Goal: Communication & Community: Answer question/provide support

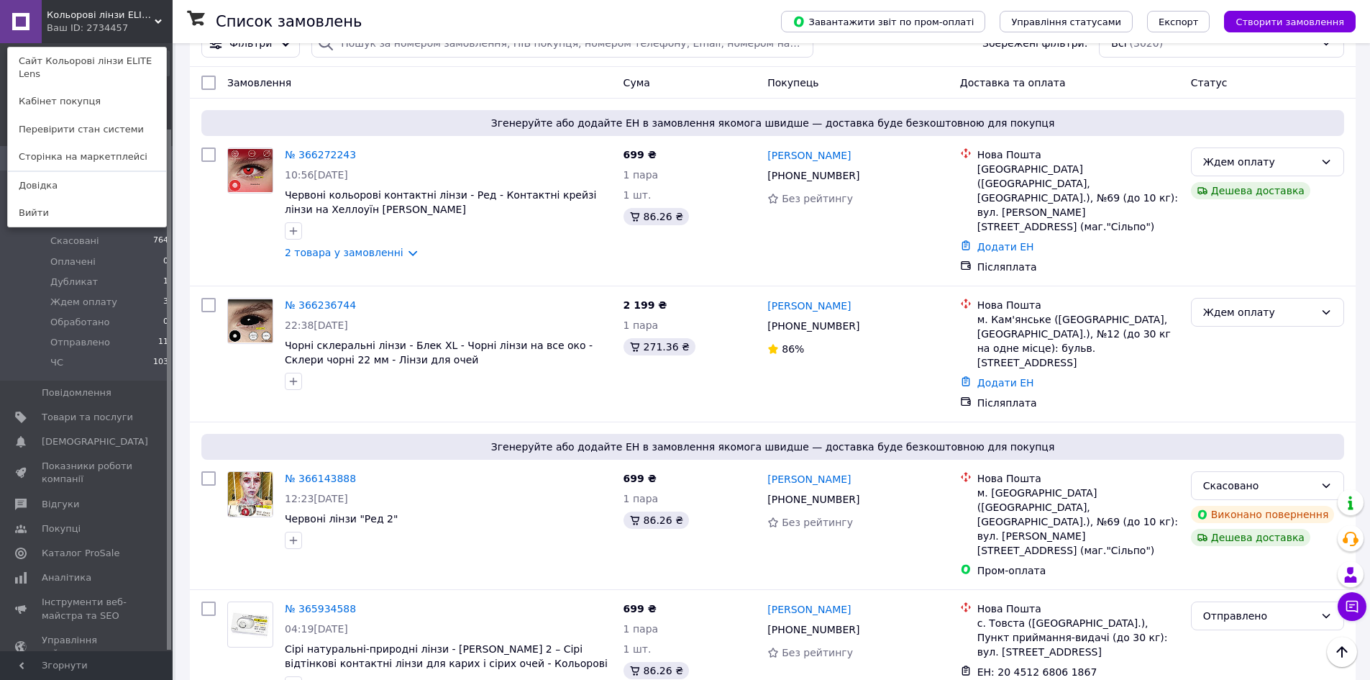
scroll to position [100, 0]
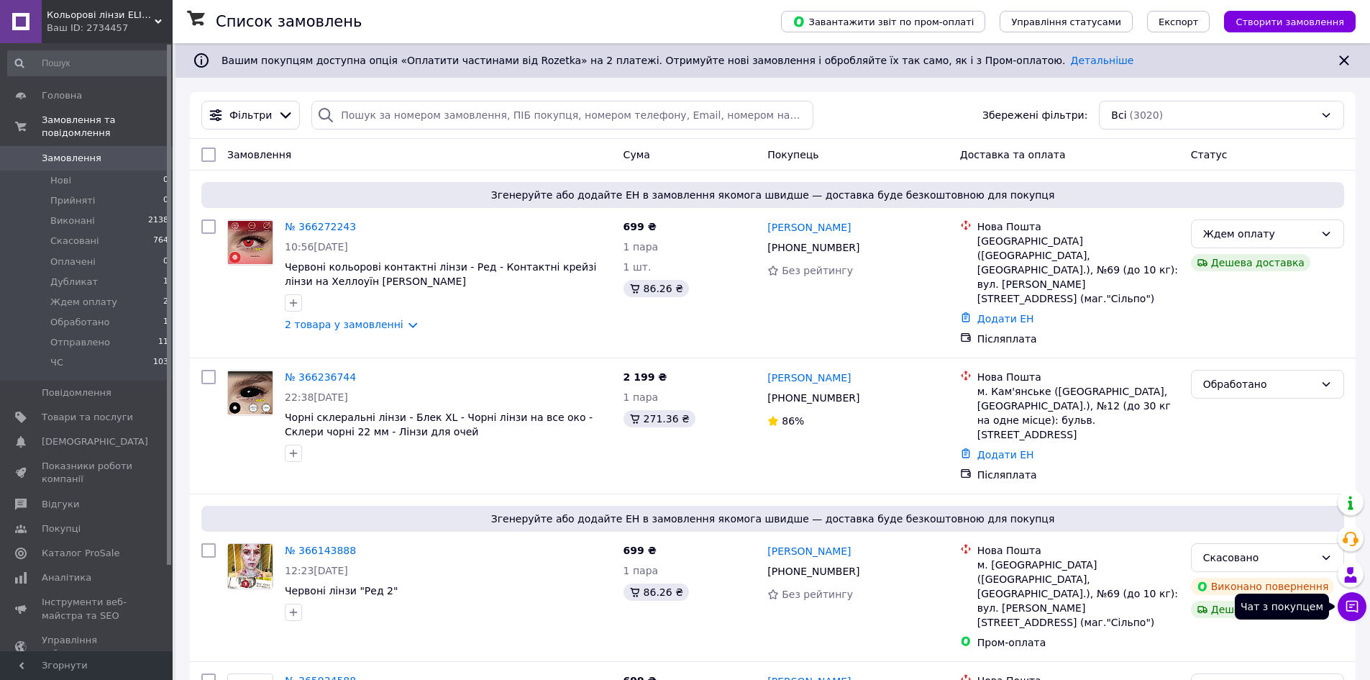
click at [1355, 613] on button "Чат з покупцем" at bounding box center [1352, 606] width 29 height 29
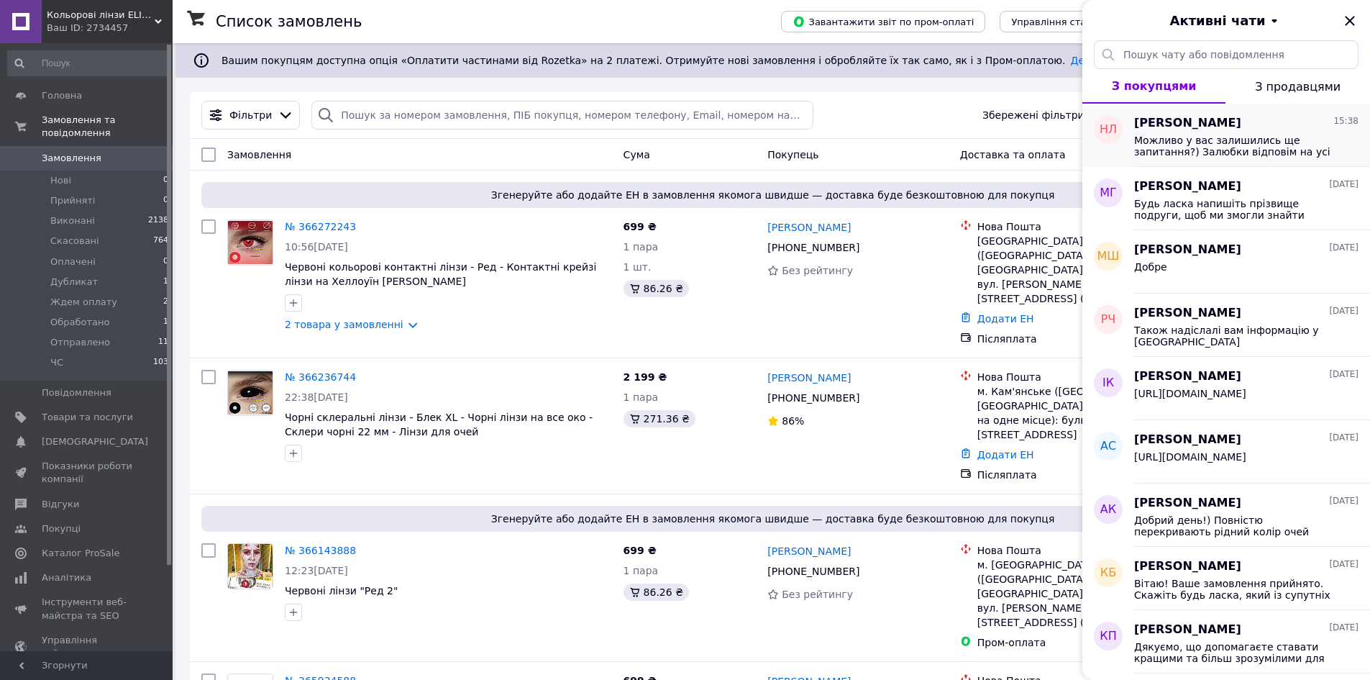
click at [1228, 142] on span "Можливо у вас залишились ще запитання?) Залюбки відповім на усі цікавлячі вас м…" at bounding box center [1236, 145] width 204 height 23
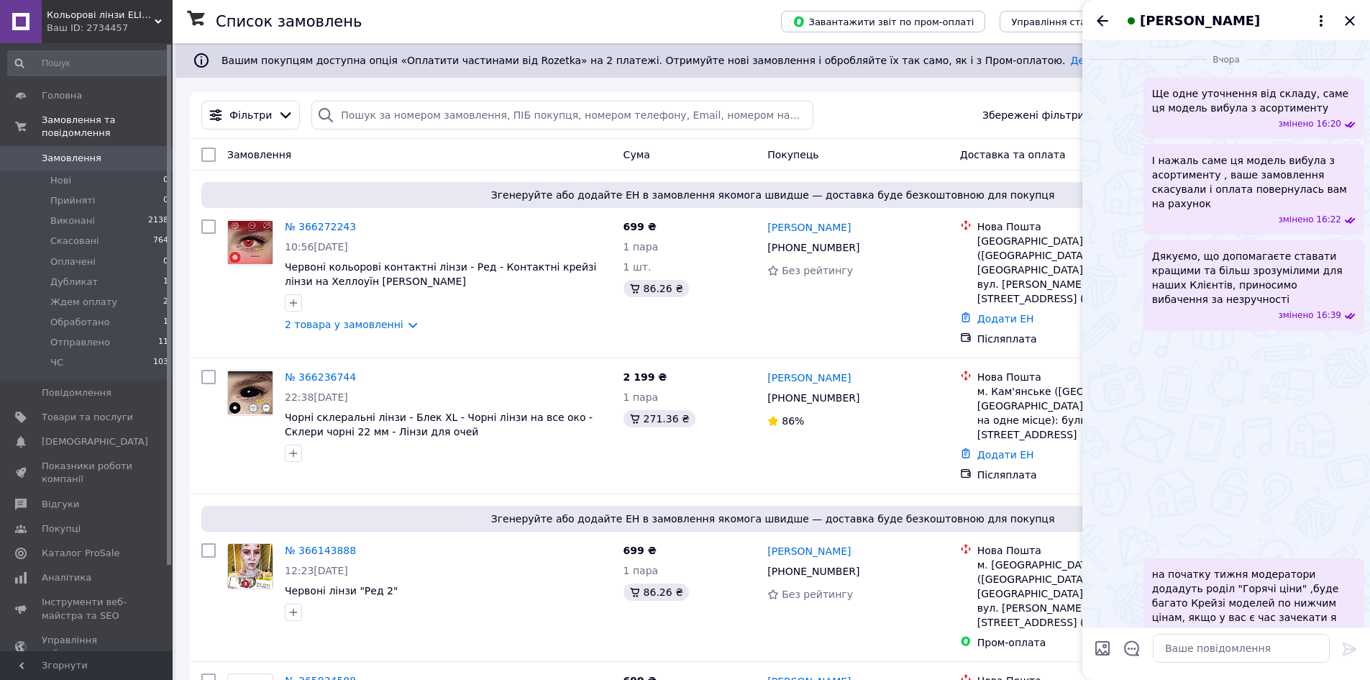
scroll to position [2027, 0]
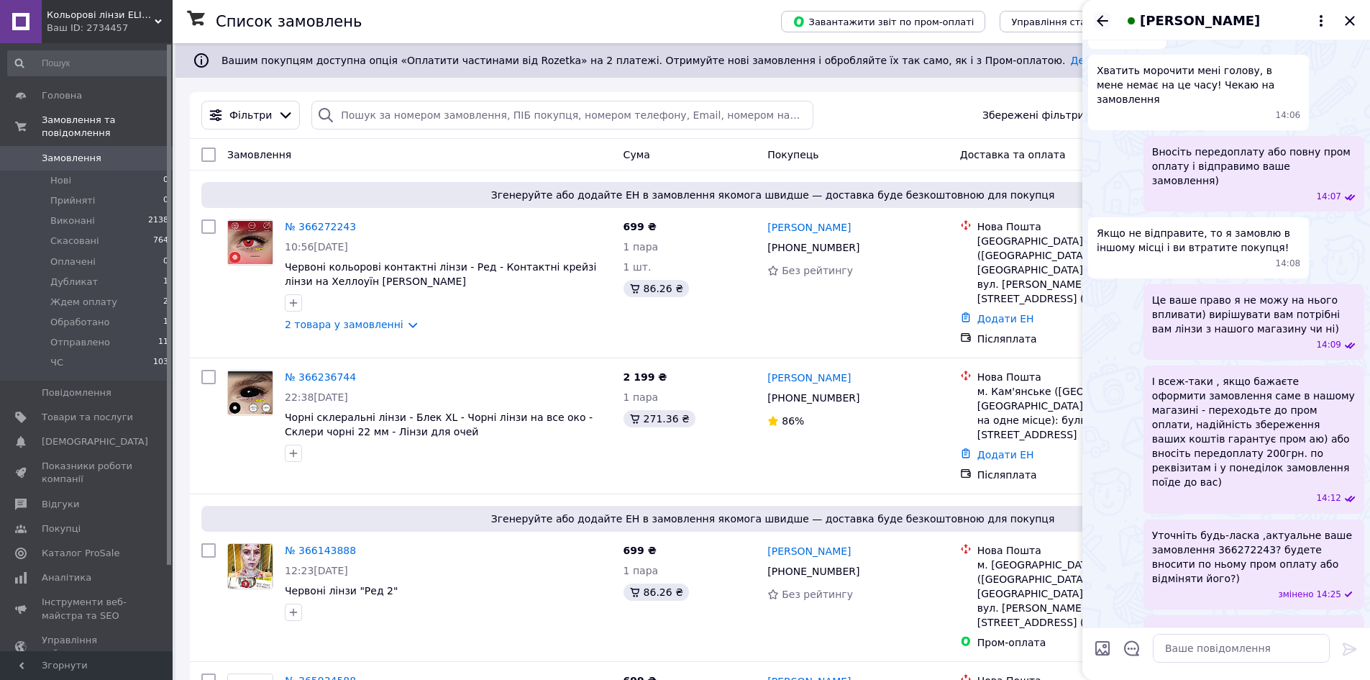
click at [1104, 26] on icon "Назад" at bounding box center [1102, 20] width 17 height 17
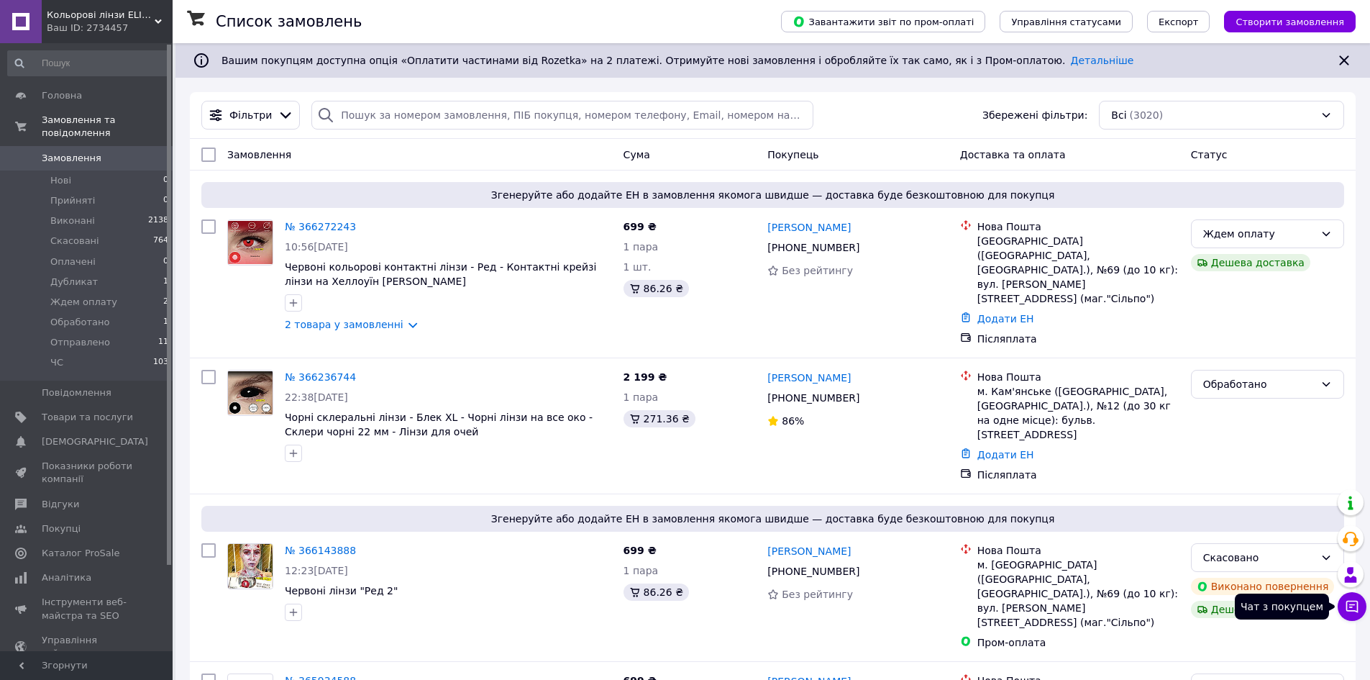
click at [1358, 613] on icon at bounding box center [1352, 606] width 14 height 14
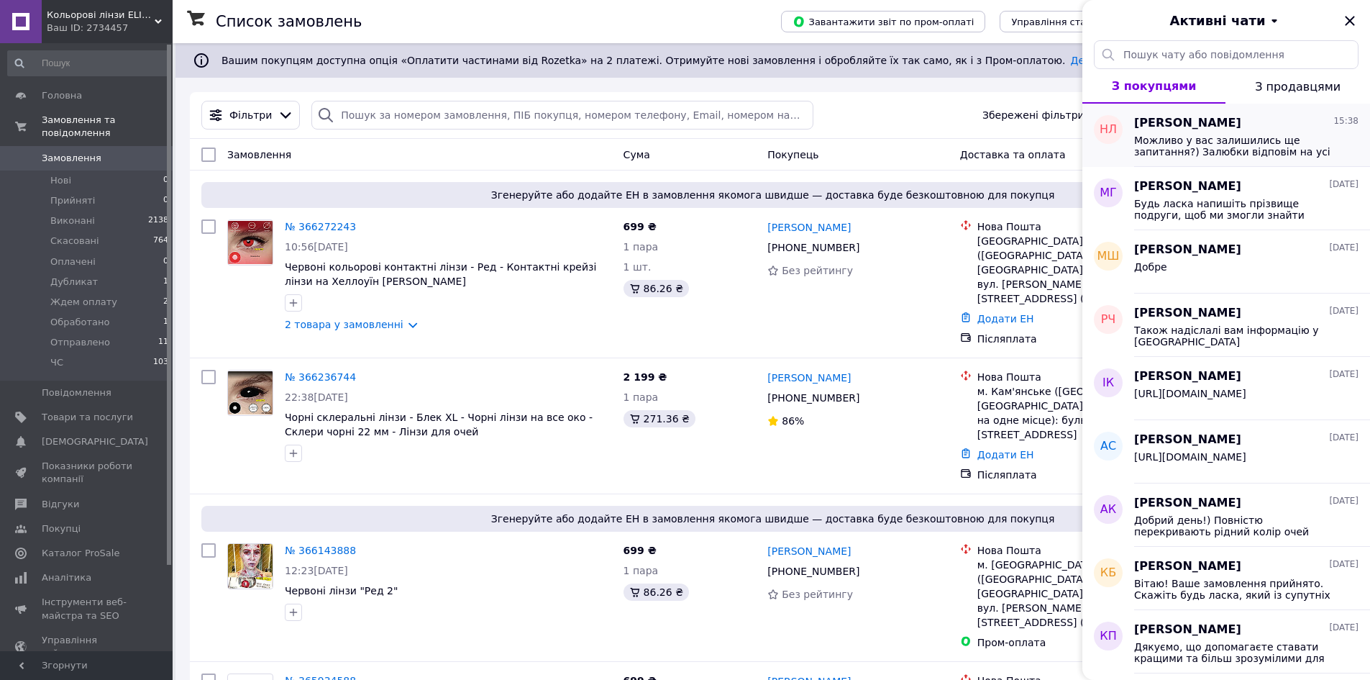
click at [1167, 132] on div "Можливо у вас залишились ще запитання?) Залюбки відповім на усі цікавлячі вас м…" at bounding box center [1246, 145] width 224 height 26
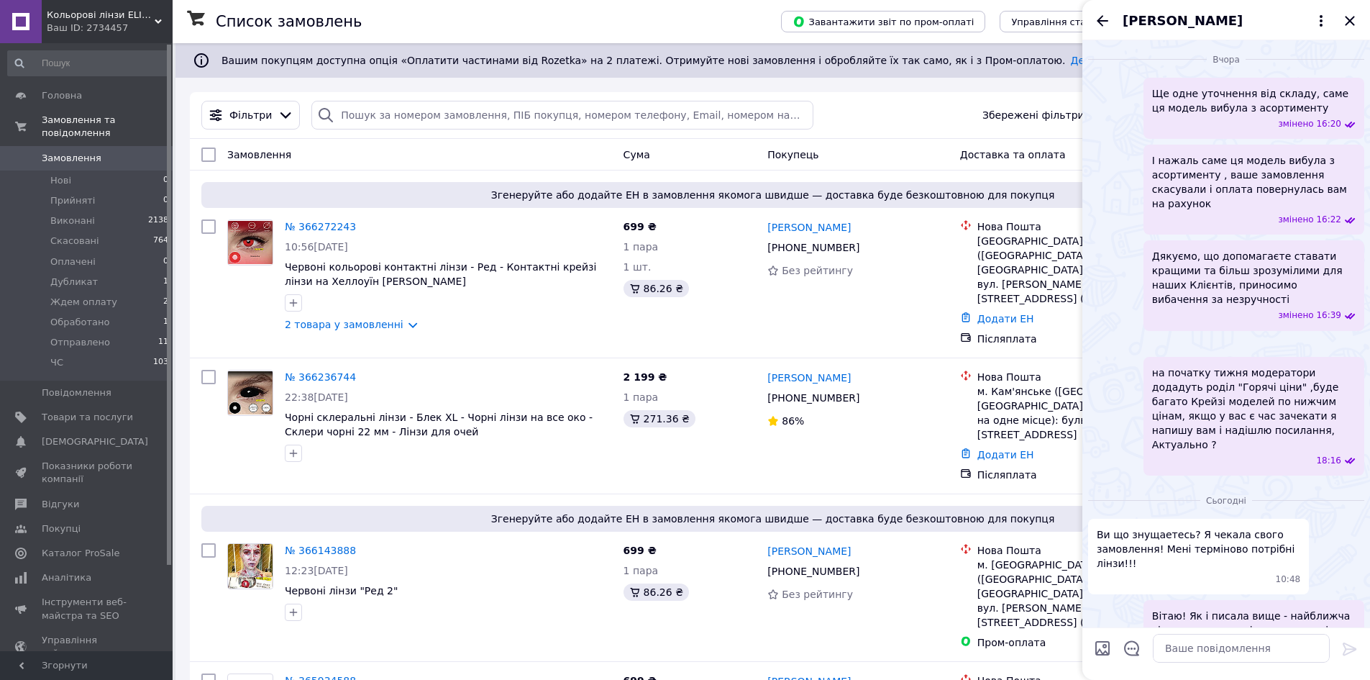
scroll to position [2027, 0]
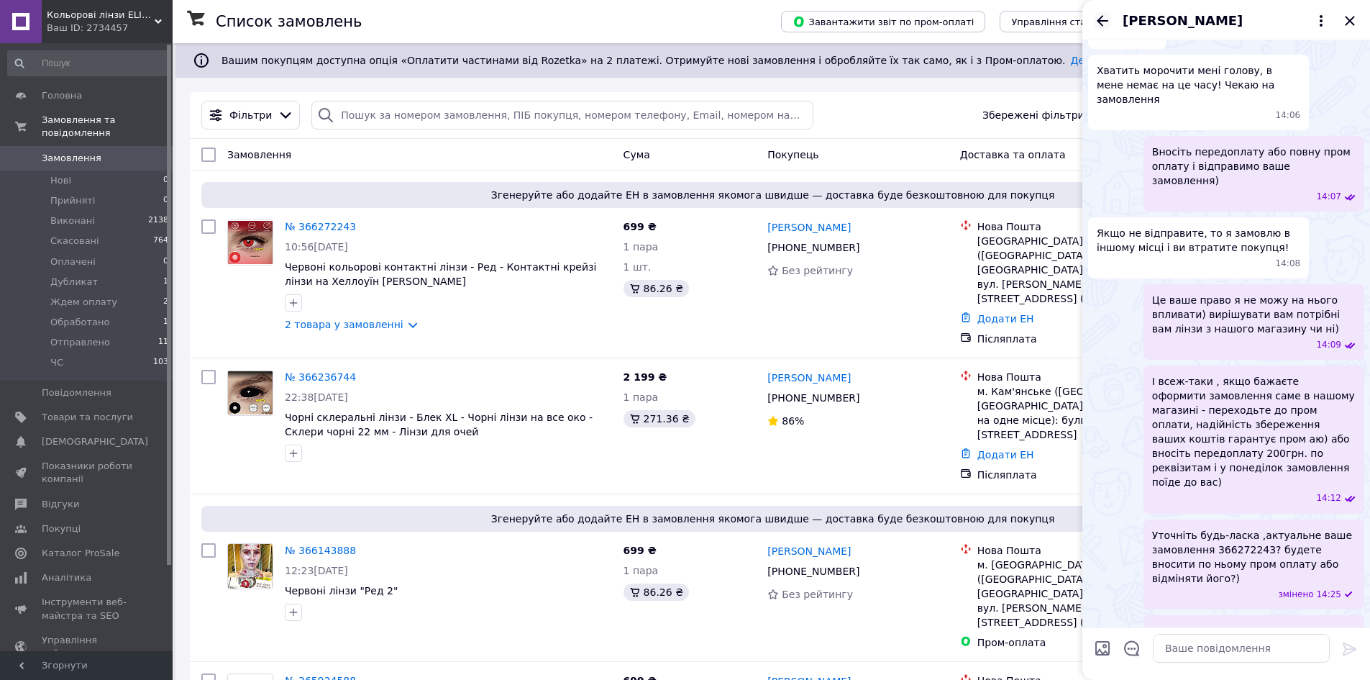
click at [1097, 12] on icon "Назад" at bounding box center [1102, 20] width 17 height 17
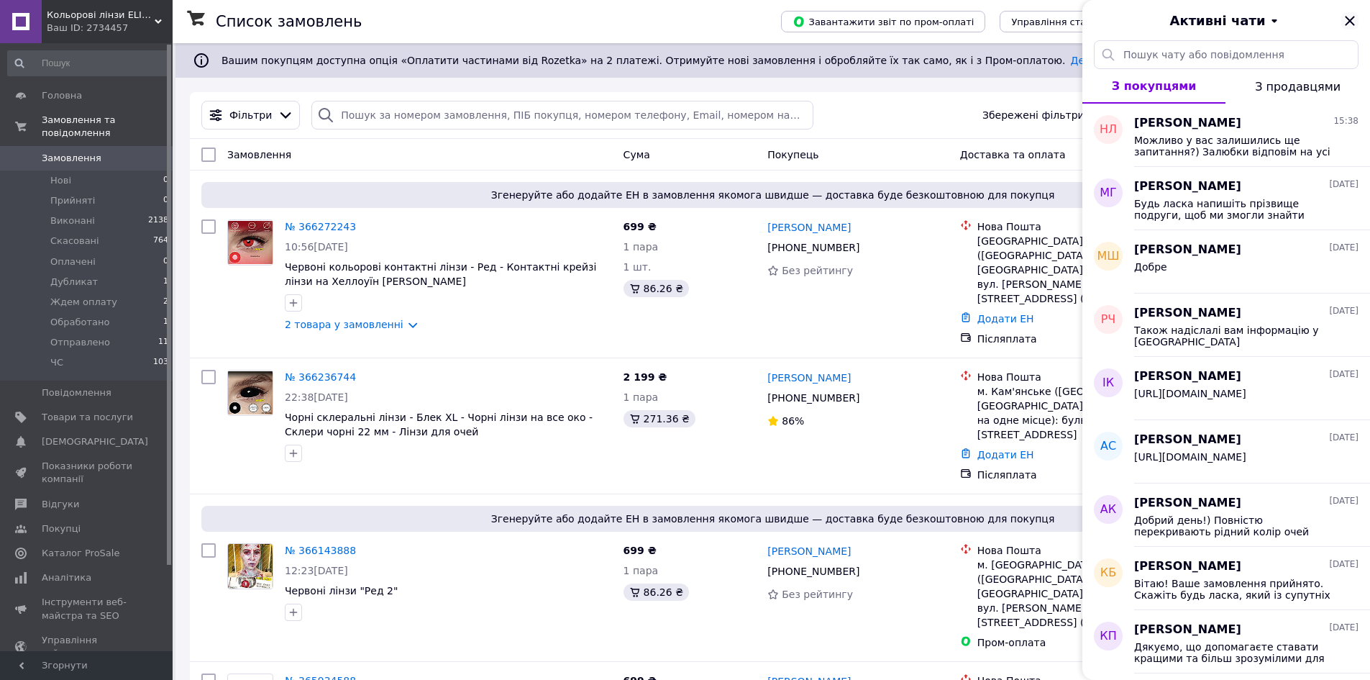
click at [1346, 17] on icon "Закрити" at bounding box center [1349, 20] width 9 height 9
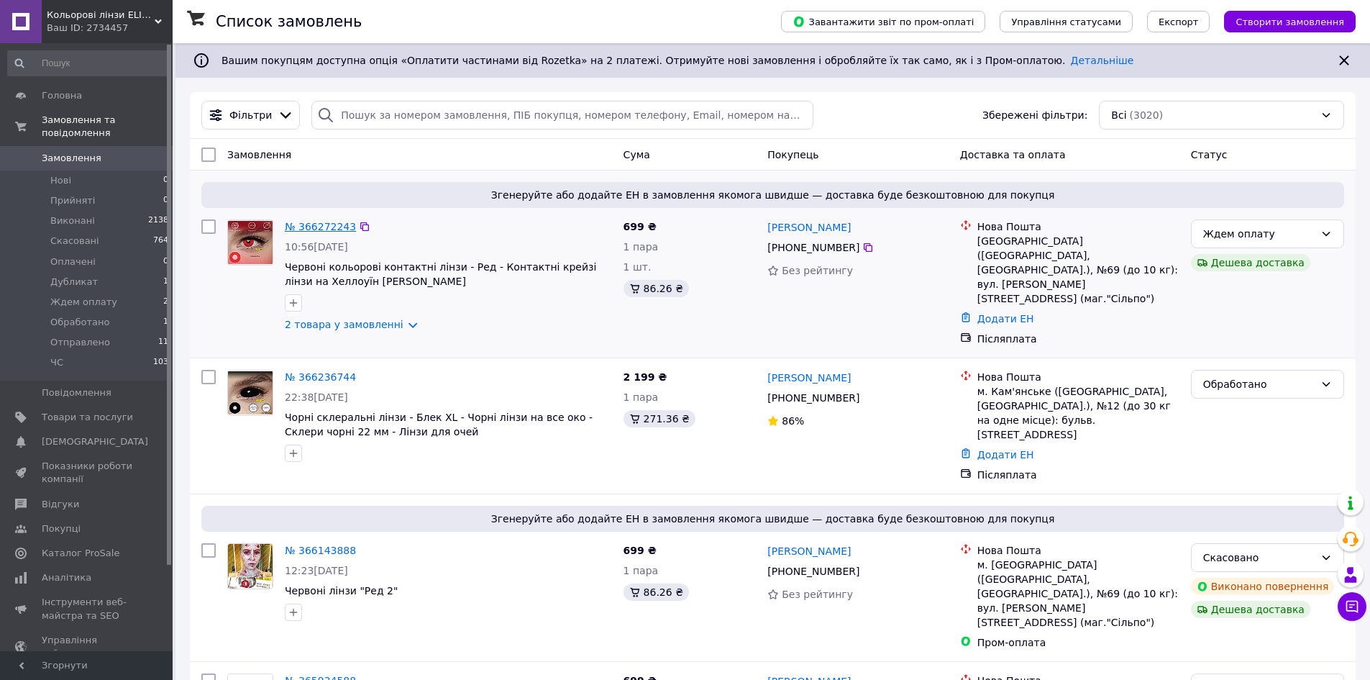
click at [311, 226] on link "№ 366272243" at bounding box center [320, 227] width 71 height 12
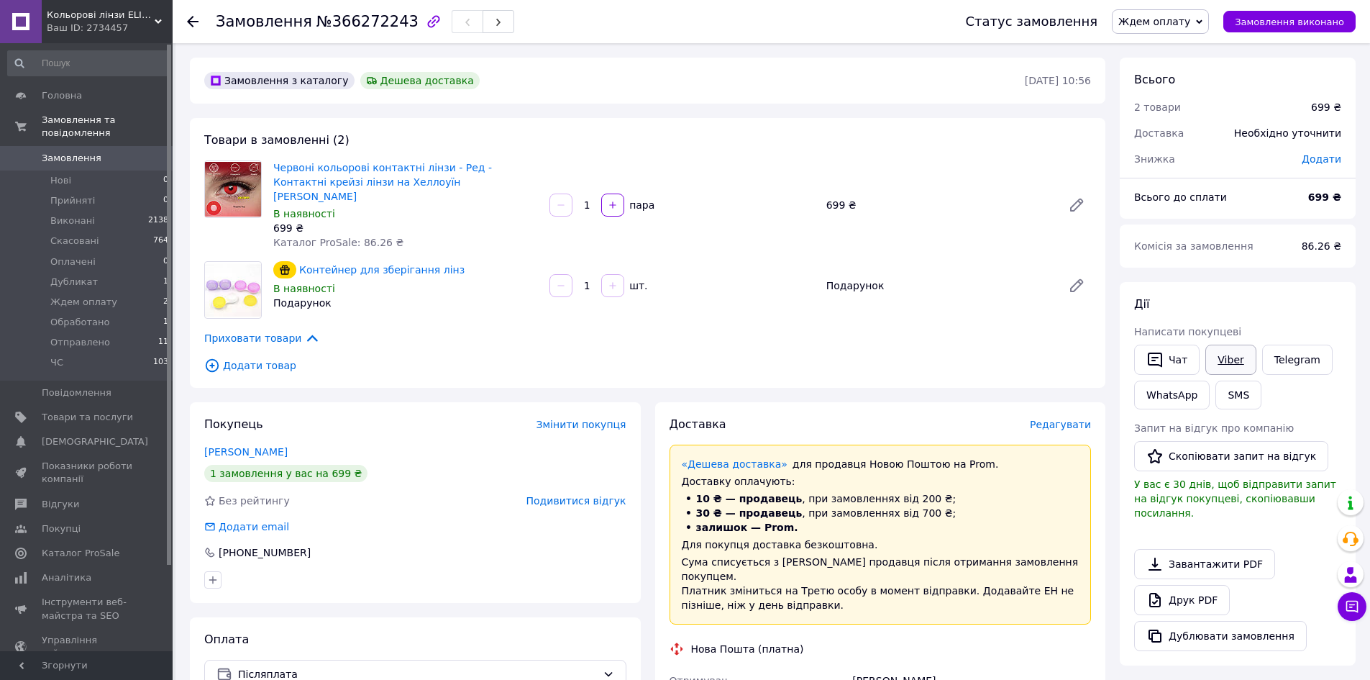
click at [1228, 368] on link "Viber" at bounding box center [1230, 359] width 50 height 30
click at [1356, 613] on button "Чат з покупцем" at bounding box center [1352, 606] width 29 height 29
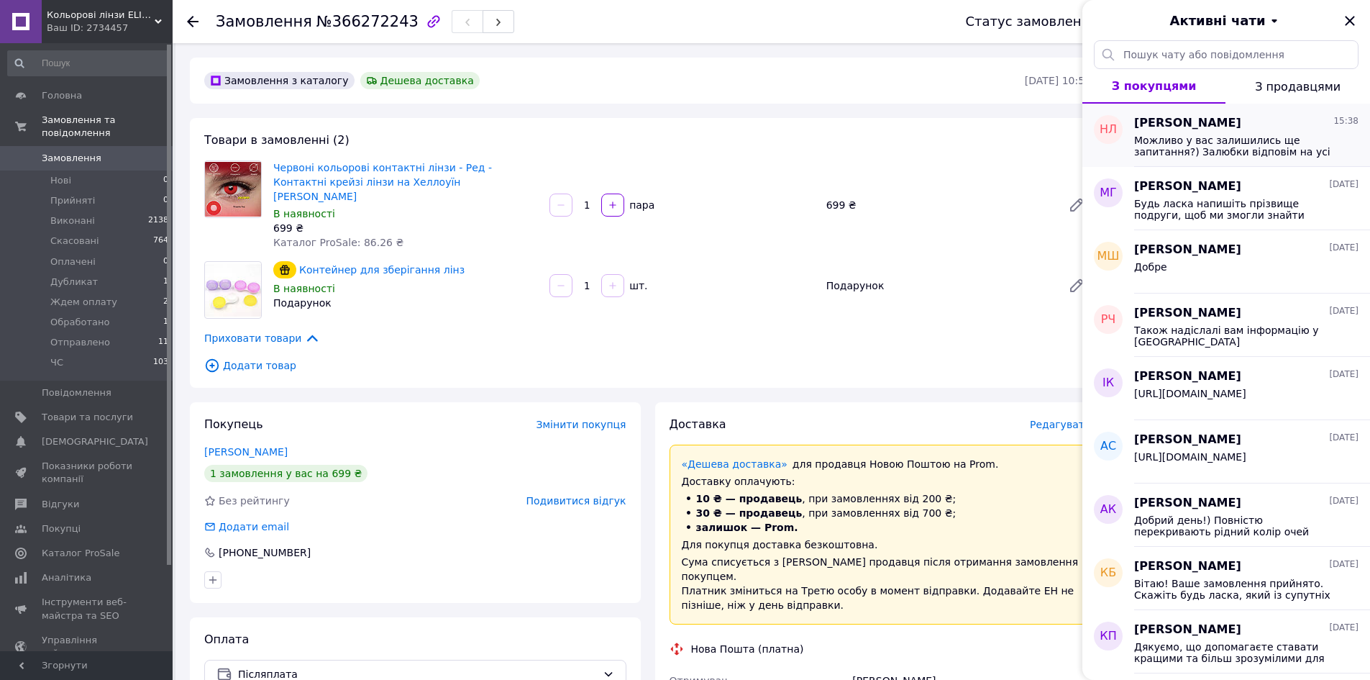
click at [1232, 137] on span "Можливо у вас залишились ще запитання?) Залюбки відповім на усі цікавлячі вас м…" at bounding box center [1236, 145] width 204 height 23
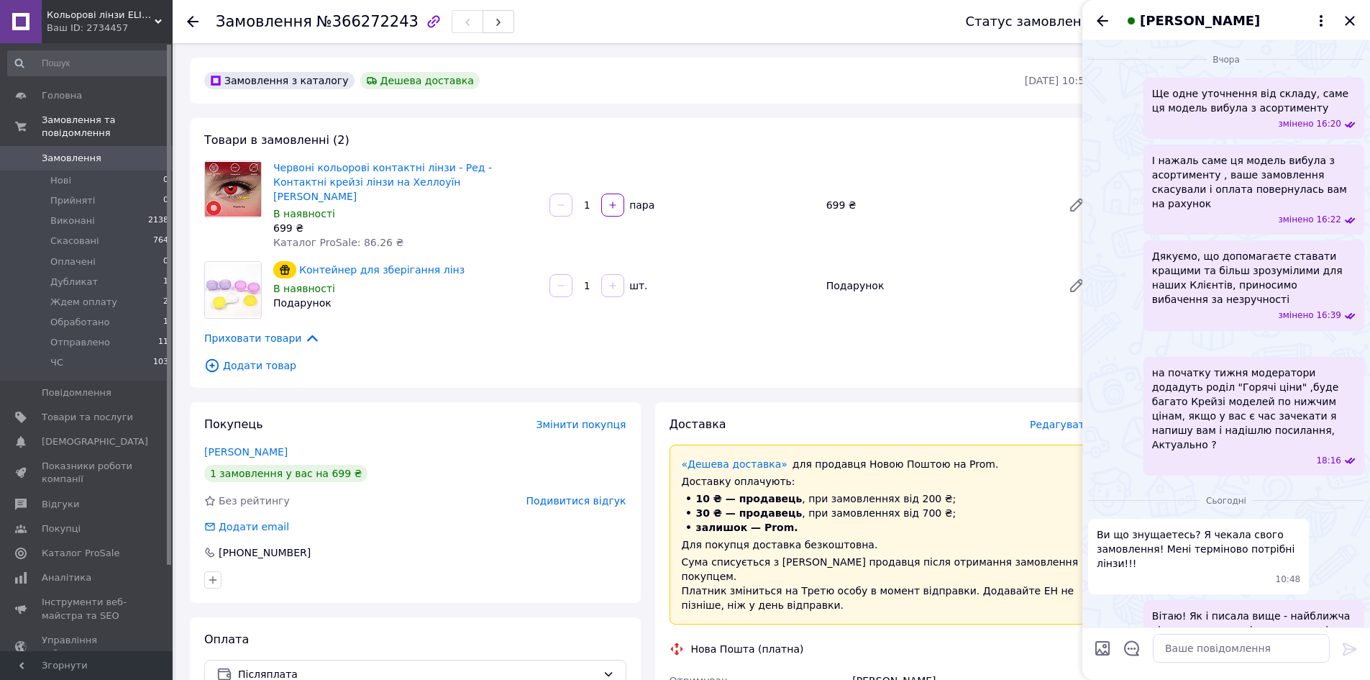
scroll to position [2027, 0]
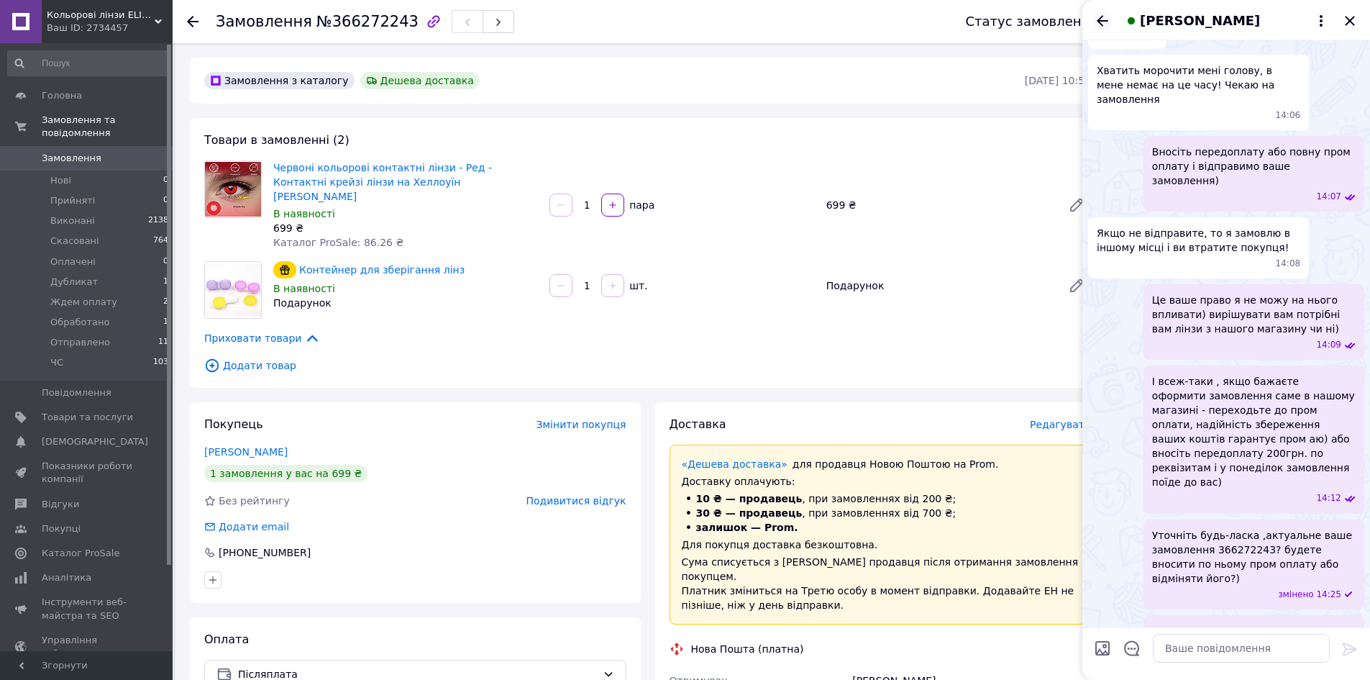
click at [1103, 20] on icon "Назад" at bounding box center [1103, 20] width 12 height 11
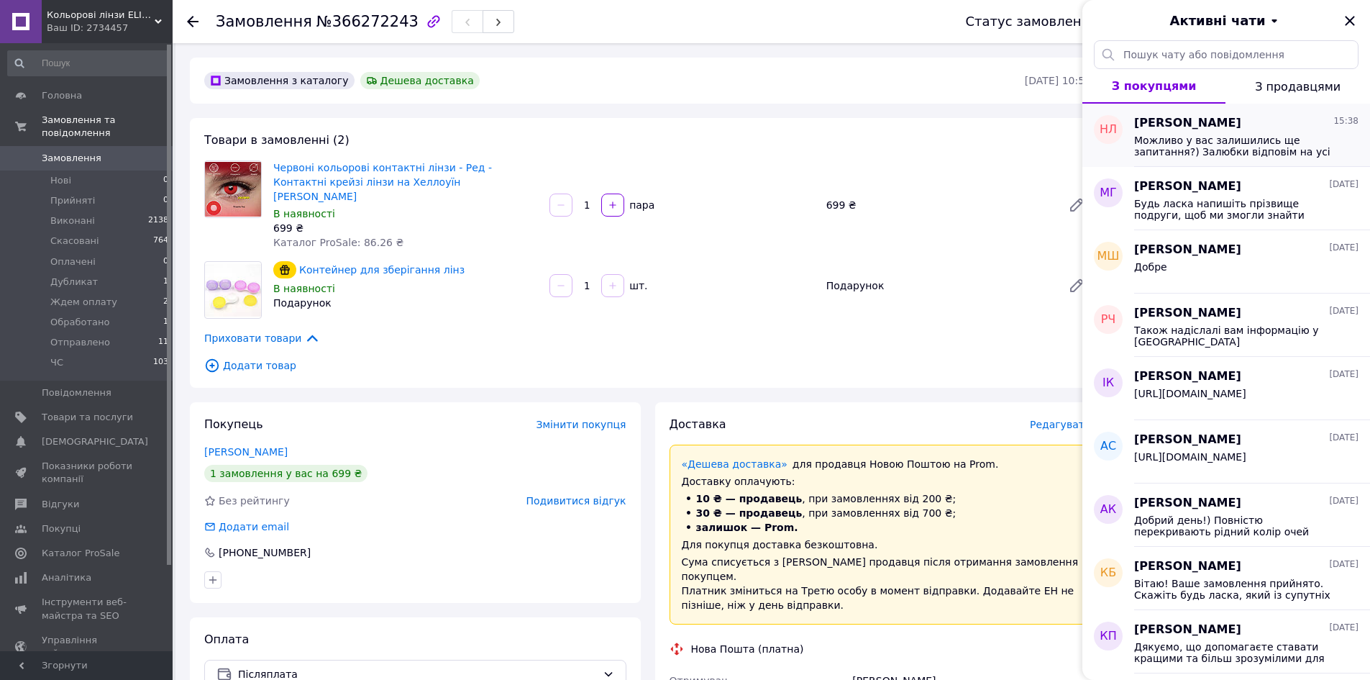
click at [1208, 143] on span "Можливо у вас залишились ще запитання?) Залюбки відповім на усі цікавлячі вас м…" at bounding box center [1236, 145] width 204 height 23
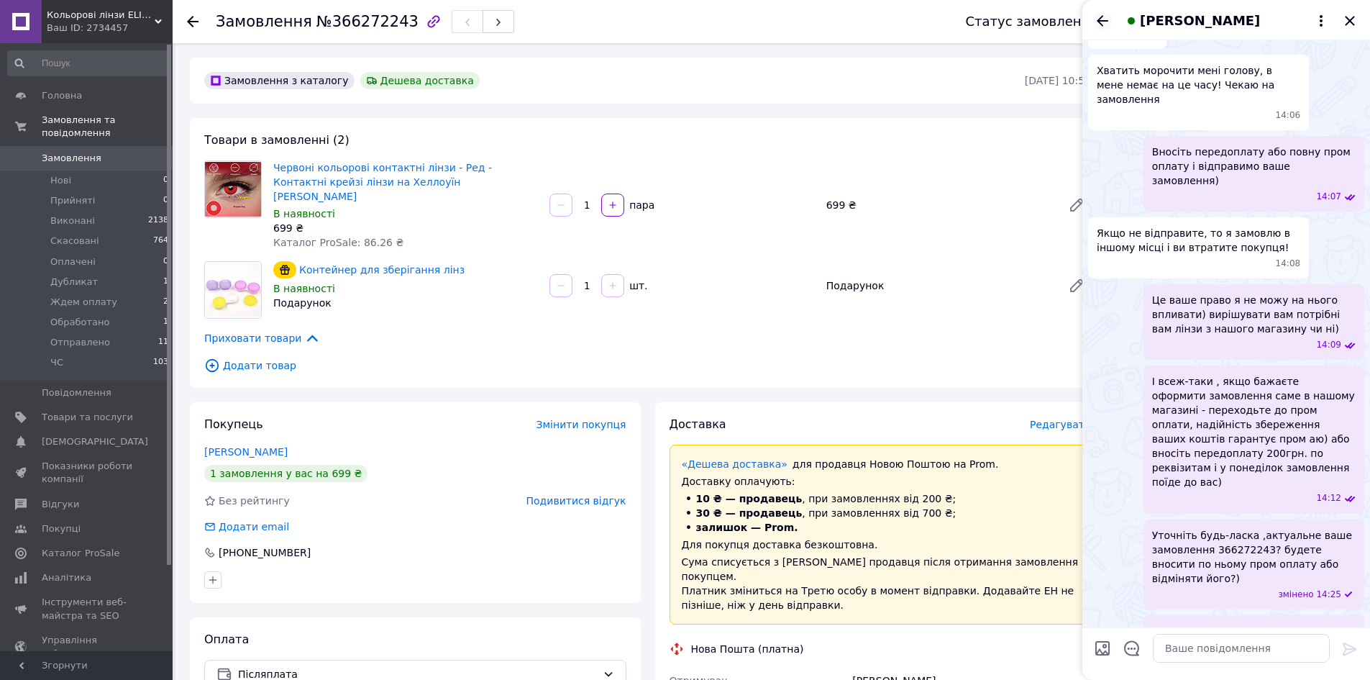
click at [1102, 19] on icon "Назад" at bounding box center [1102, 20] width 17 height 17
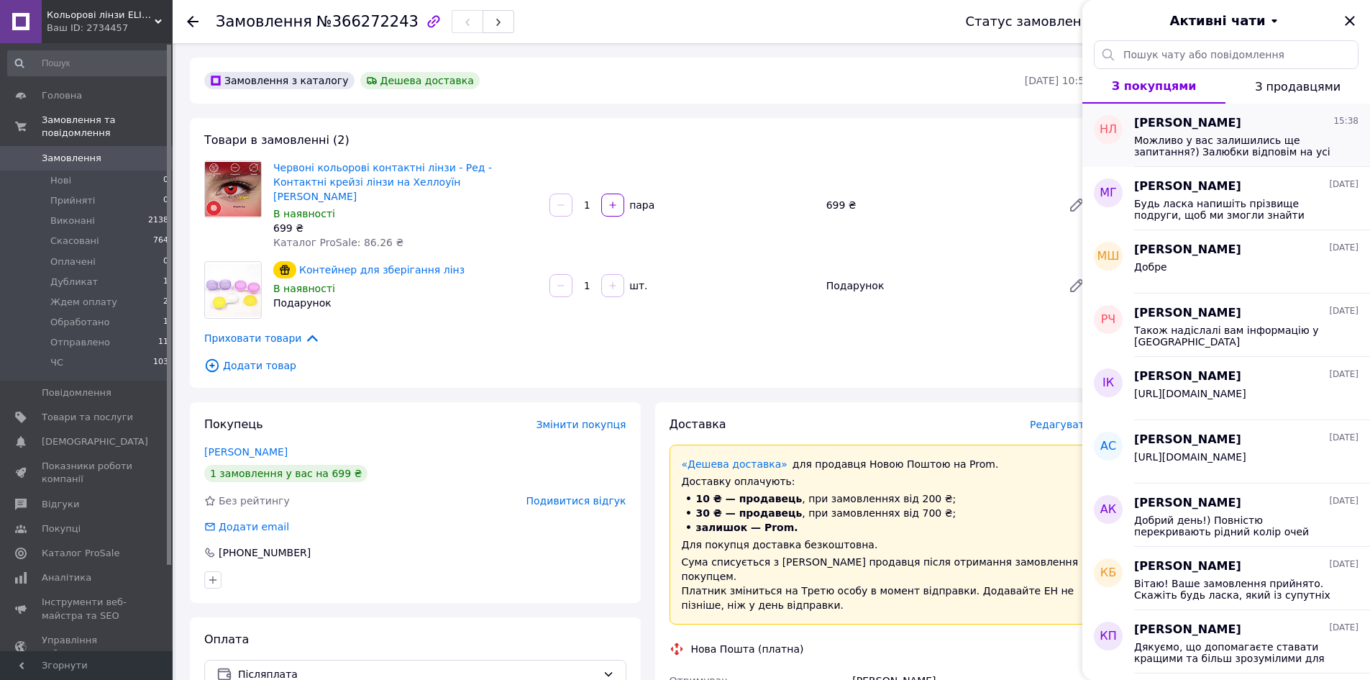
click at [1184, 145] on span "Можливо у вас залишились ще запитання?) Залюбки відповім на усі цікавлячі вас м…" at bounding box center [1236, 145] width 204 height 23
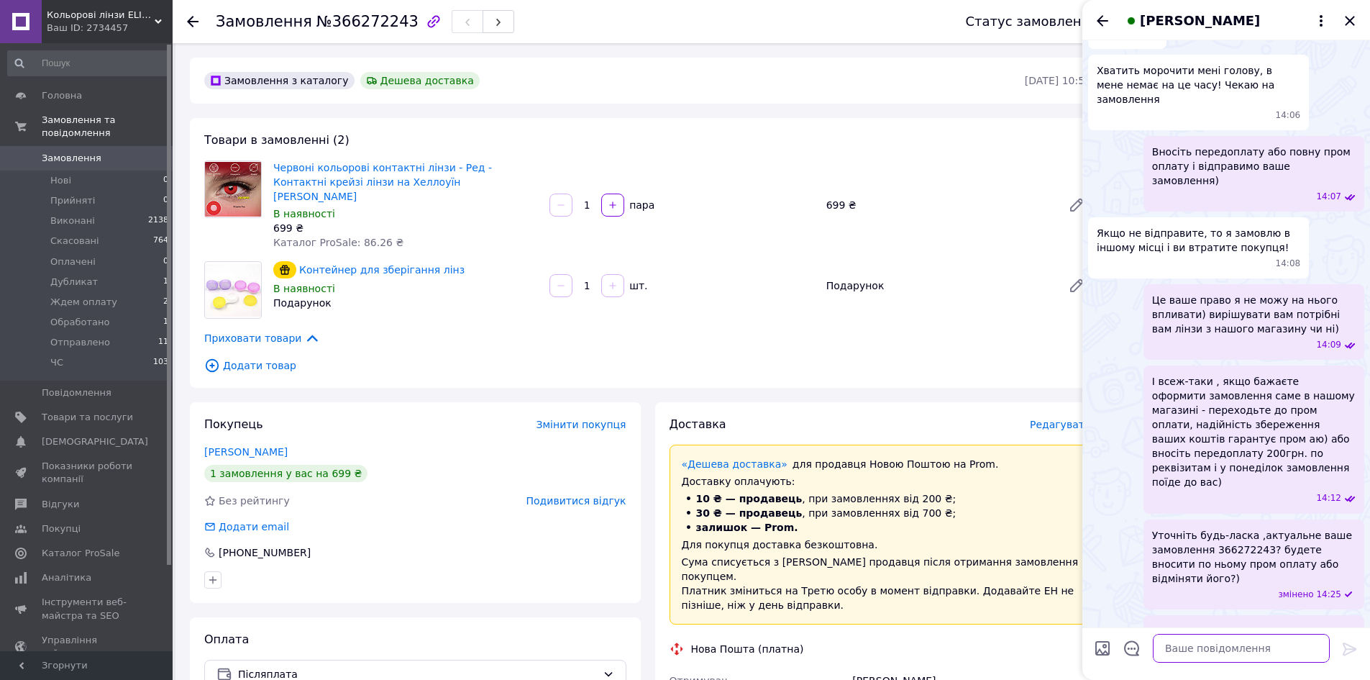
click at [1236, 635] on textarea at bounding box center [1241, 648] width 177 height 29
paste textarea "Окремо запитала за вас у склада і мені дозволили оформити ваше замовлення без п…"
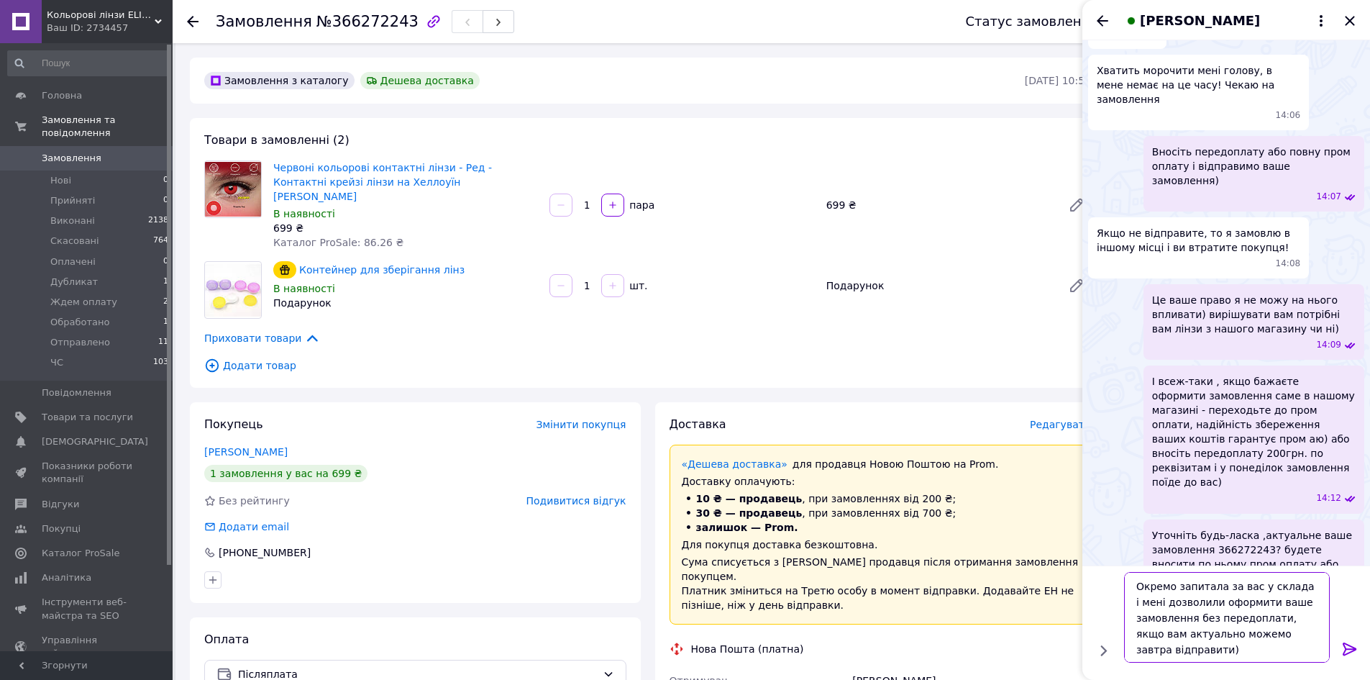
type textarea "Окремо запитала за вас у склада і мені дозволили оформити ваше замовлення без п…"
click at [1351, 652] on icon at bounding box center [1349, 648] width 17 height 17
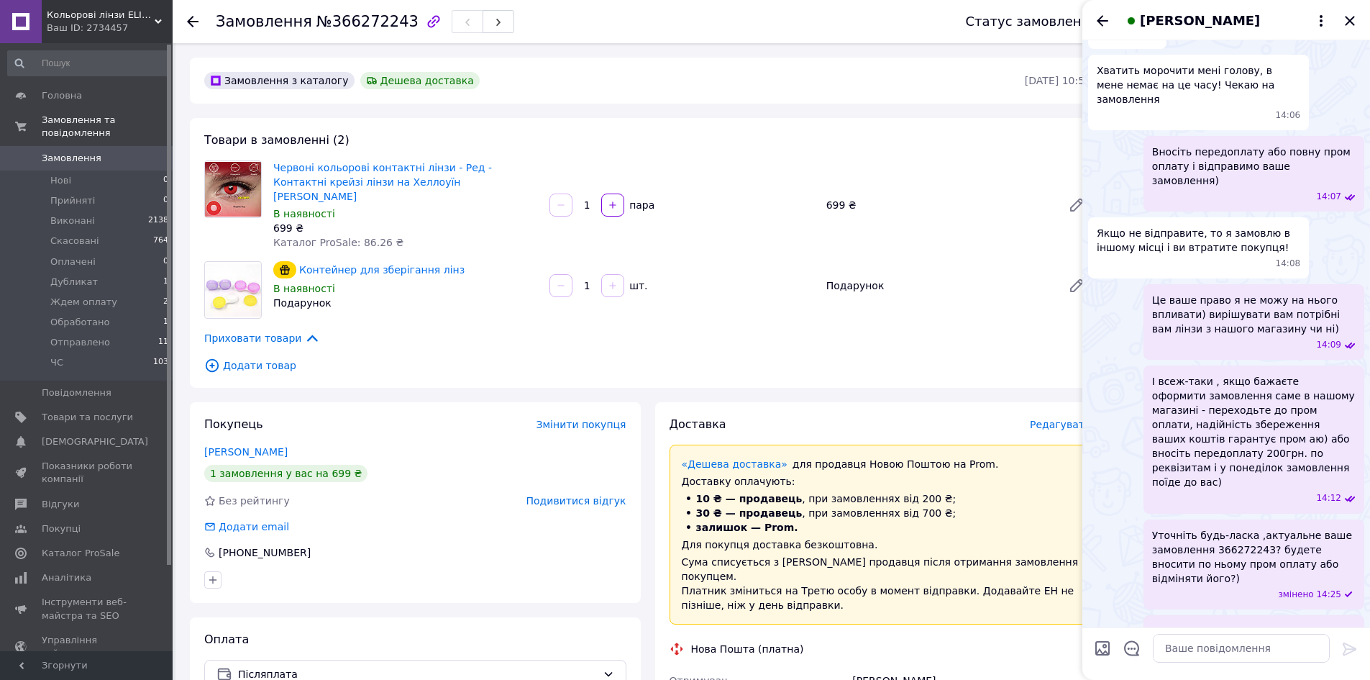
scroll to position [2123, 0]
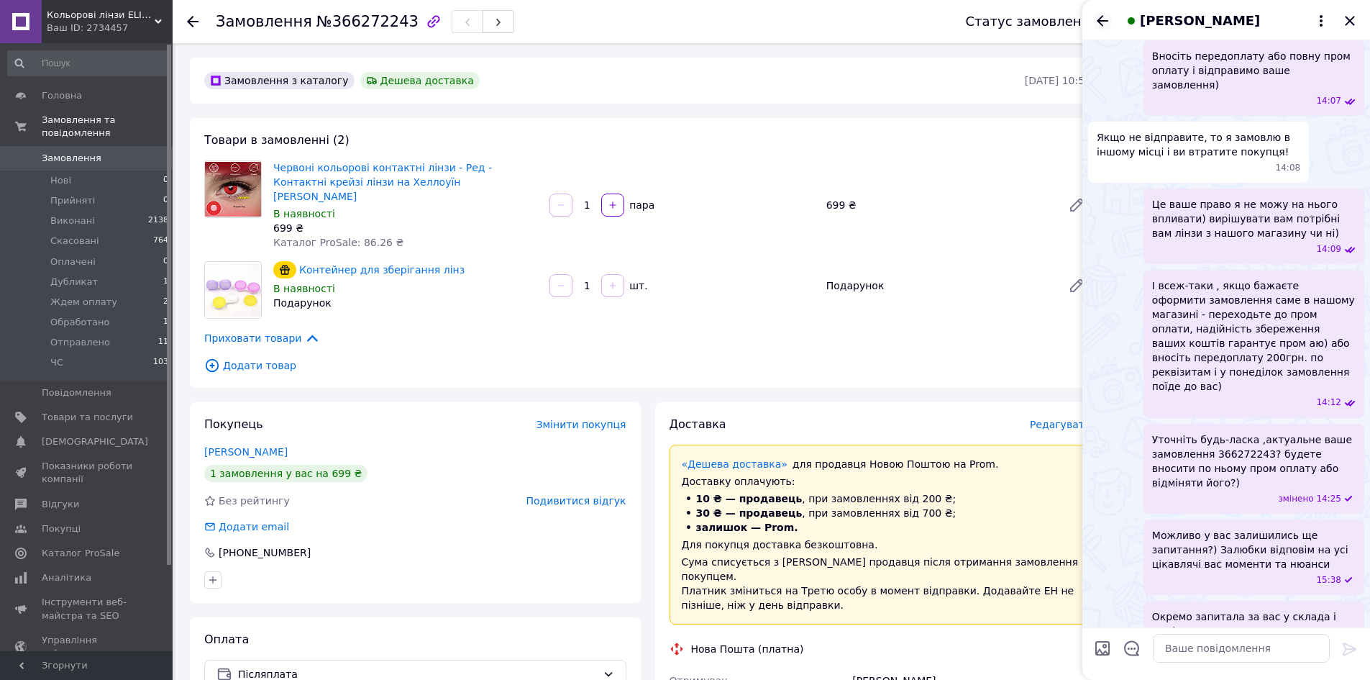
click at [1095, 14] on icon "Назад" at bounding box center [1102, 20] width 17 height 17
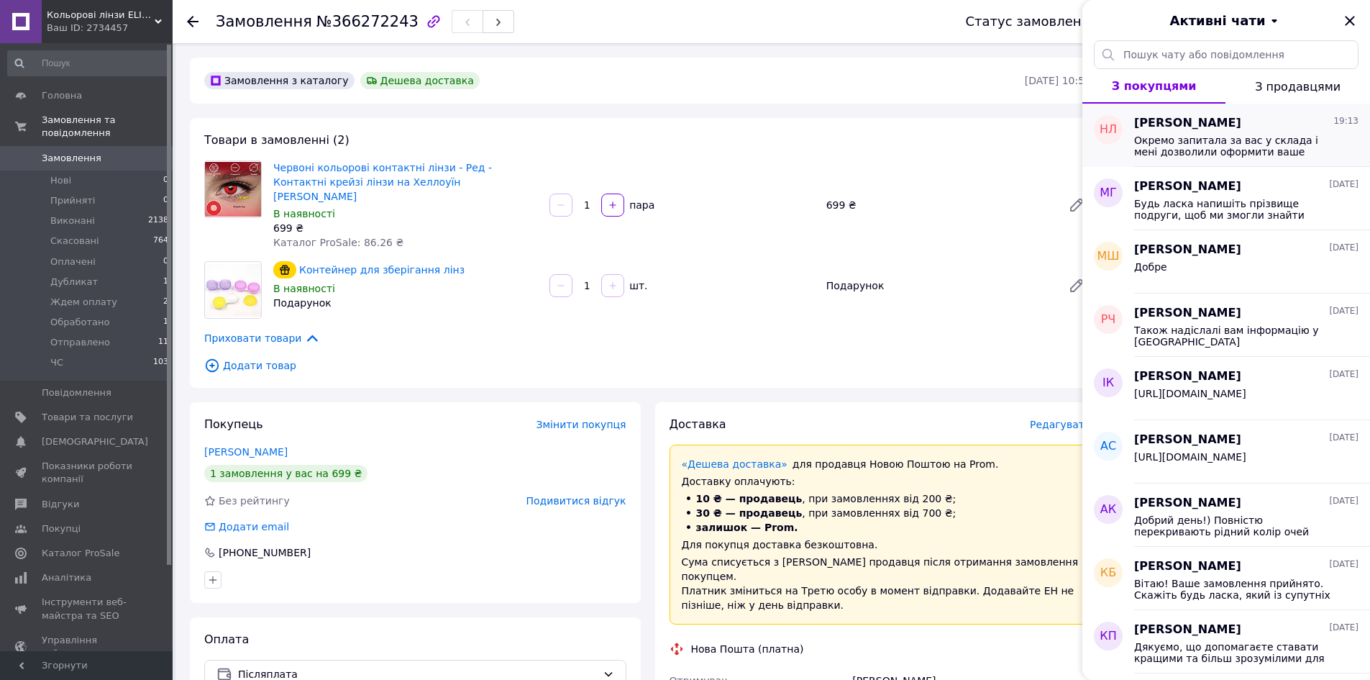
click at [1228, 145] on span "Окремо запитала за вас у склада і мені дозволили оформити ваше замовлення без п…" at bounding box center [1236, 145] width 204 height 23
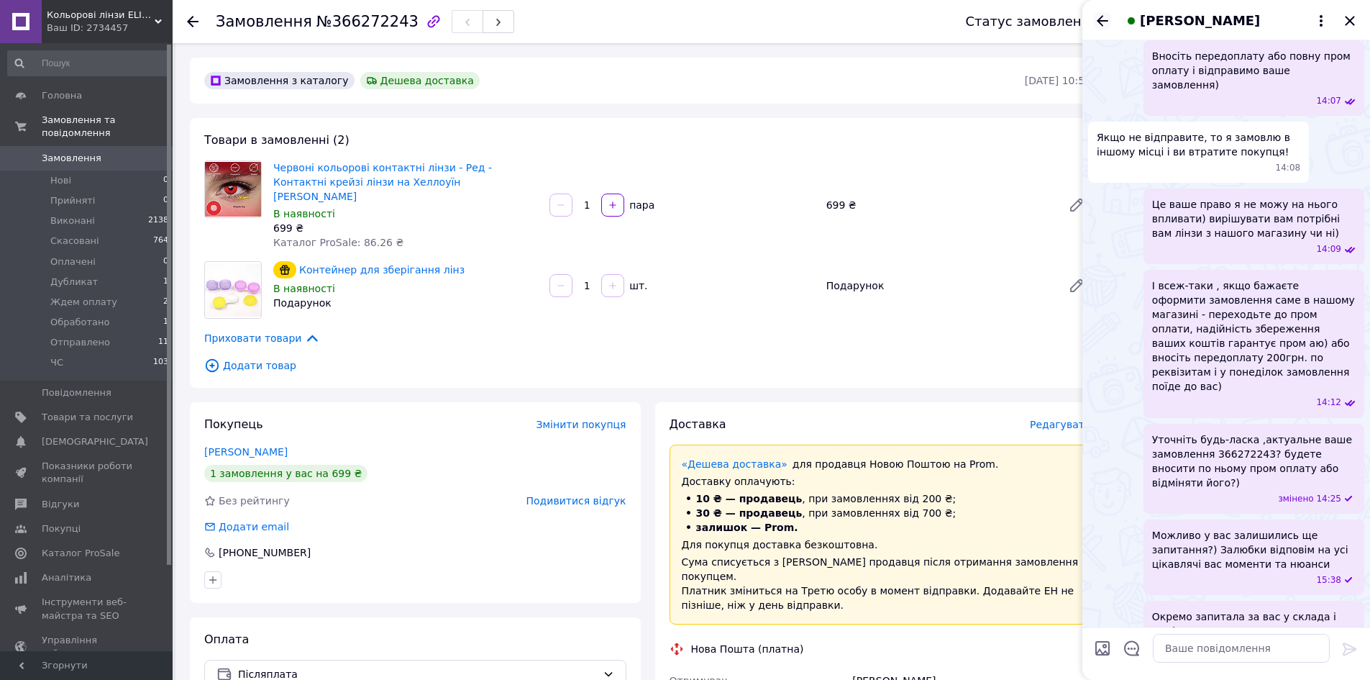
click at [1101, 17] on icon "Назад" at bounding box center [1103, 20] width 12 height 11
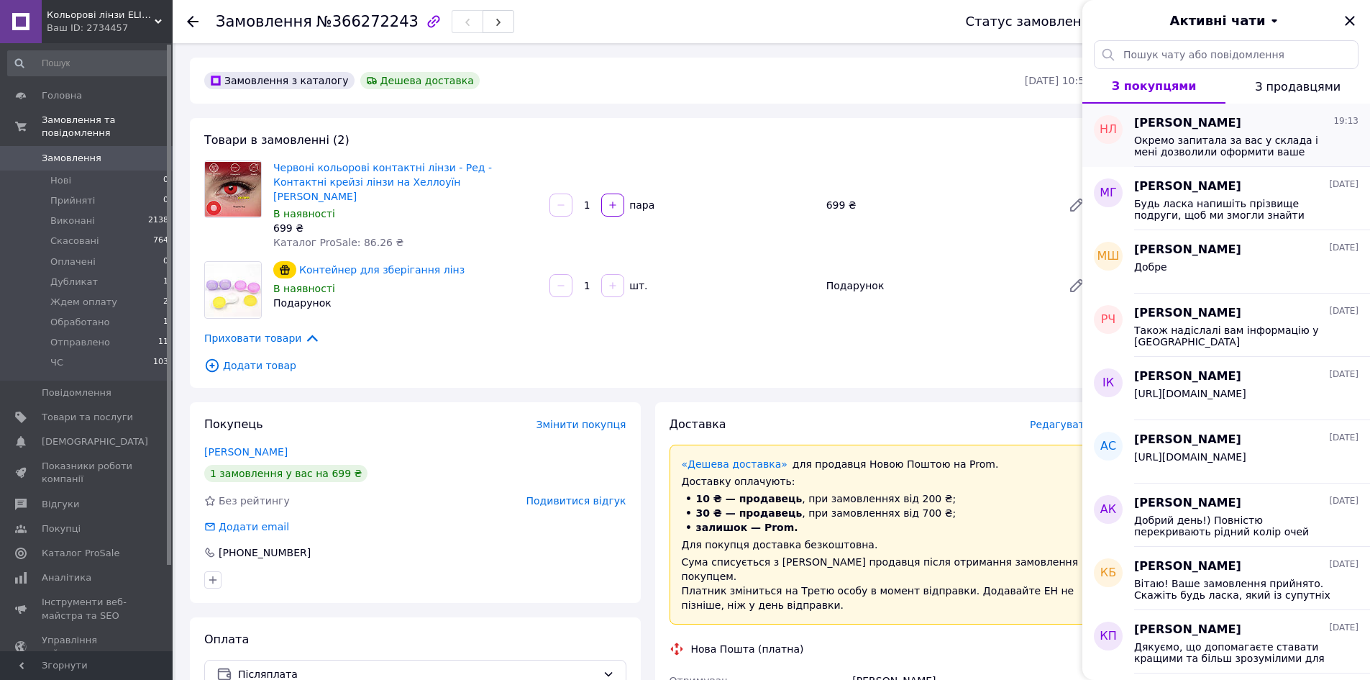
click at [1310, 142] on span "Окремо запитала за вас у склада і мені дозволили оформити ваше замовлення без п…" at bounding box center [1236, 145] width 204 height 23
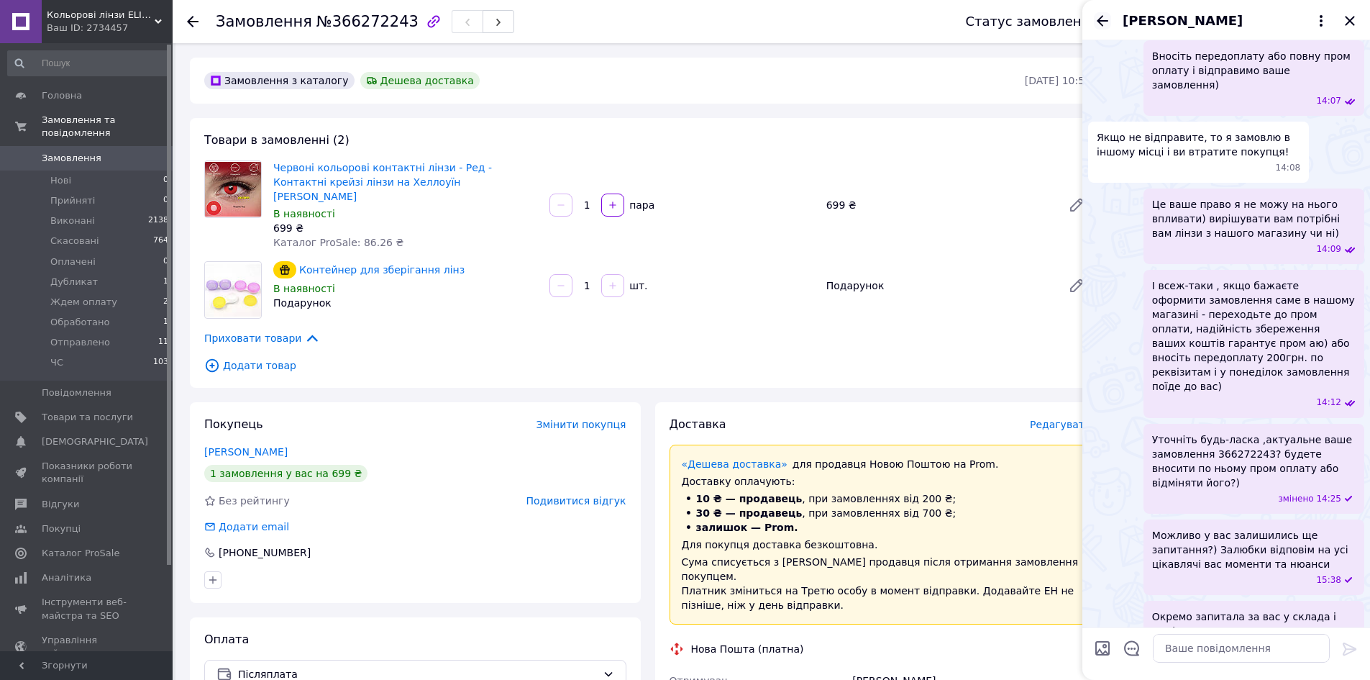
click at [1097, 16] on icon "Назад" at bounding box center [1102, 20] width 17 height 17
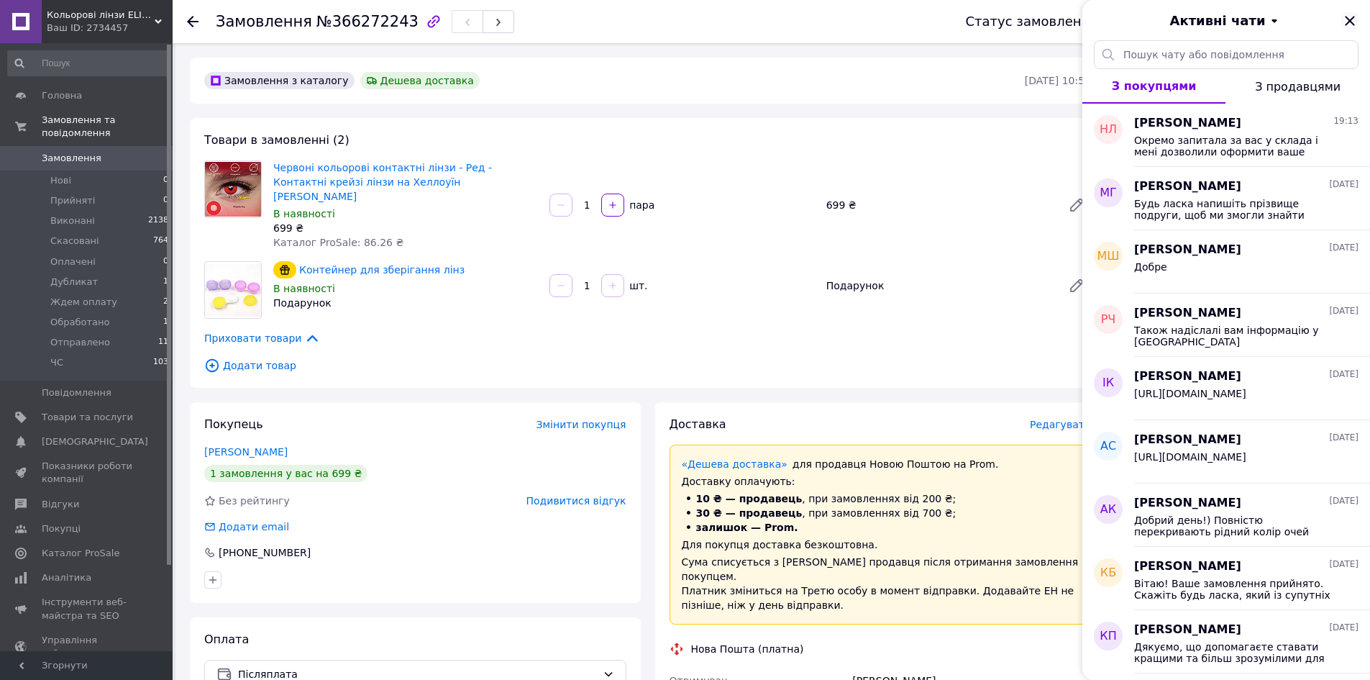
click at [1353, 15] on icon "Закрити" at bounding box center [1349, 20] width 17 height 17
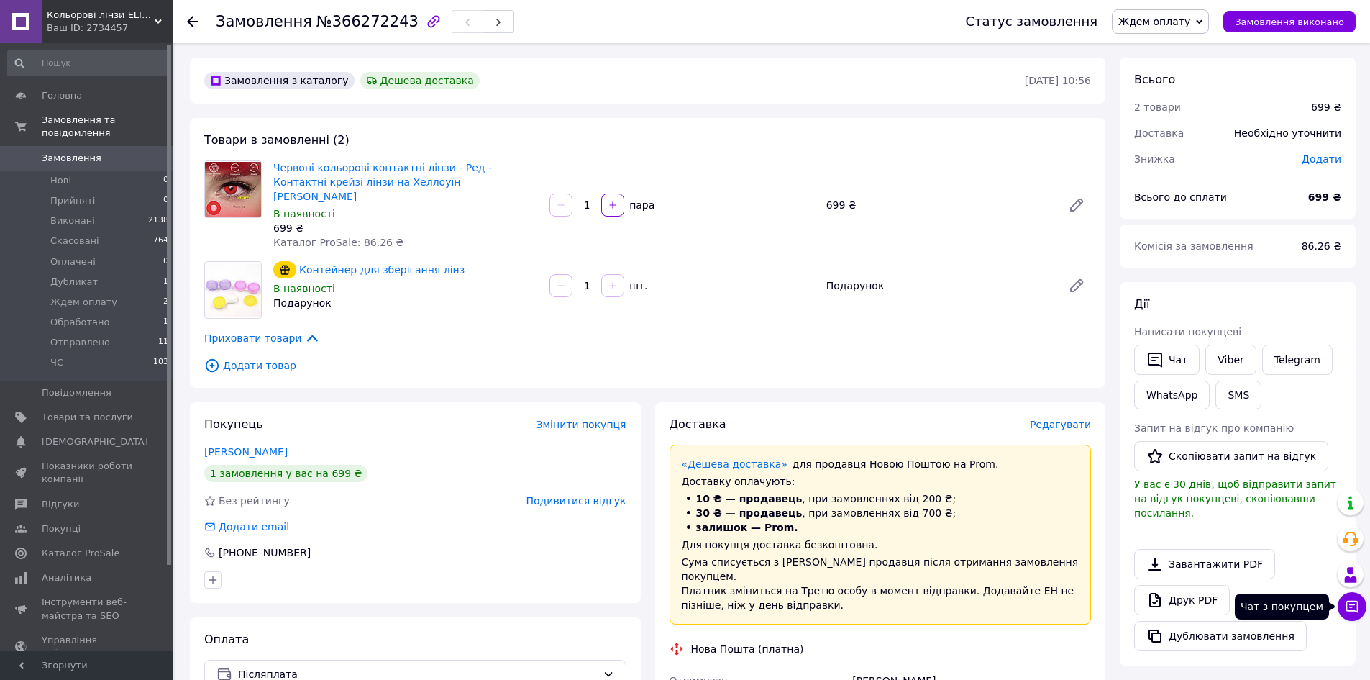
click at [1353, 609] on icon at bounding box center [1352, 606] width 14 height 14
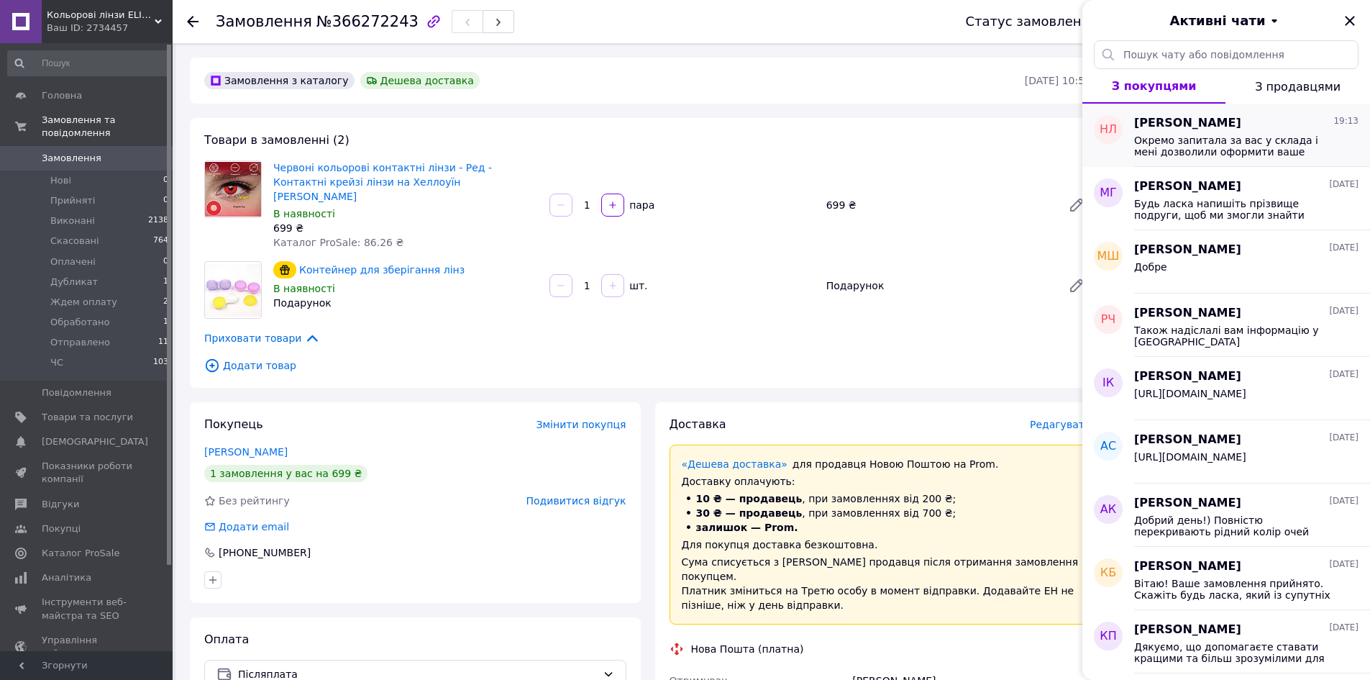
click at [1241, 156] on span "Окремо запитала за вас у склада і мені дозволили оформити ваше замовлення без п…" at bounding box center [1236, 145] width 204 height 23
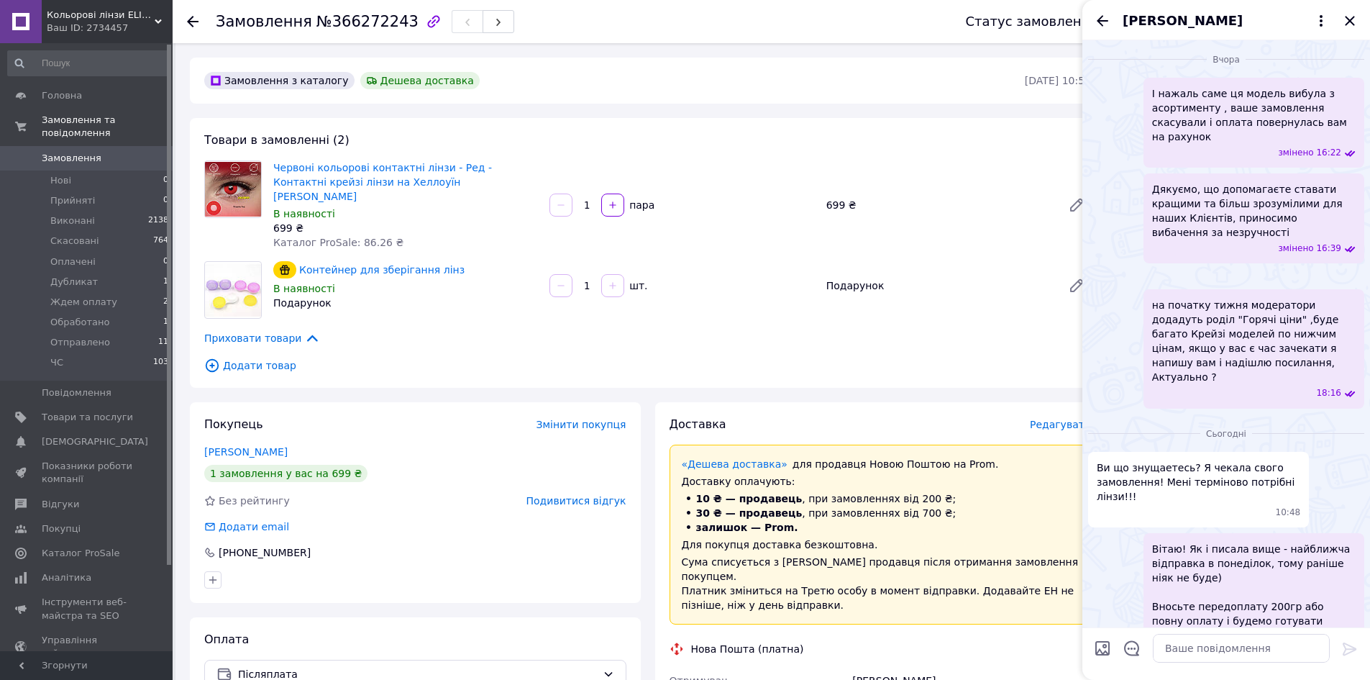
scroll to position [2056, 0]
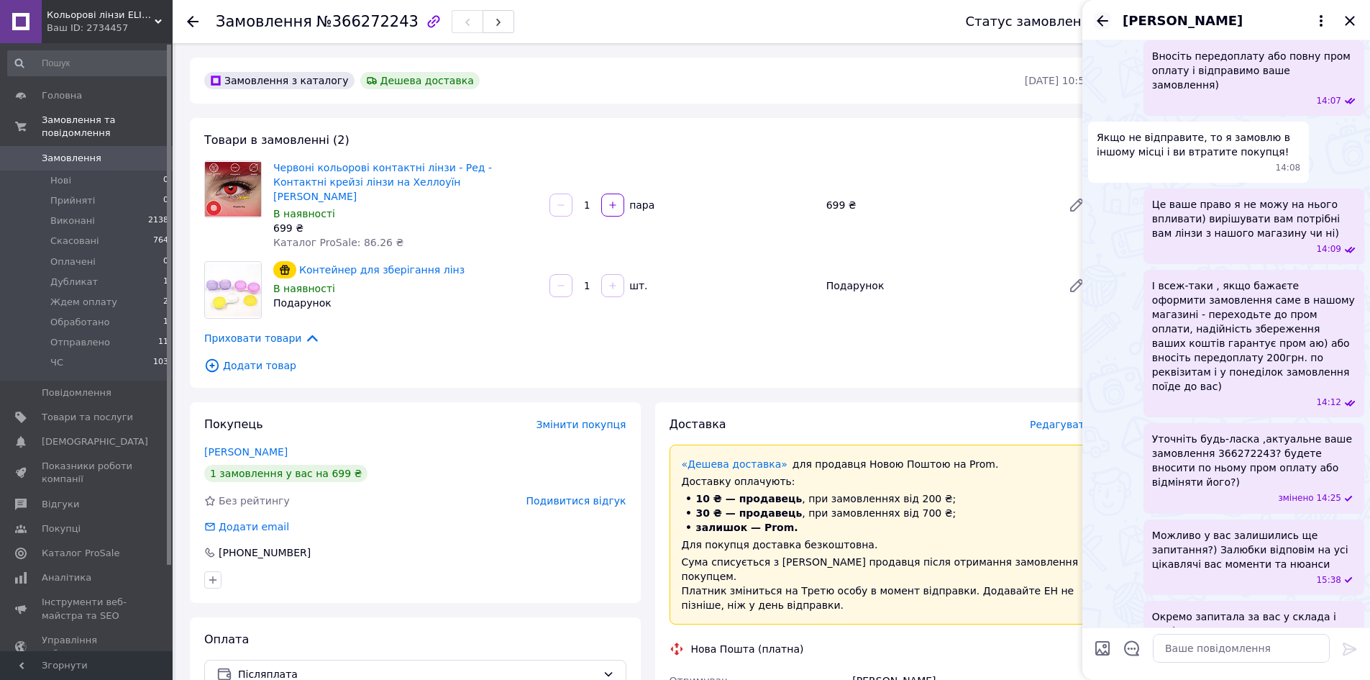
click at [1101, 25] on icon "Назад" at bounding box center [1102, 20] width 17 height 17
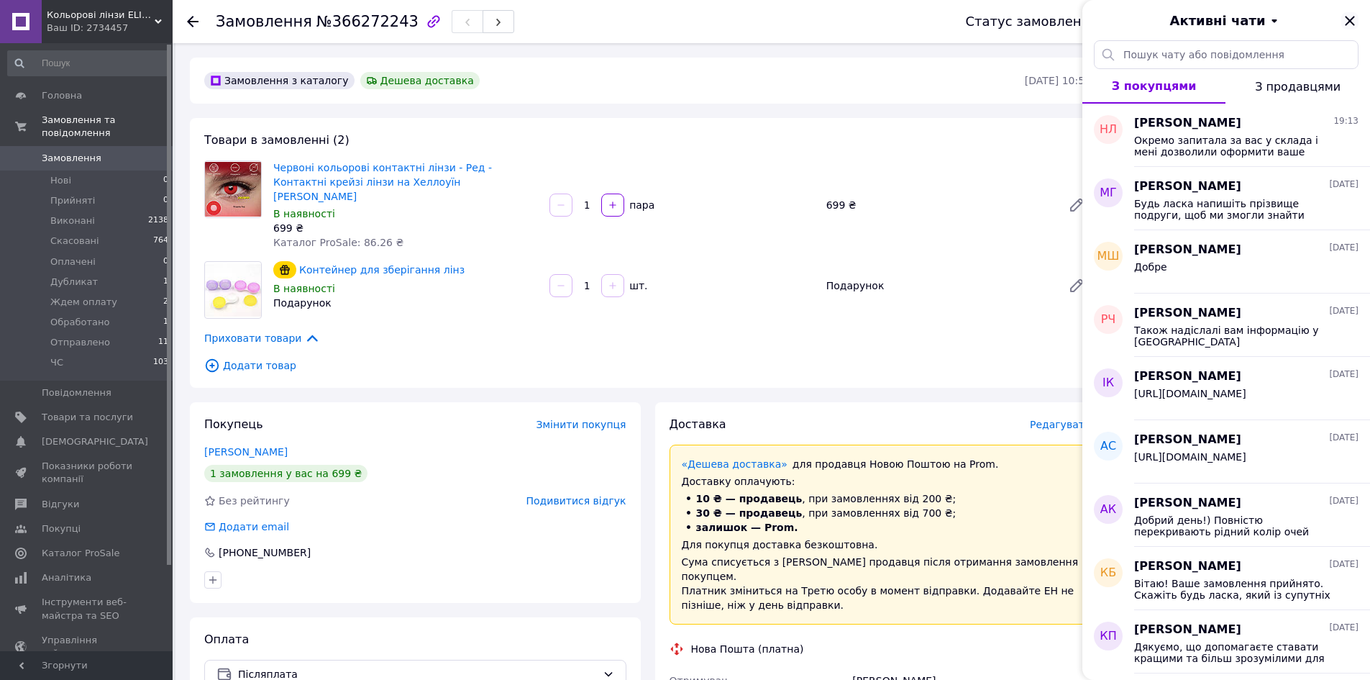
click at [1358, 26] on icon "Закрити" at bounding box center [1349, 20] width 17 height 17
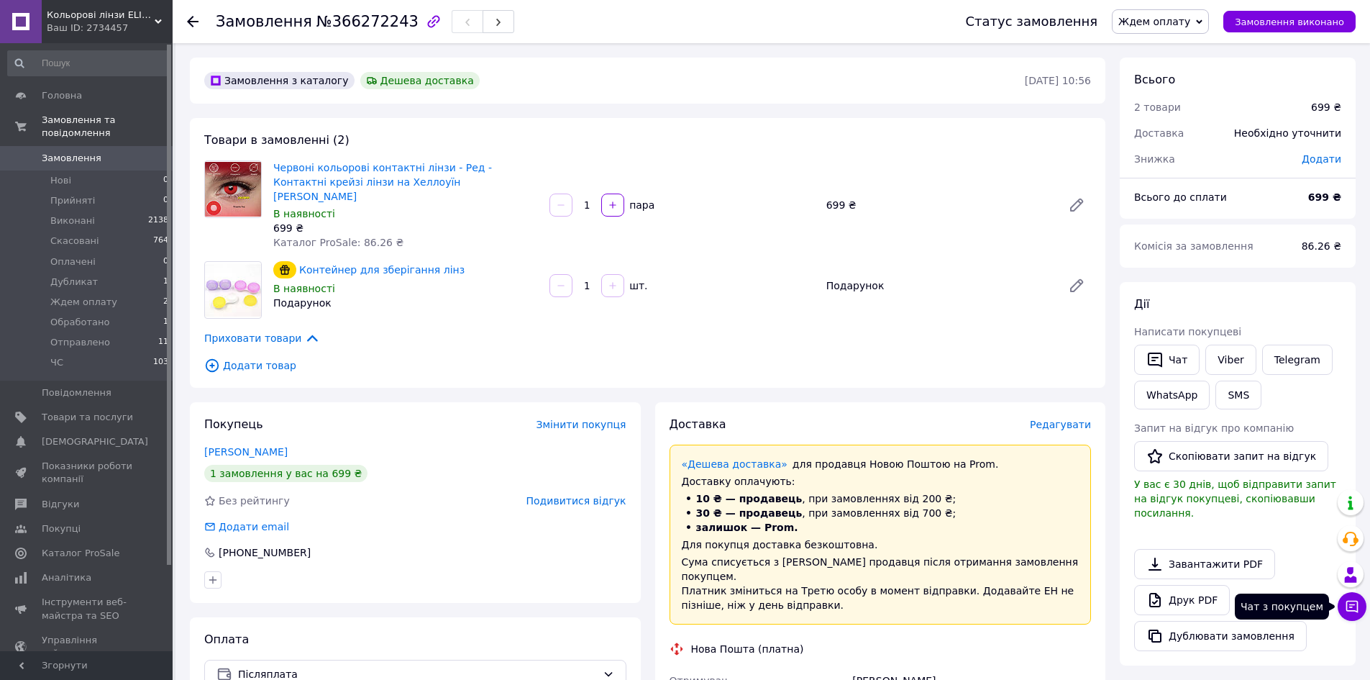
click at [1363, 599] on button "Чат з покупцем" at bounding box center [1352, 606] width 29 height 29
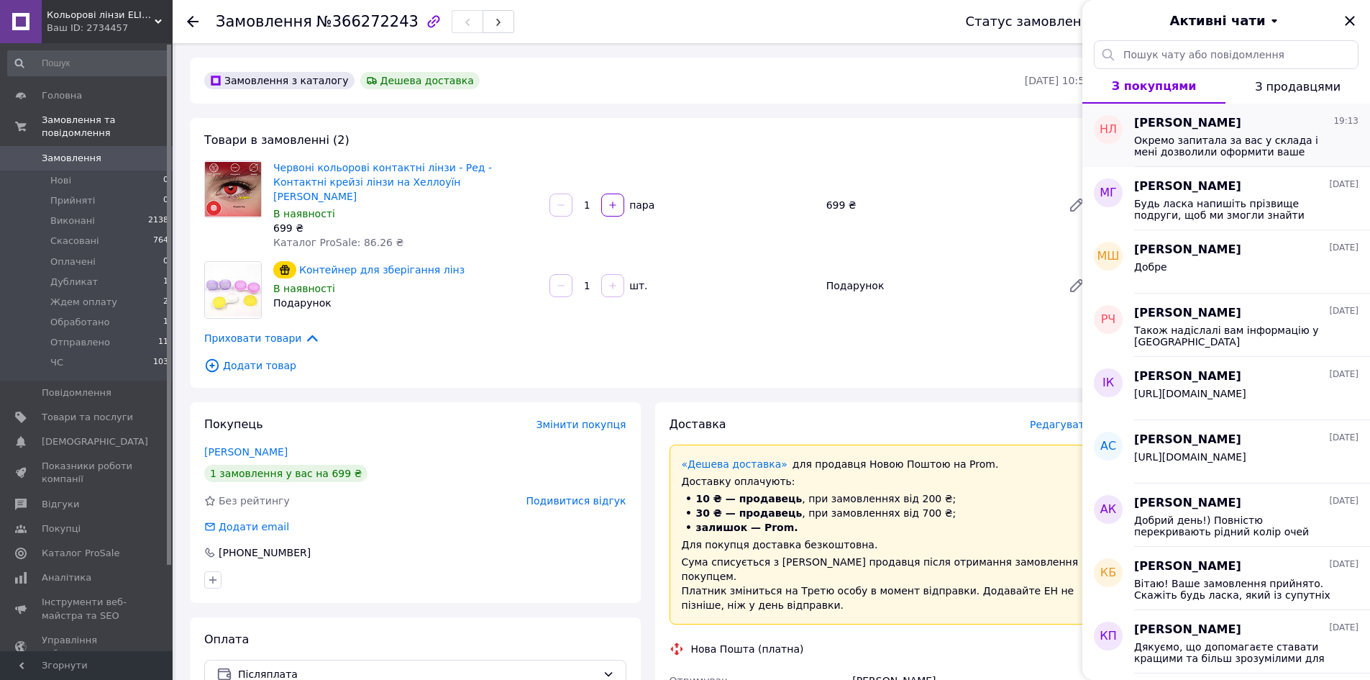
click at [1199, 165] on div "[PERSON_NAME] 19:13 Окремо запитала за вас у склада і мені дозволили оформити в…" at bounding box center [1252, 135] width 236 height 63
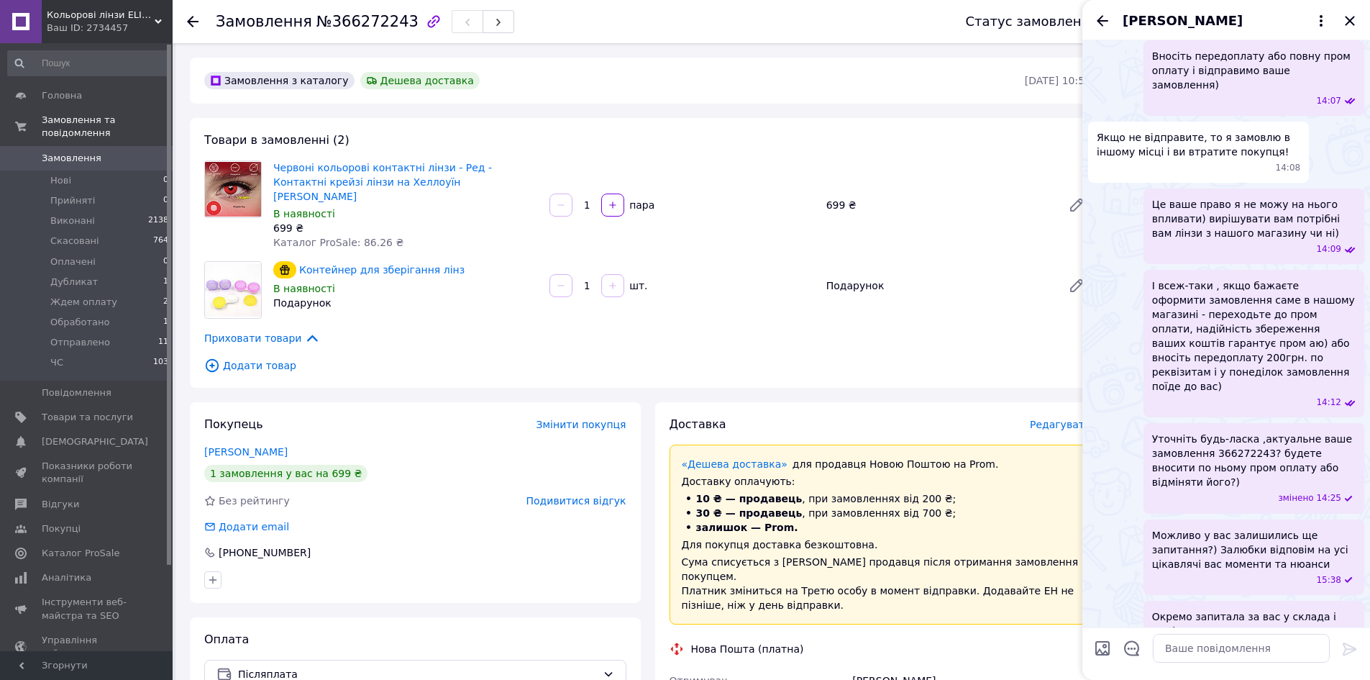
click at [1107, 5] on div "[PERSON_NAME]" at bounding box center [1226, 20] width 288 height 40
click at [1106, 14] on icon "Назад" at bounding box center [1102, 20] width 17 height 17
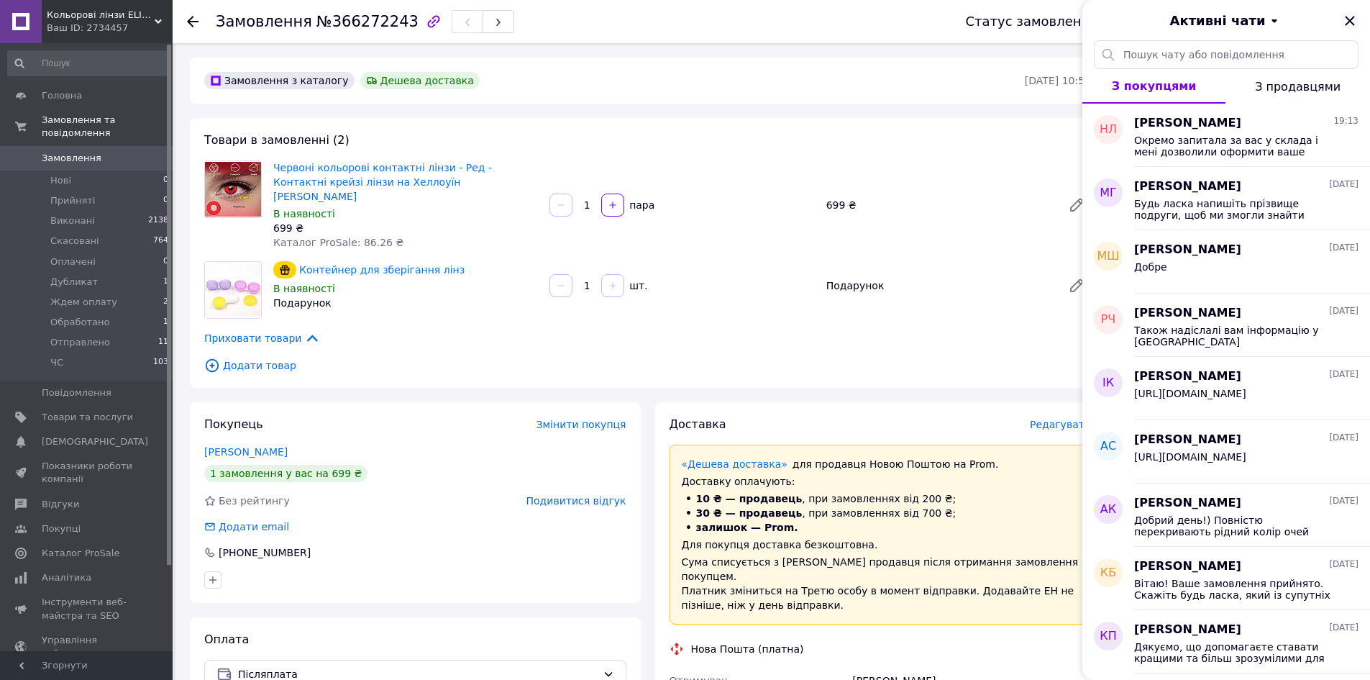
drag, startPoint x: 1356, startPoint y: 14, endPoint x: 1351, endPoint y: 29, distance: 16.6
click at [1354, 13] on icon "Закрити" at bounding box center [1349, 20] width 17 height 17
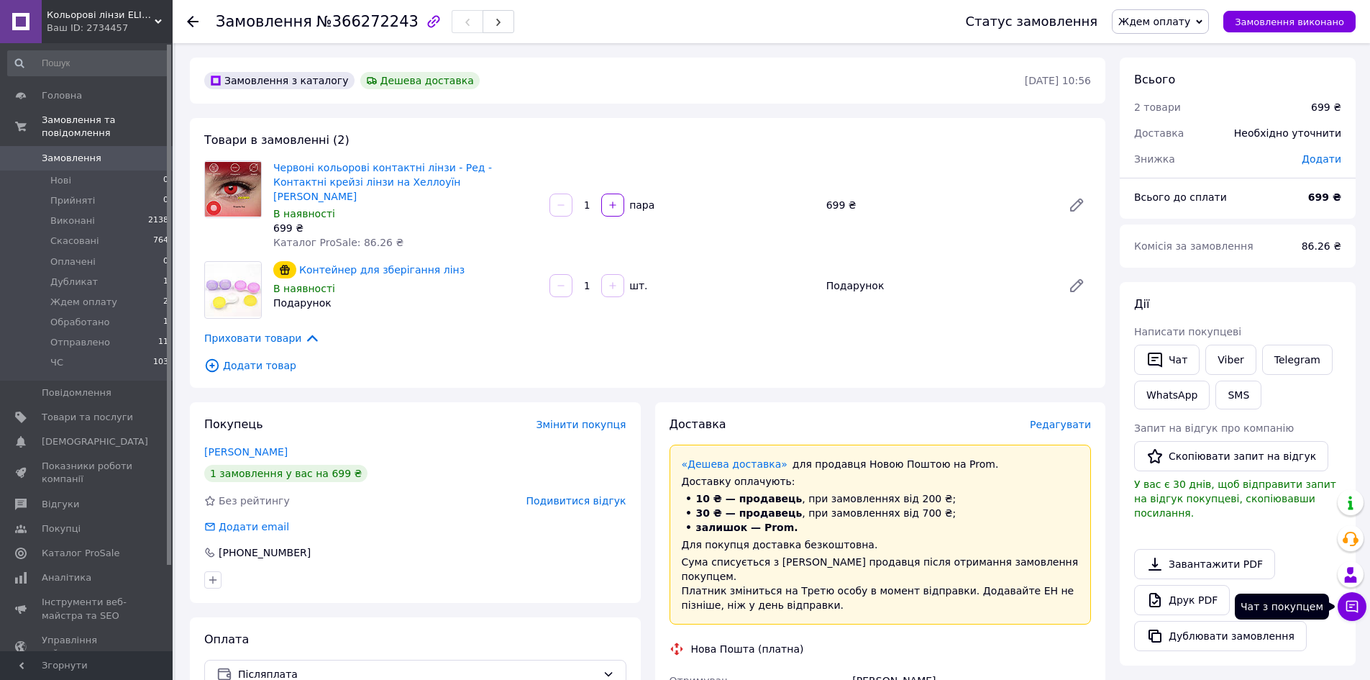
click at [1347, 613] on icon at bounding box center [1352, 606] width 14 height 14
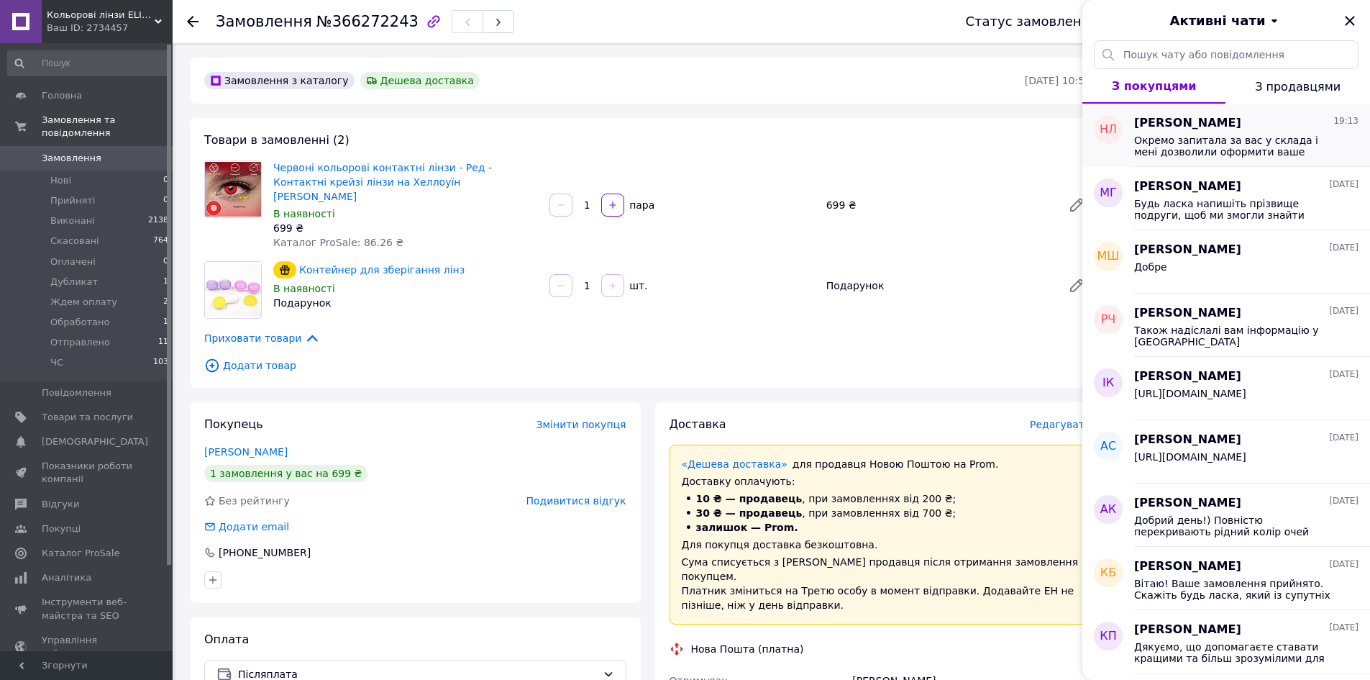
click at [1217, 137] on span "Окремо запитала за вас у склада і мені дозволили оформити ваше замовлення без п…" at bounding box center [1236, 145] width 204 height 23
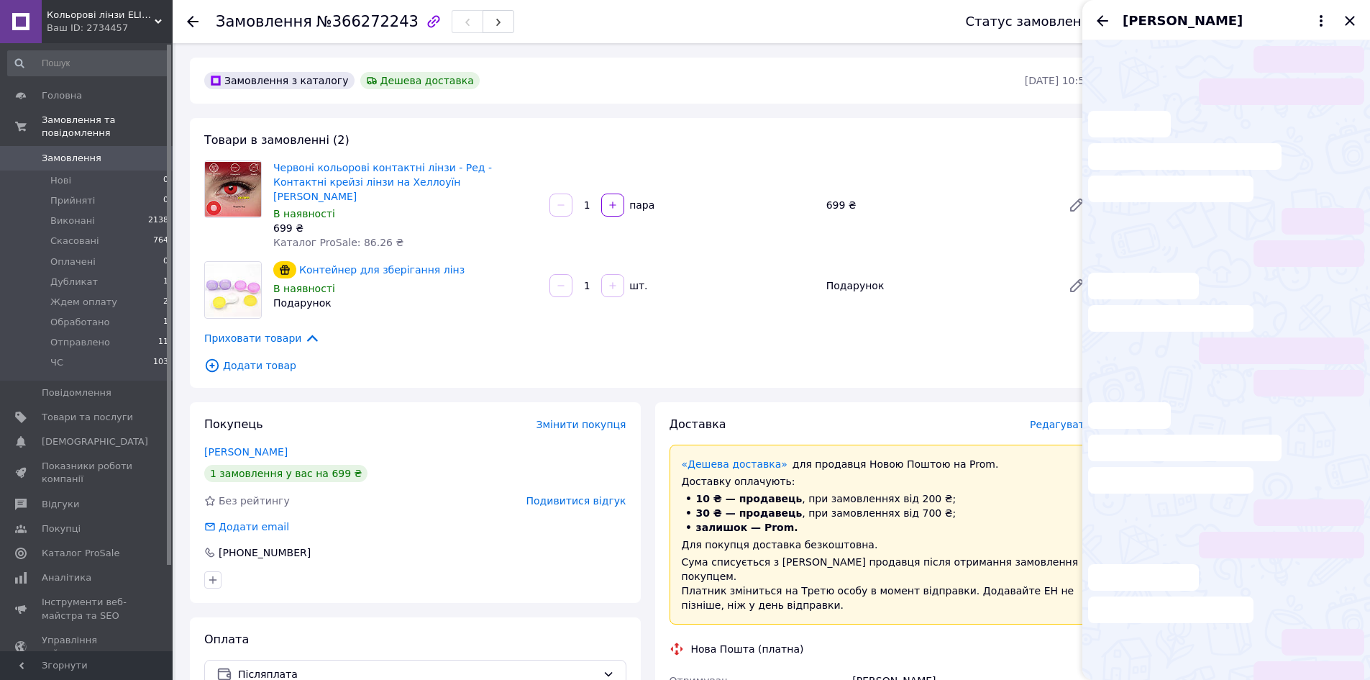
scroll to position [2056, 0]
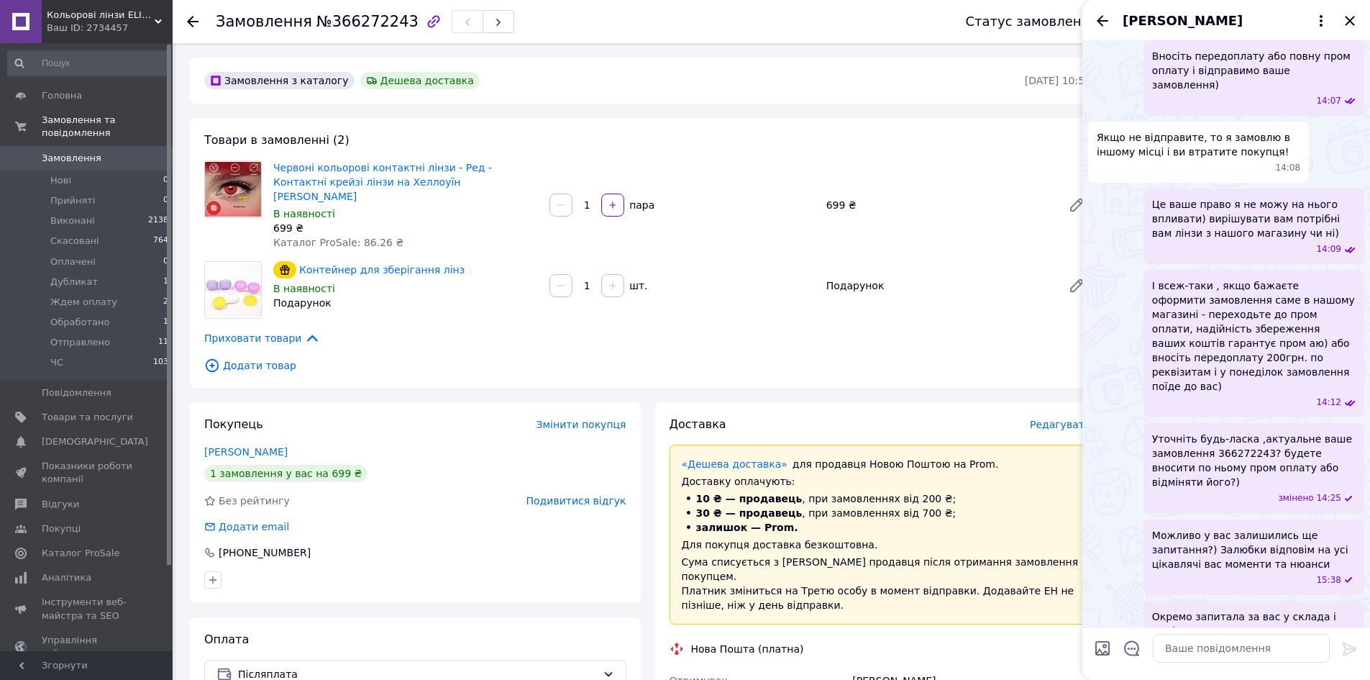
click at [1164, 25] on span "[PERSON_NAME]" at bounding box center [1183, 21] width 120 height 19
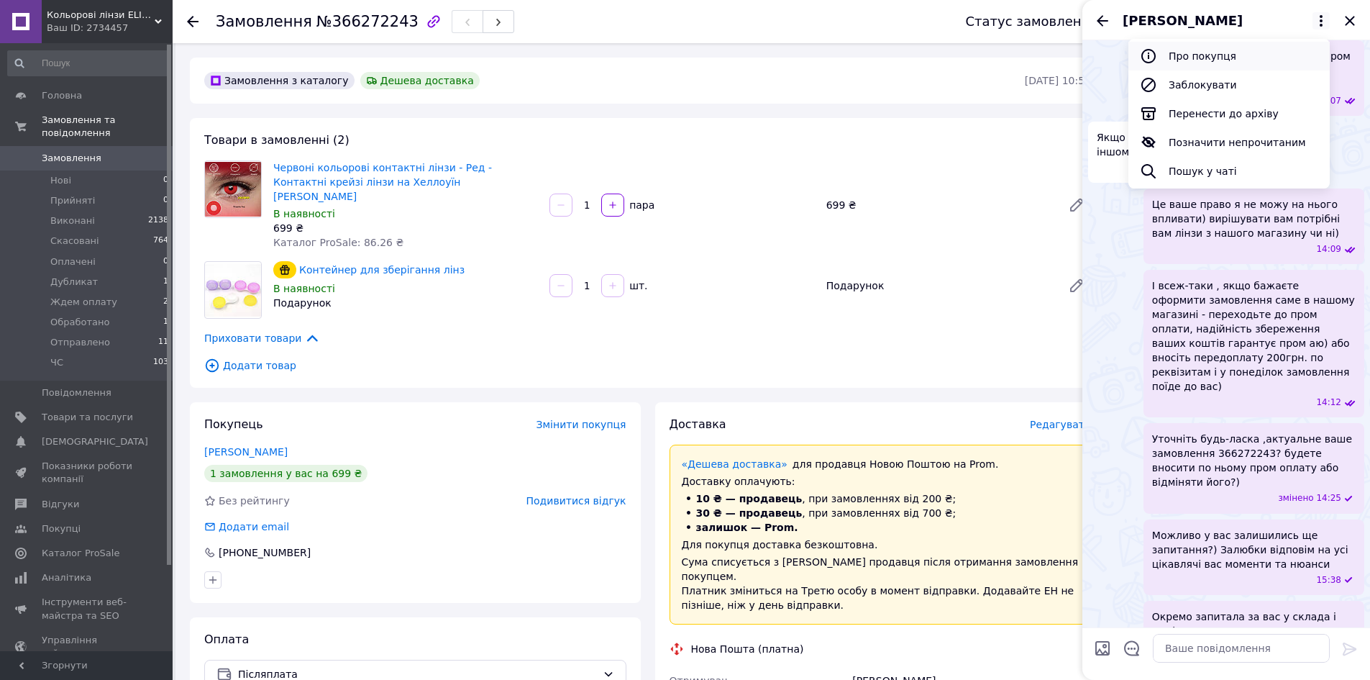
click at [1195, 63] on button "Про покупця" at bounding box center [1228, 56] width 201 height 29
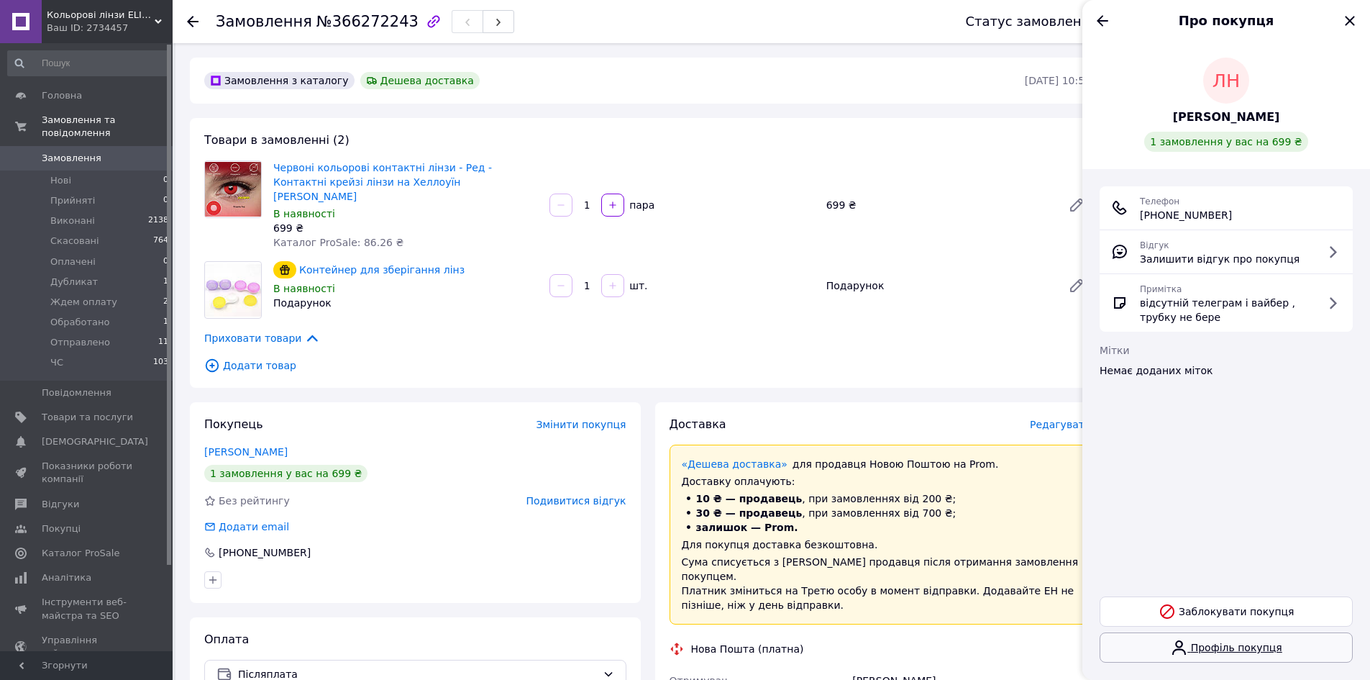
click at [1258, 656] on link "Профіль покупця" at bounding box center [1226, 647] width 253 height 30
click at [1353, 16] on icon "Закрити" at bounding box center [1349, 20] width 17 height 17
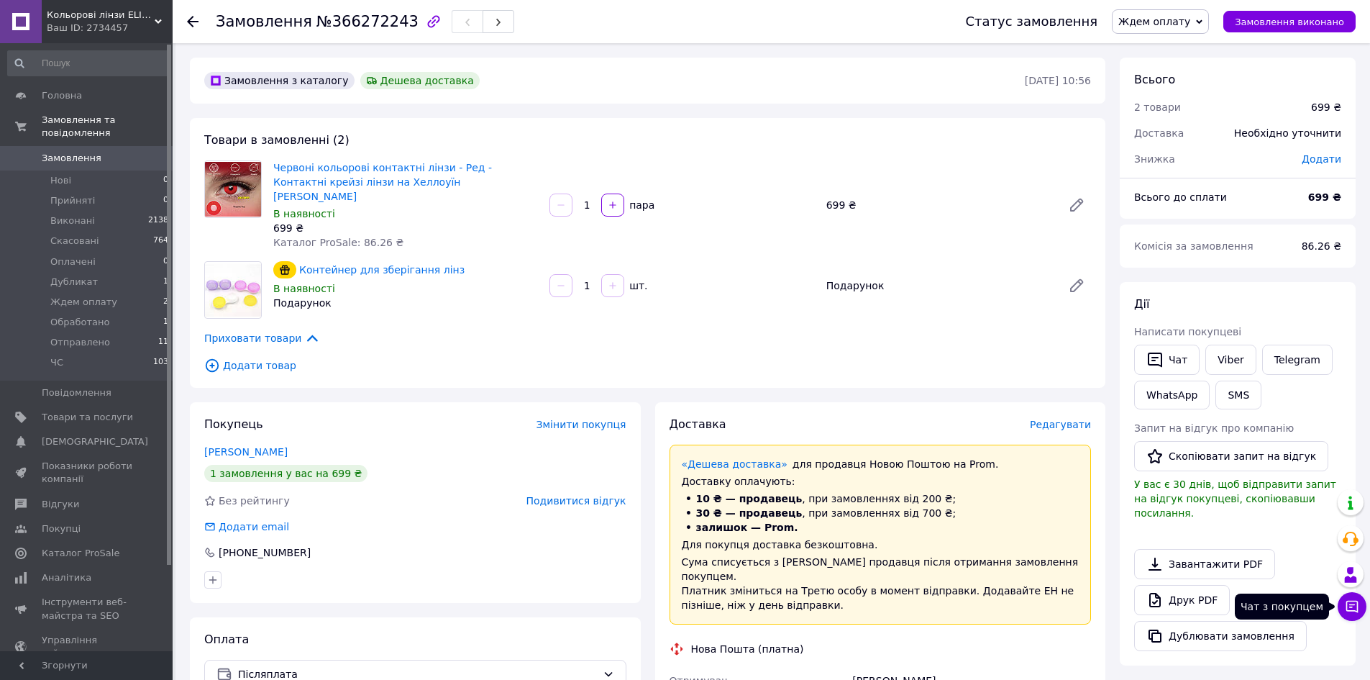
click at [1364, 612] on button "Чат з покупцем" at bounding box center [1352, 606] width 29 height 29
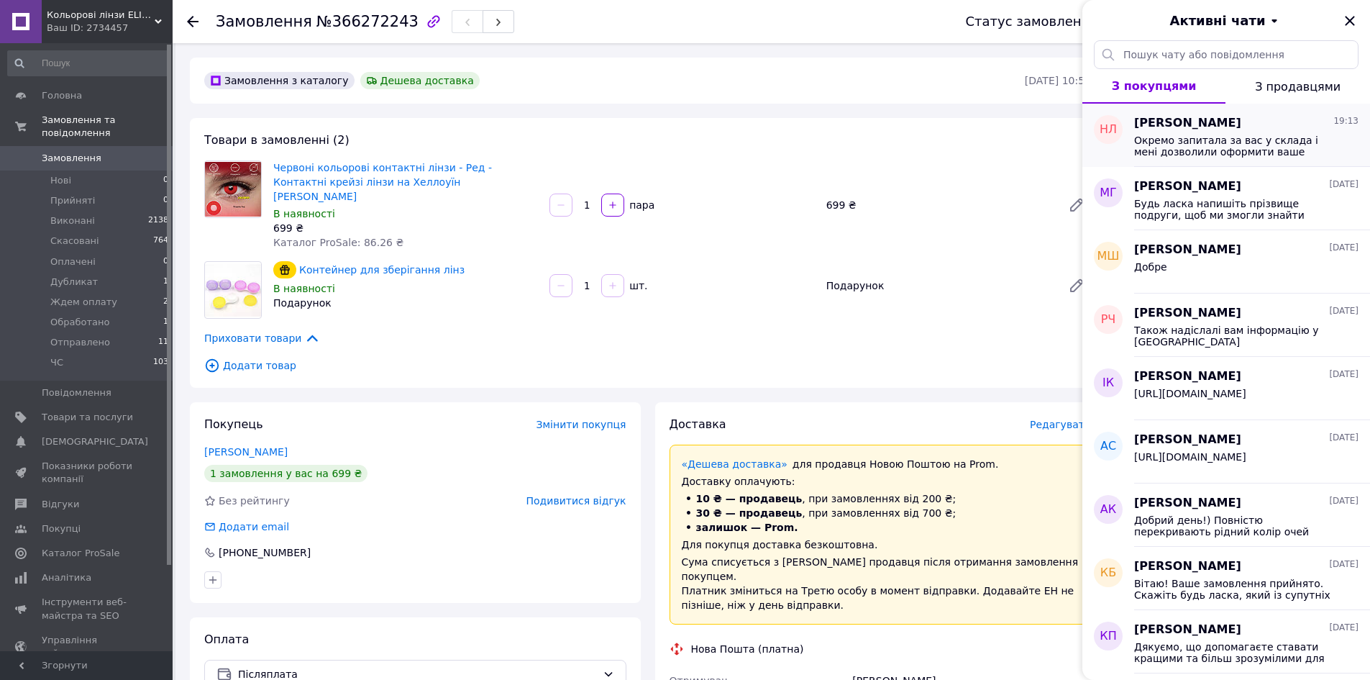
click at [1200, 132] on div "Окремо запитала за вас у склада і мені дозволили оформити ваше замовлення без п…" at bounding box center [1246, 145] width 224 height 26
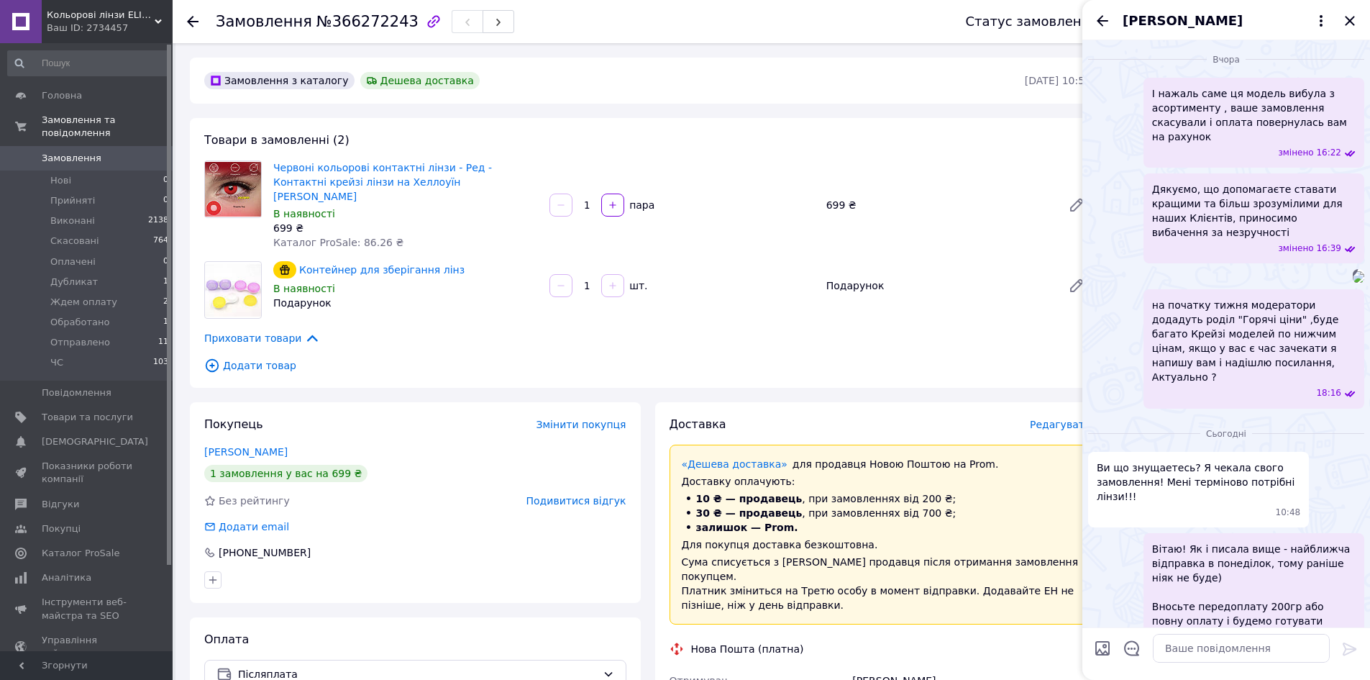
scroll to position [2056, 0]
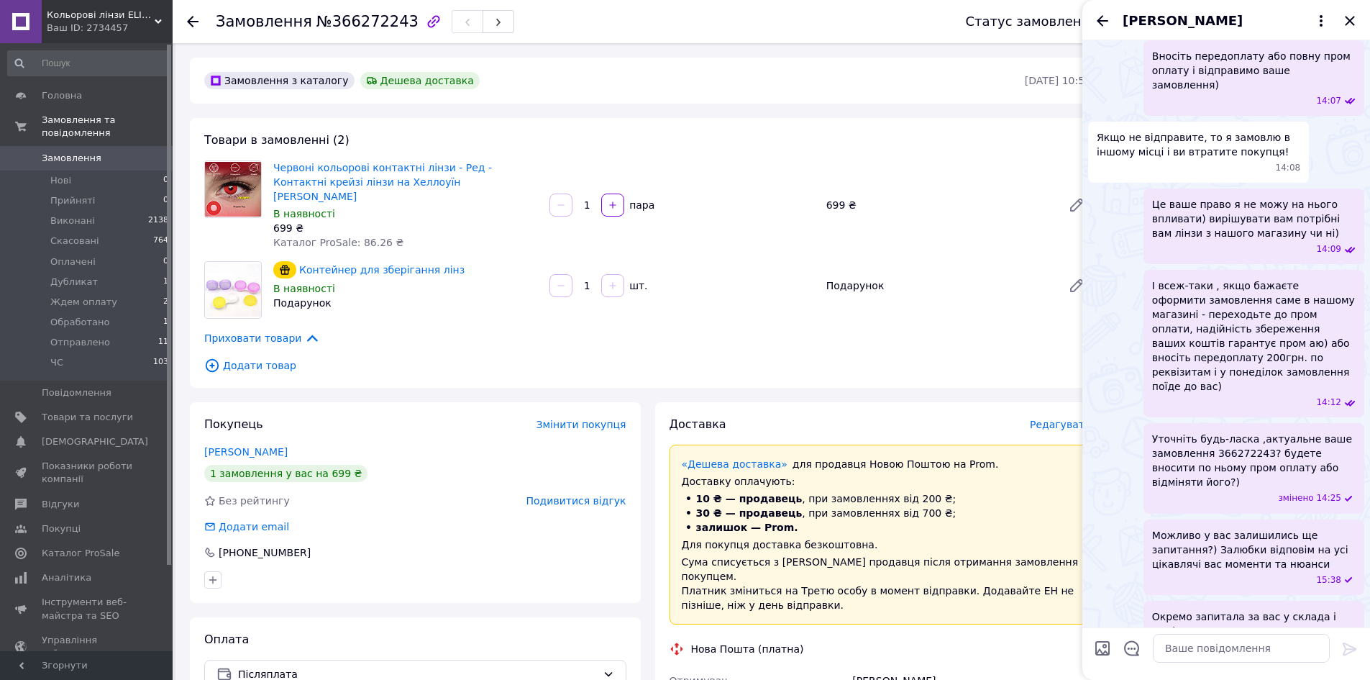
click at [1217, 574] on div "15:38" at bounding box center [1257, 580] width 198 height 12
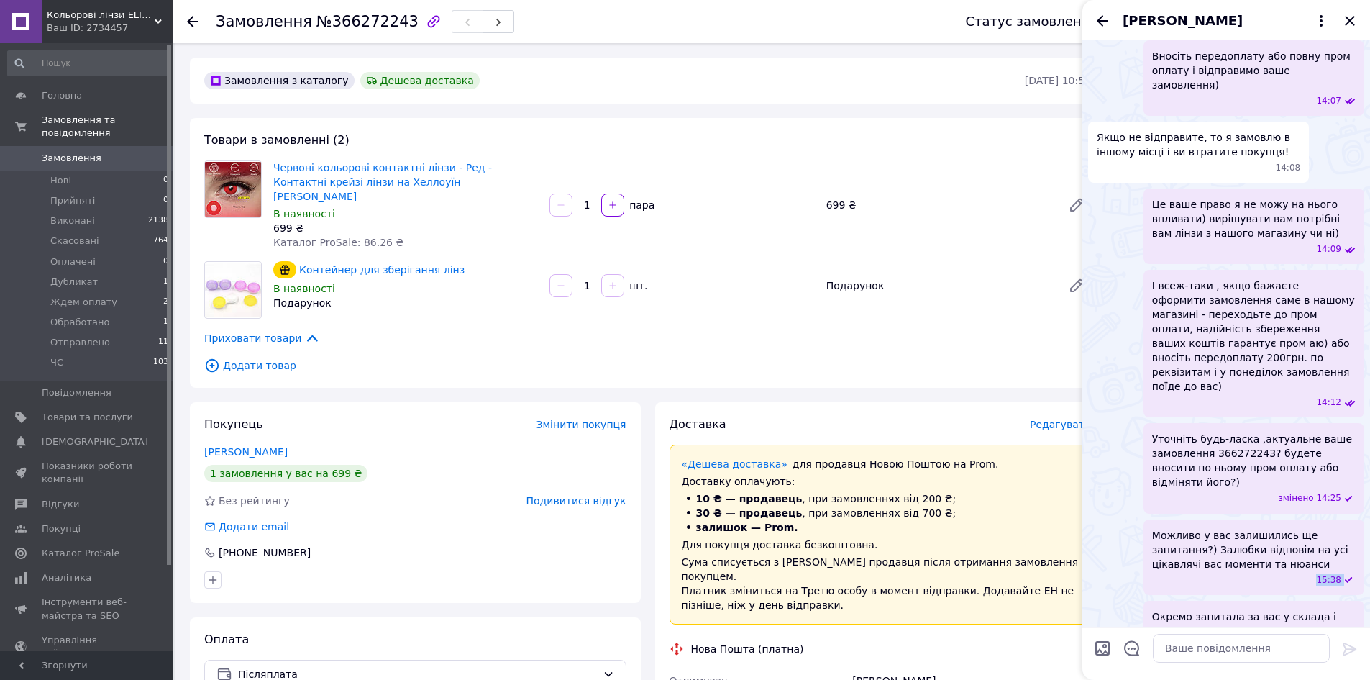
click at [1217, 574] on div "15:38" at bounding box center [1257, 580] width 198 height 12
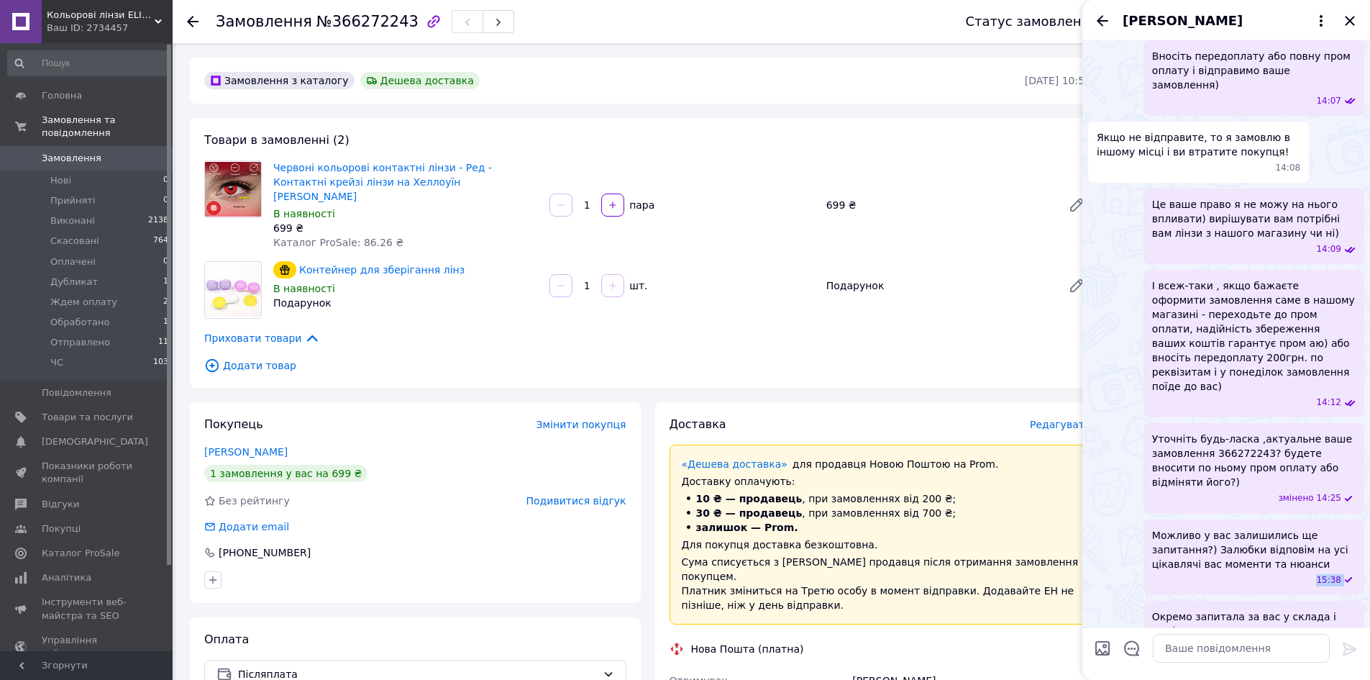
click at [1217, 574] on div "15:38" at bounding box center [1257, 580] width 198 height 12
drag, startPoint x: 1217, startPoint y: 506, endPoint x: 1241, endPoint y: 501, distance: 24.3
click at [1241, 528] on span "Можливо у вас залишились ще запитання?) Залюбки відповім на усі цікавлячі вас м…" at bounding box center [1254, 549] width 204 height 43
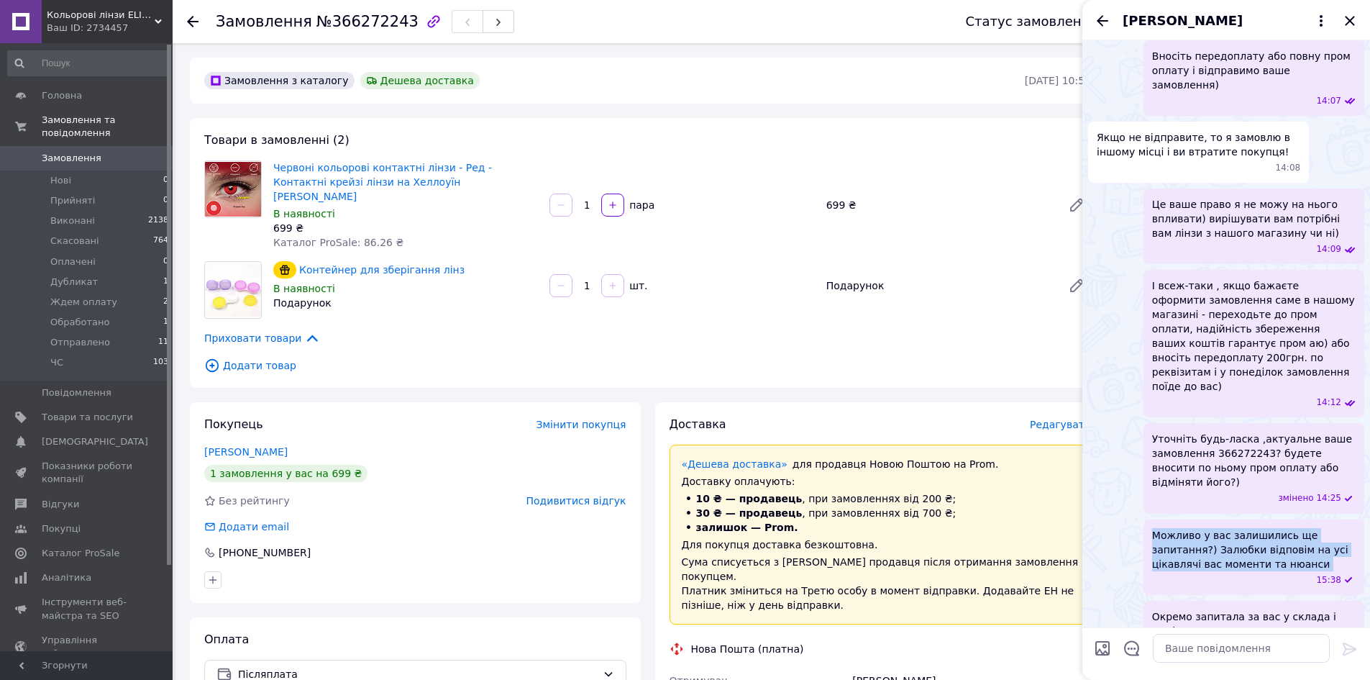
click at [1241, 528] on span "Можливо у вас залишились ще запитання?) Залюбки відповім на усі цікавлячі вас м…" at bounding box center [1254, 549] width 204 height 43
drag, startPoint x: 1241, startPoint y: 506, endPoint x: 1231, endPoint y: 542, distance: 37.5
click at [1241, 574] on div "15:38" at bounding box center [1257, 580] width 198 height 12
click at [1228, 609] on span "Окремо запитала за вас у склада і мені дозволили оформити ваше замовлення без п…" at bounding box center [1254, 645] width 204 height 72
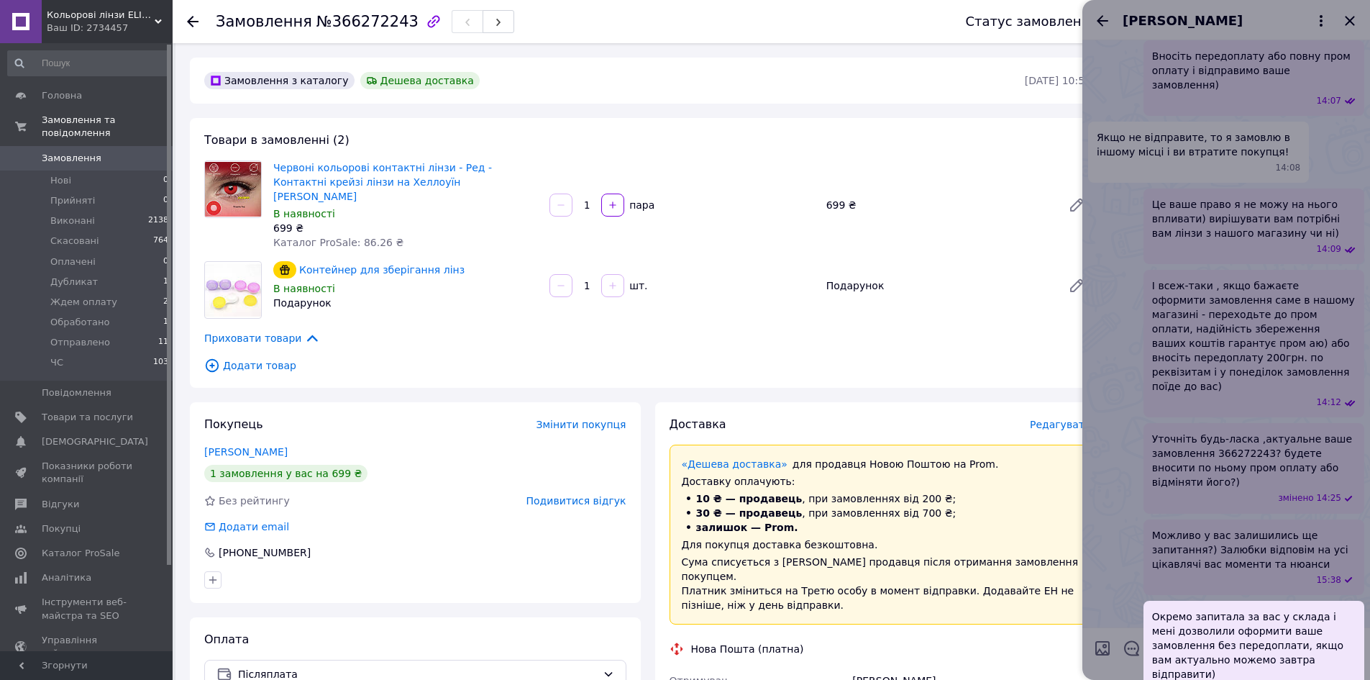
click at [1148, 601] on div "Окремо запитала за вас у склада і мені дозволили оформити ваше замовлення без п…" at bounding box center [1253, 653] width 221 height 104
click at [1184, 428] on div at bounding box center [1226, 340] width 288 height 680
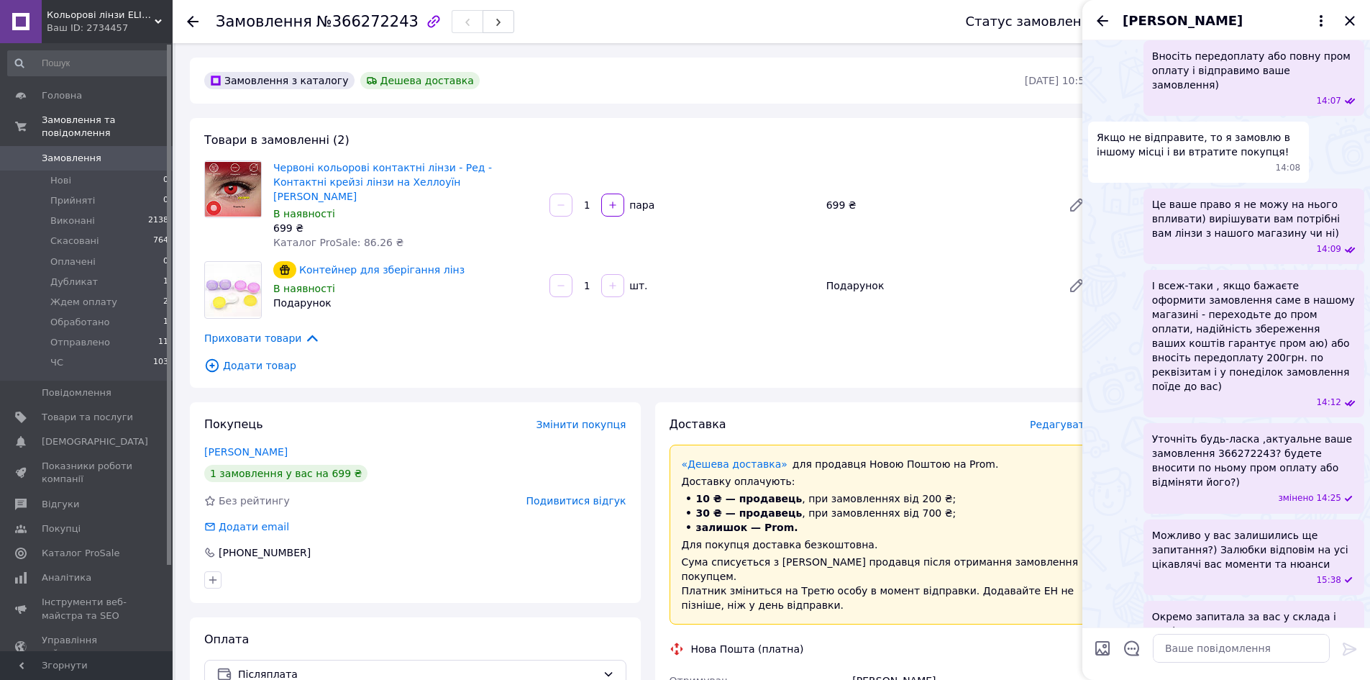
click at [1237, 423] on div "Уточніть будь-ласка ,актуальне ваше замовлення 366272243? будете вносити по ньо…" at bounding box center [1253, 468] width 221 height 90
click at [1224, 492] on div "змінено 14:25" at bounding box center [1257, 498] width 198 height 12
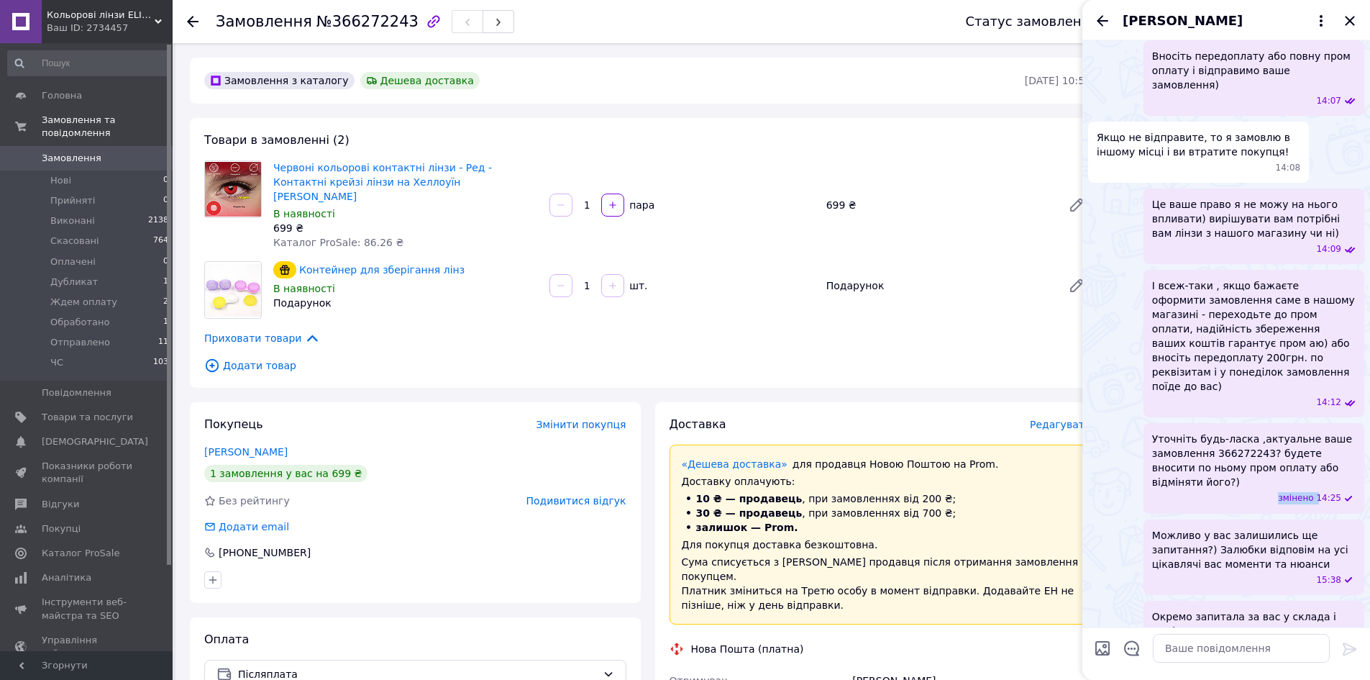
click at [1224, 492] on div "змінено 14:25" at bounding box center [1257, 498] width 198 height 12
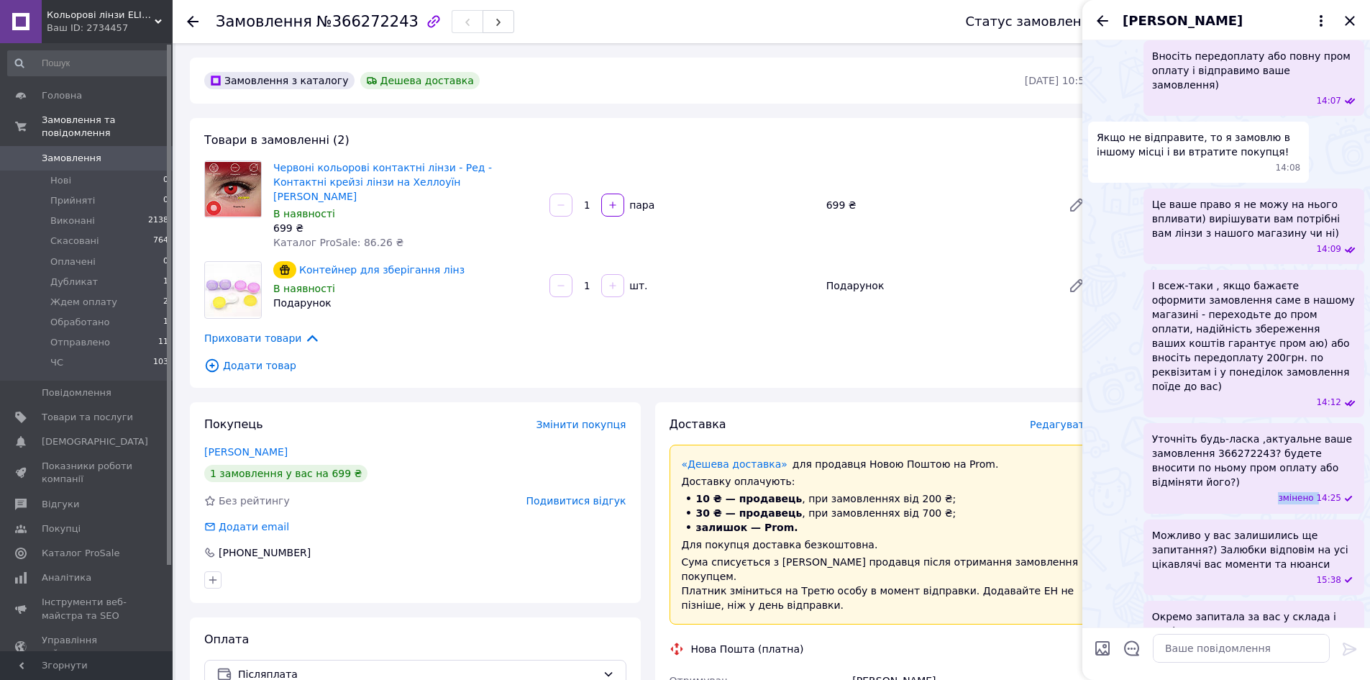
click at [1224, 492] on div "змінено 14:25" at bounding box center [1257, 498] width 198 height 12
click at [1225, 492] on div "змінено 14:25" at bounding box center [1257, 498] width 198 height 12
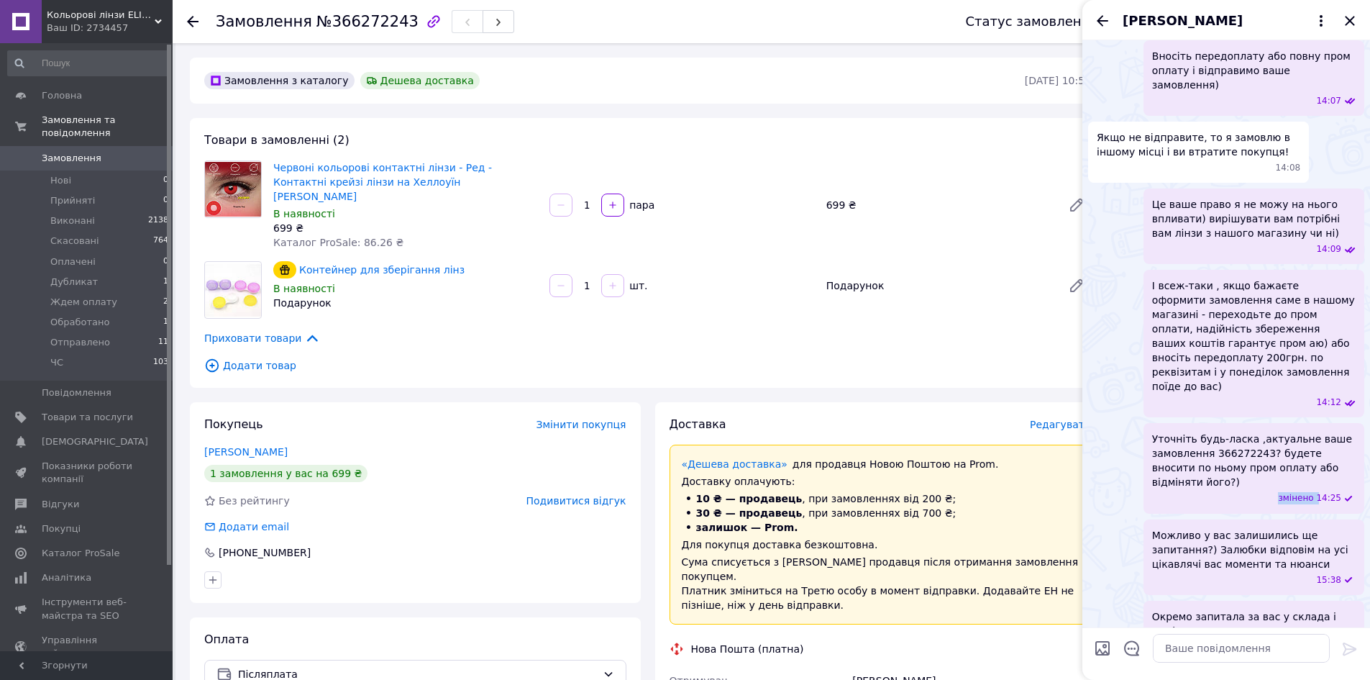
click at [1225, 492] on div "змінено 14:25" at bounding box center [1257, 498] width 198 height 12
drag, startPoint x: 1225, startPoint y: 432, endPoint x: 1246, endPoint y: 429, distance: 21.2
click at [1246, 492] on div "змінено 14:25" at bounding box center [1257, 498] width 198 height 12
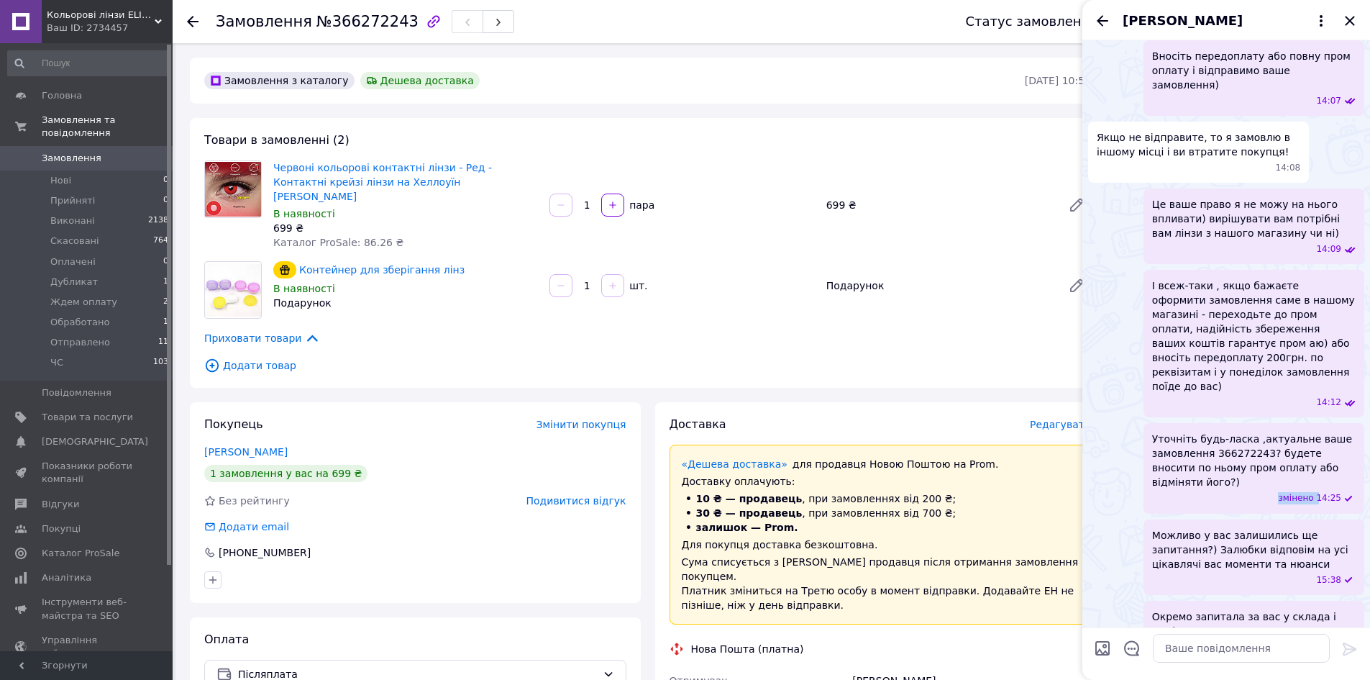
click at [1246, 492] on div "змінено 14:25" at bounding box center [1257, 498] width 198 height 12
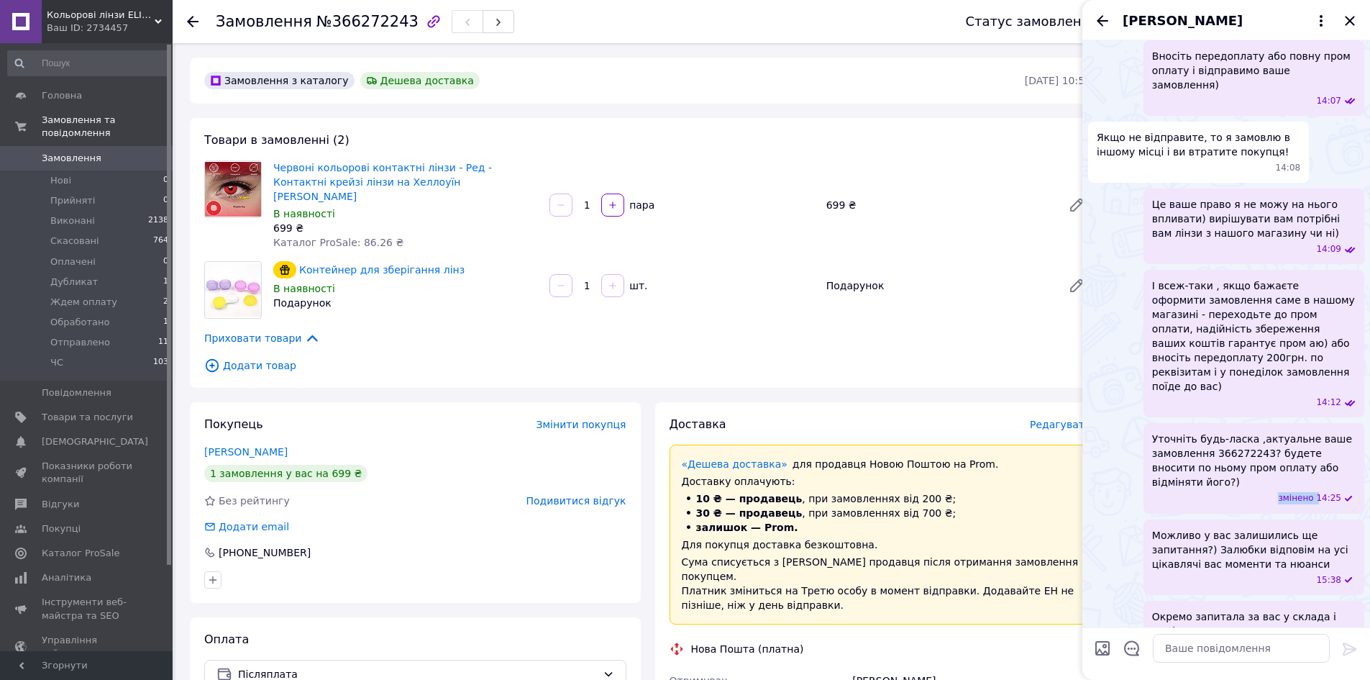
click at [1246, 492] on div "змінено 14:25" at bounding box center [1257, 498] width 198 height 12
click at [1232, 609] on span "Окремо запитала за вас у склада і мені дозволили оформити ваше замовлення без п…" at bounding box center [1254, 645] width 204 height 72
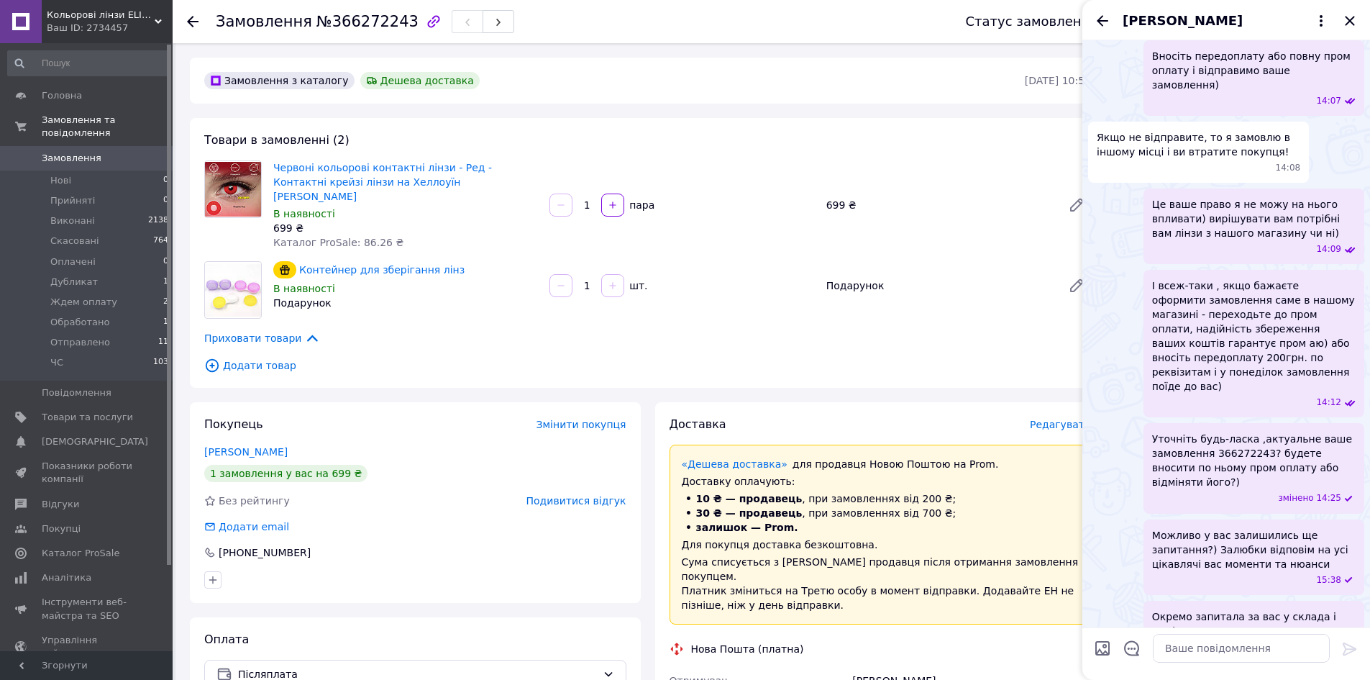
click at [1233, 609] on span "Окремо запитала за вас у склада і мені дозволили оформити ваше замовлення без п…" at bounding box center [1254, 645] width 204 height 72
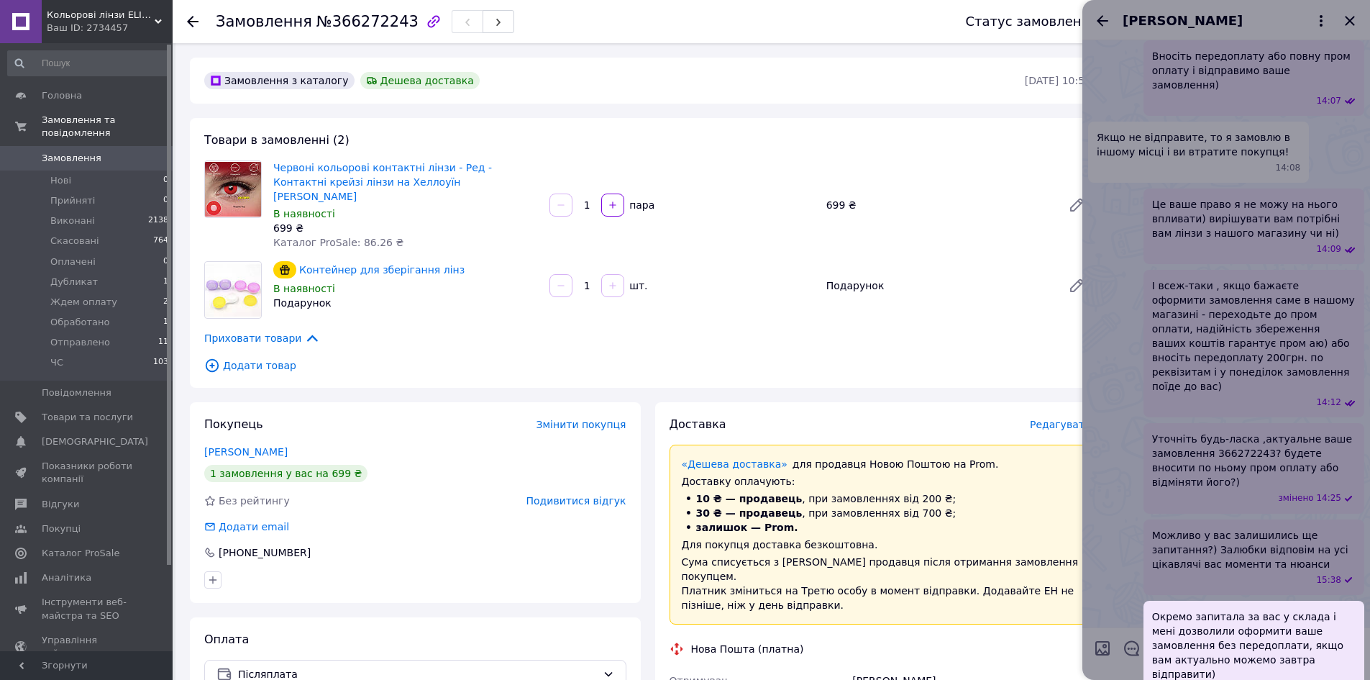
click at [1116, 491] on div at bounding box center [1226, 340] width 288 height 680
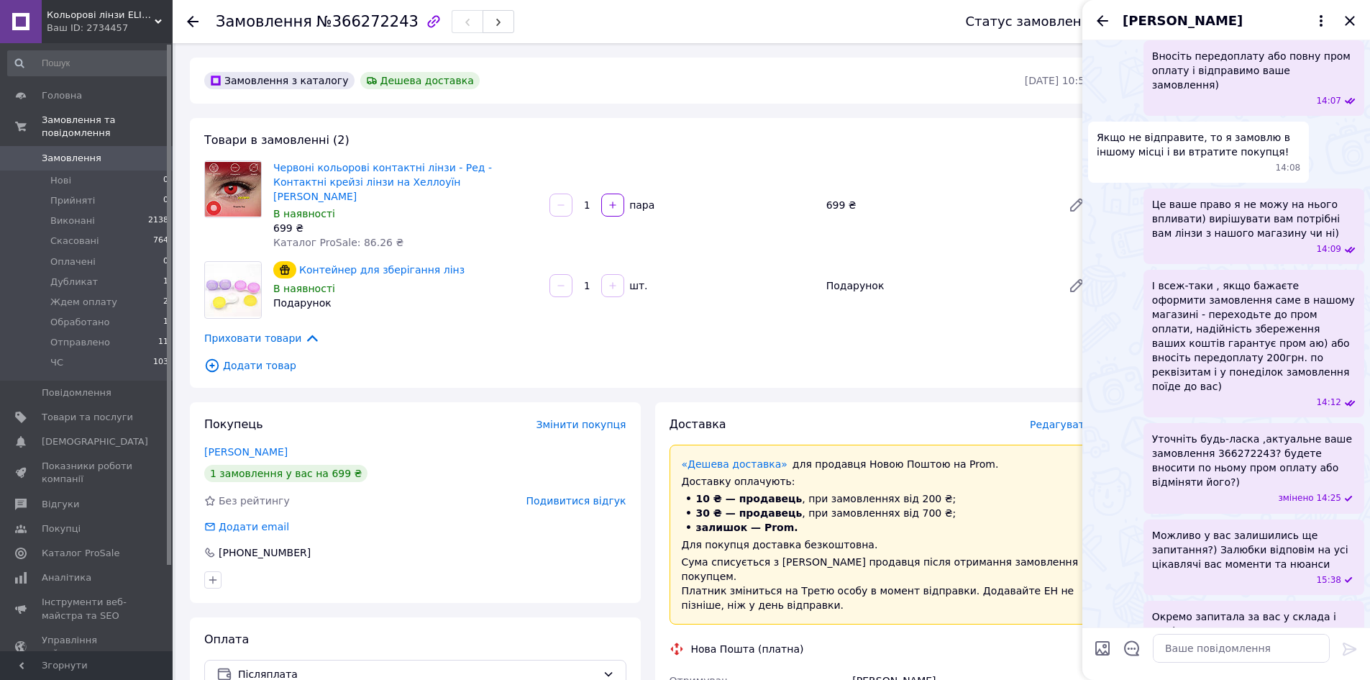
click at [1176, 519] on div "Можливо у вас залишились ще запитання?) Залюбки відповім на усі цікавлячі вас м…" at bounding box center [1253, 557] width 221 height 76
click at [1182, 574] on div "15:38" at bounding box center [1257, 580] width 198 height 12
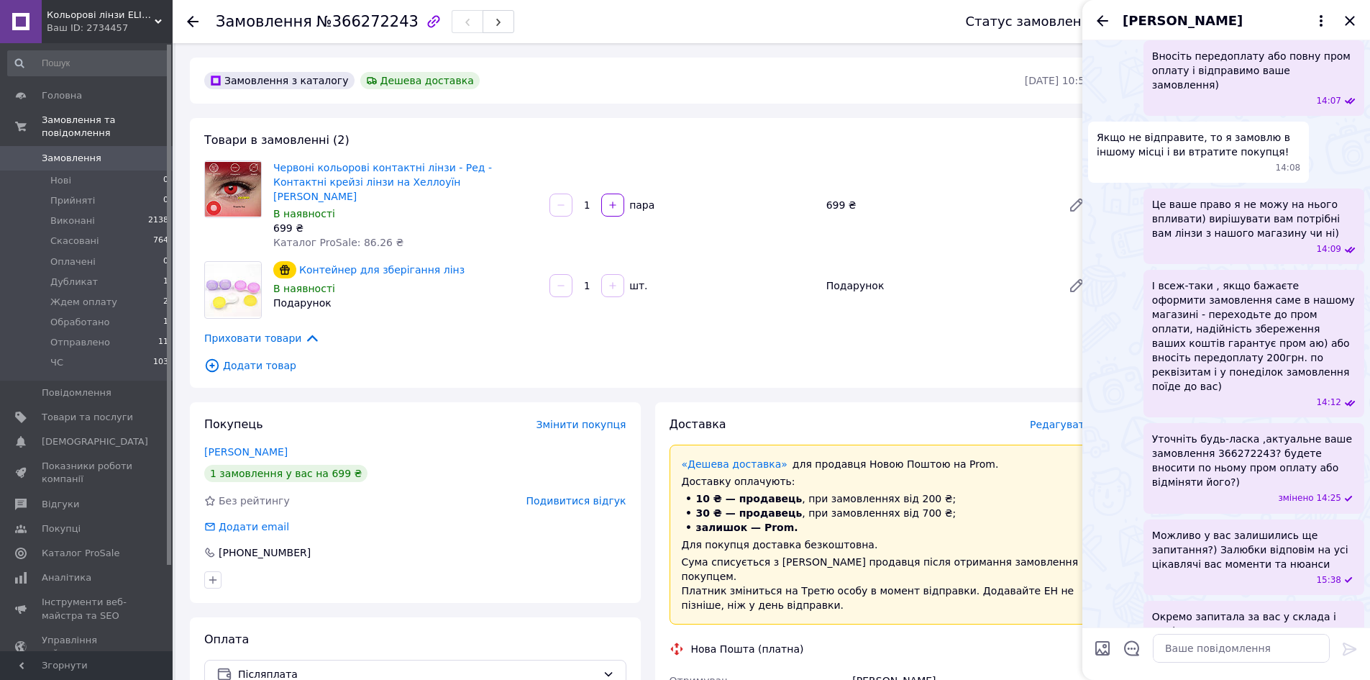
click at [1184, 574] on div "15:38" at bounding box center [1257, 580] width 198 height 12
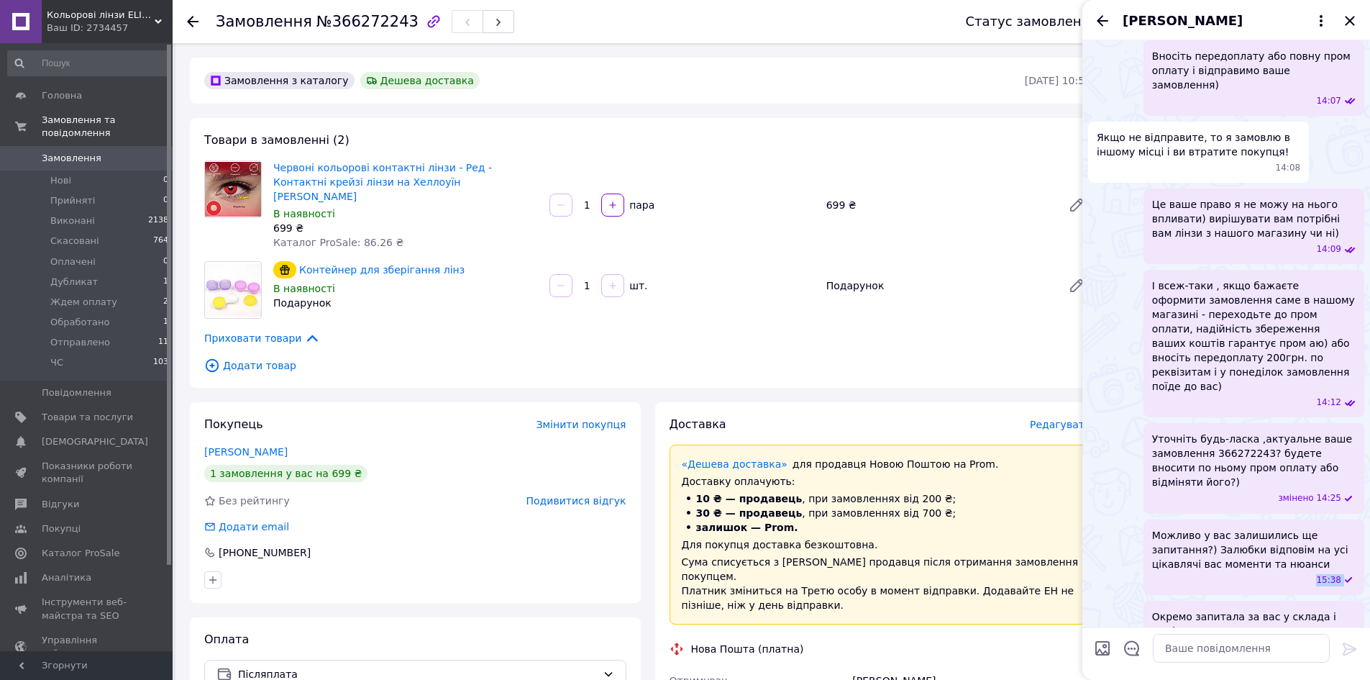
click at [1184, 574] on div "15:38" at bounding box center [1257, 580] width 198 height 12
click at [1105, 14] on icon "Назад" at bounding box center [1102, 20] width 17 height 17
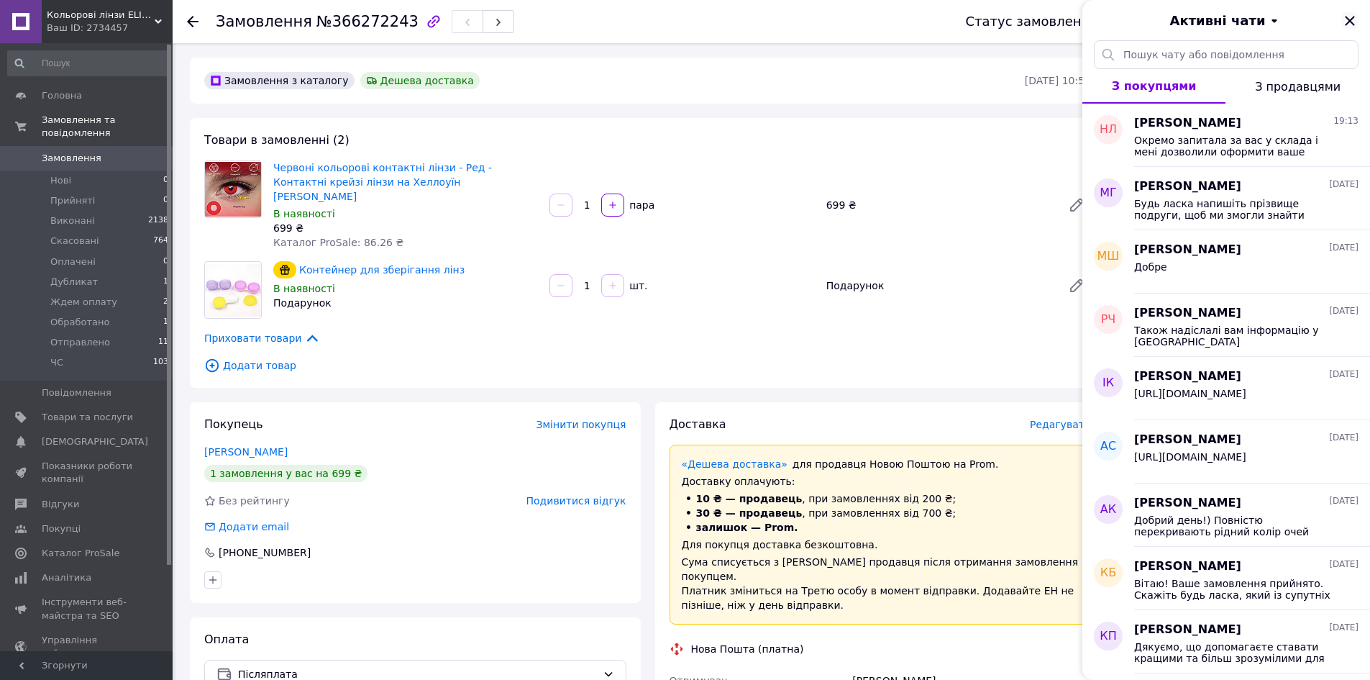
click at [1350, 17] on icon "Закрити" at bounding box center [1349, 20] width 17 height 17
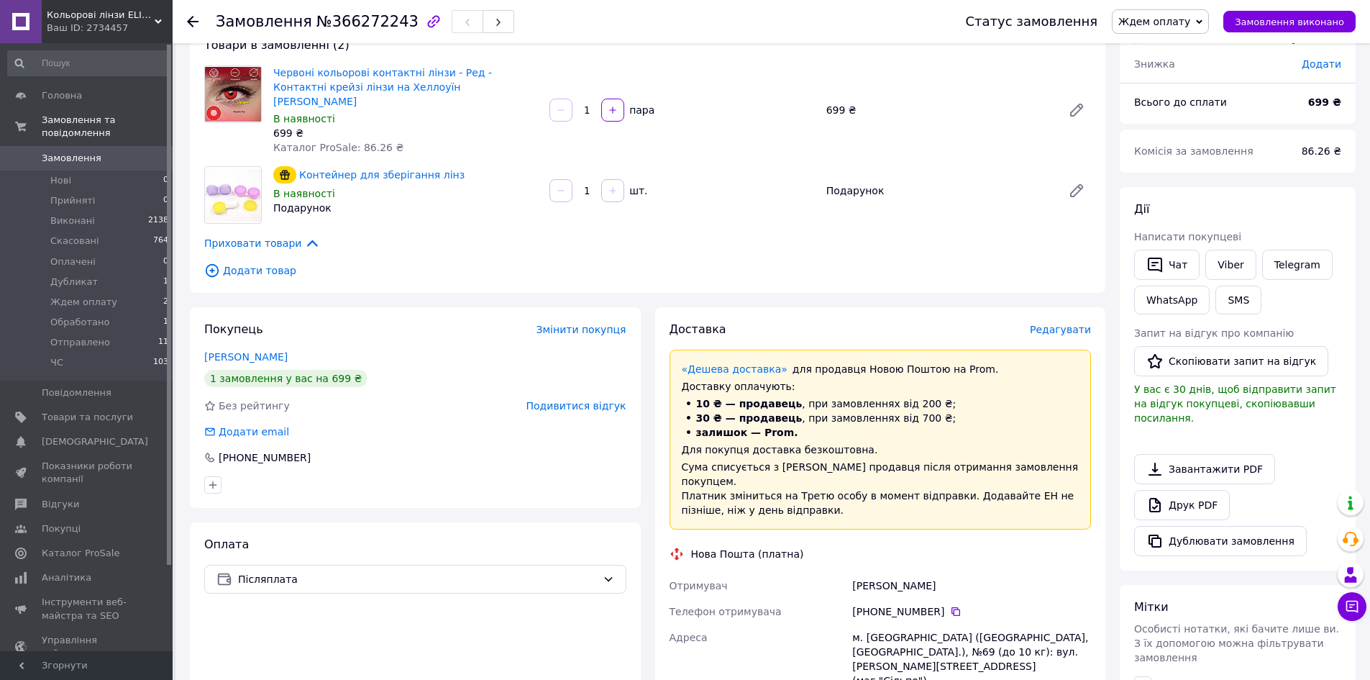
scroll to position [96, 0]
click at [1351, 606] on icon at bounding box center [1352, 607] width 12 height 12
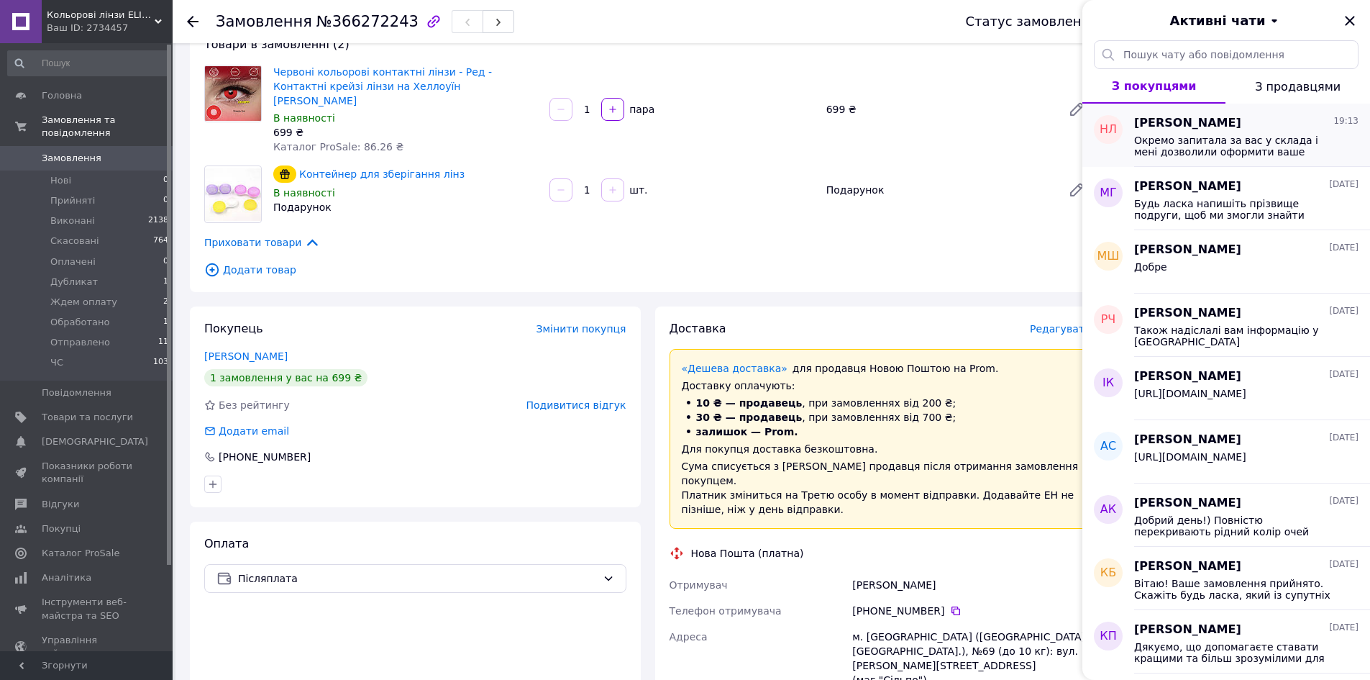
click at [1150, 146] on span "Окремо запитала за вас у склада і мені дозволили оформити ваше замовлення без п…" at bounding box center [1236, 145] width 204 height 23
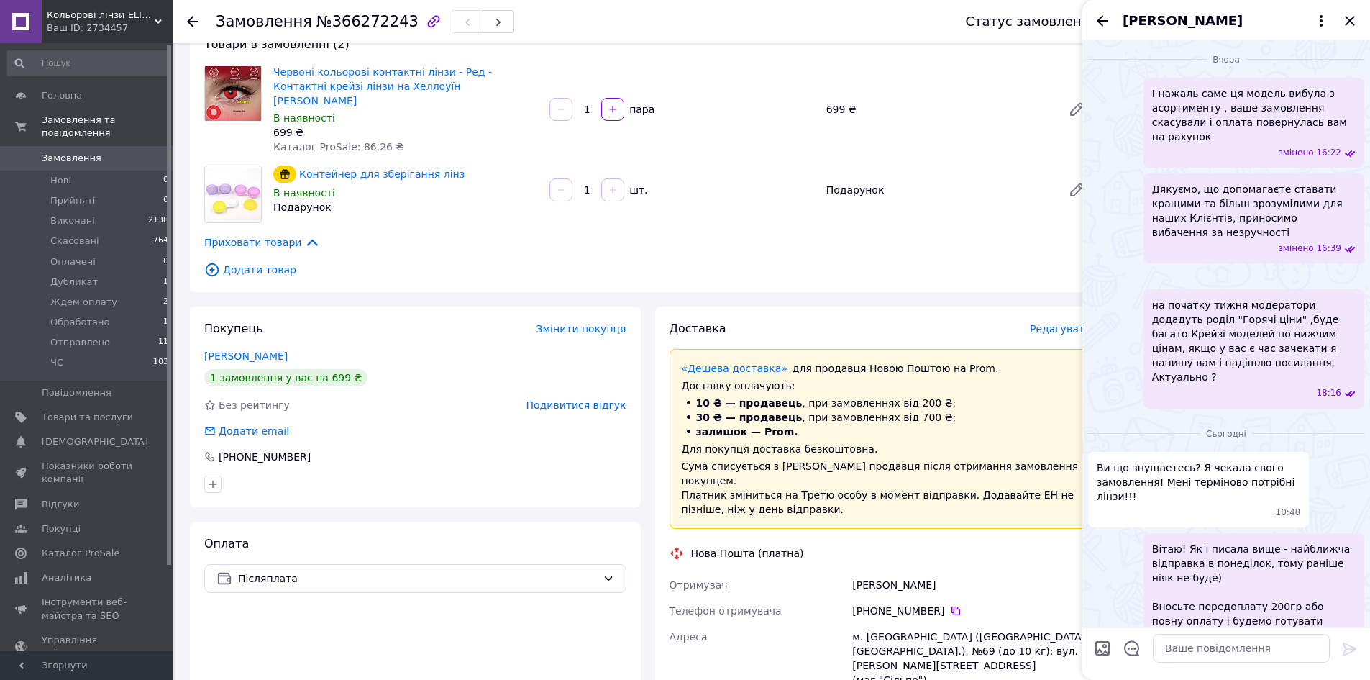
scroll to position [2056, 0]
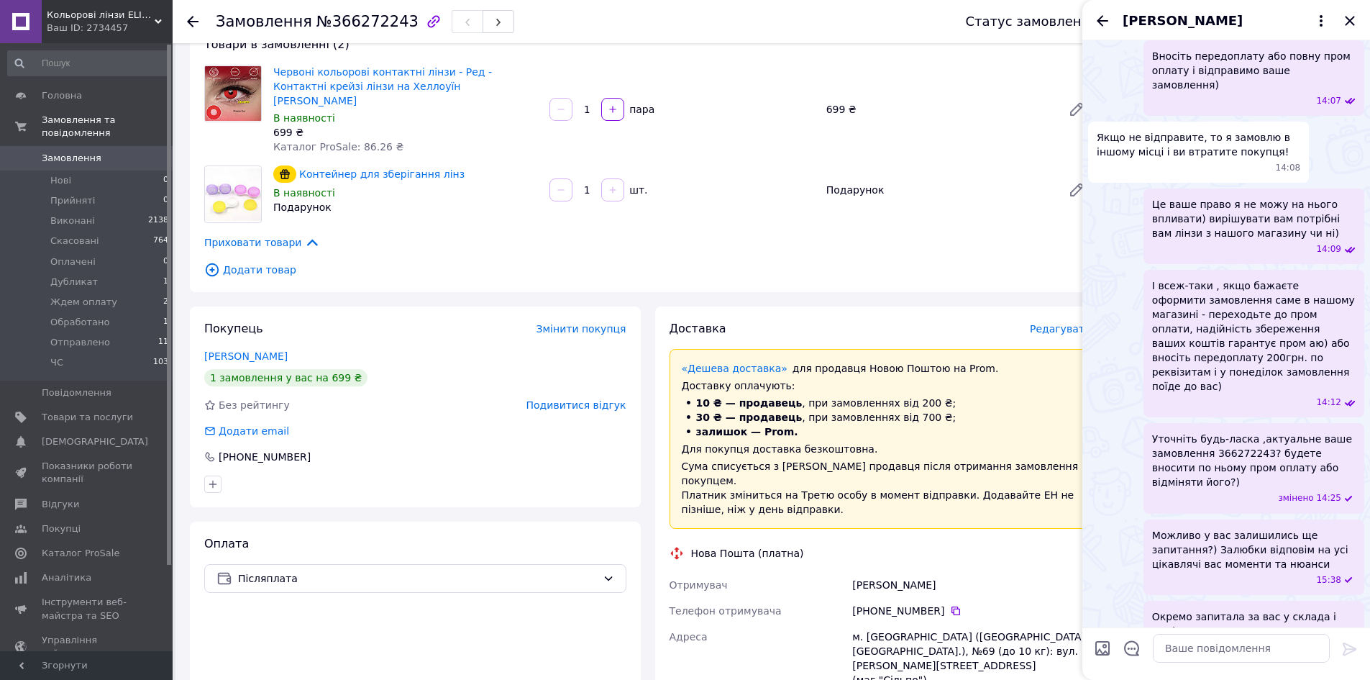
click at [1100, 24] on icon "Назад" at bounding box center [1102, 20] width 17 height 17
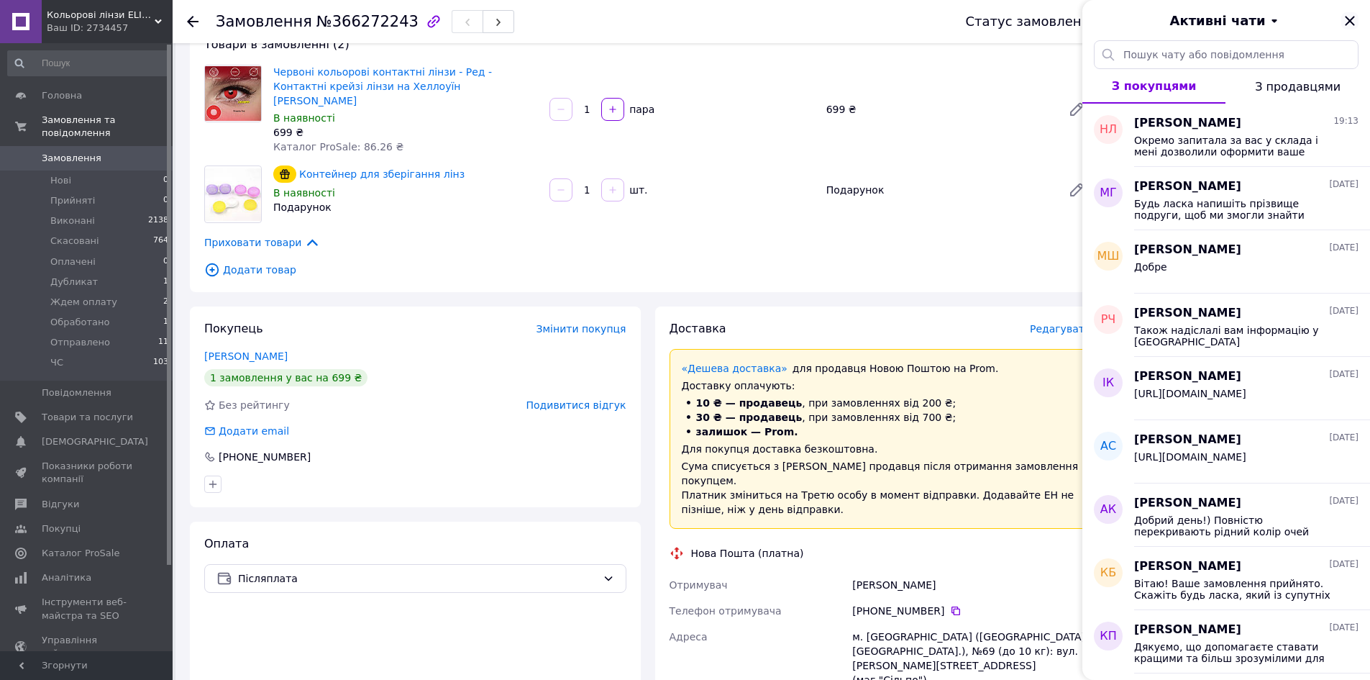
click at [1351, 21] on icon "Закрити" at bounding box center [1349, 20] width 17 height 17
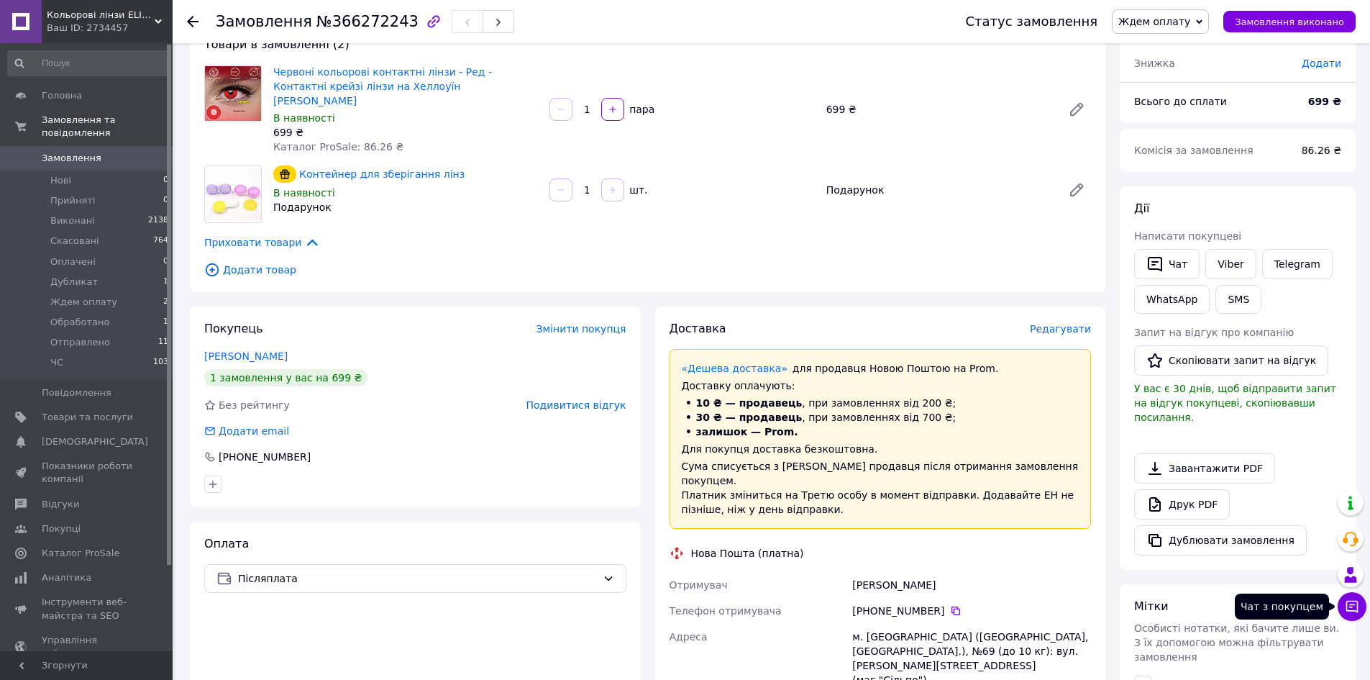
click at [1353, 601] on icon at bounding box center [1352, 607] width 12 height 12
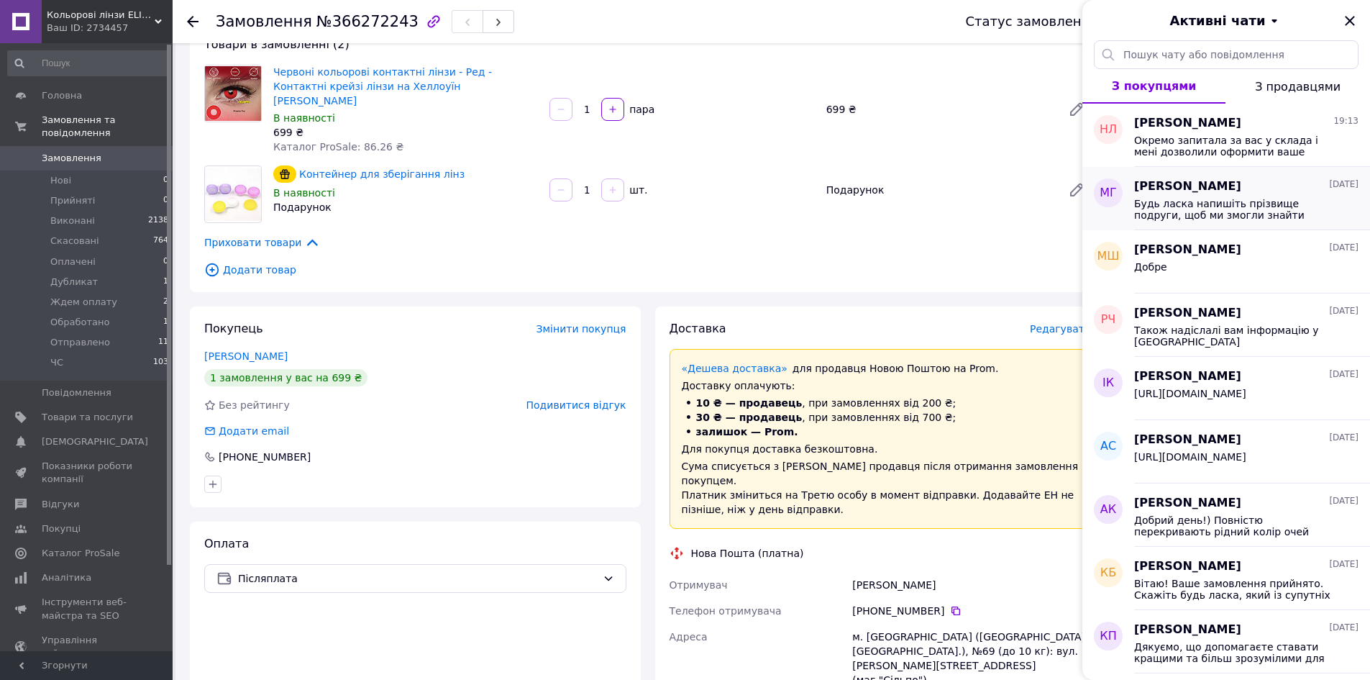
click at [1195, 169] on div "Марія Гик 10.10.2025 Будь ласка напишіть прізвище подруги, щоб ми змогли знайти…" at bounding box center [1252, 198] width 236 height 63
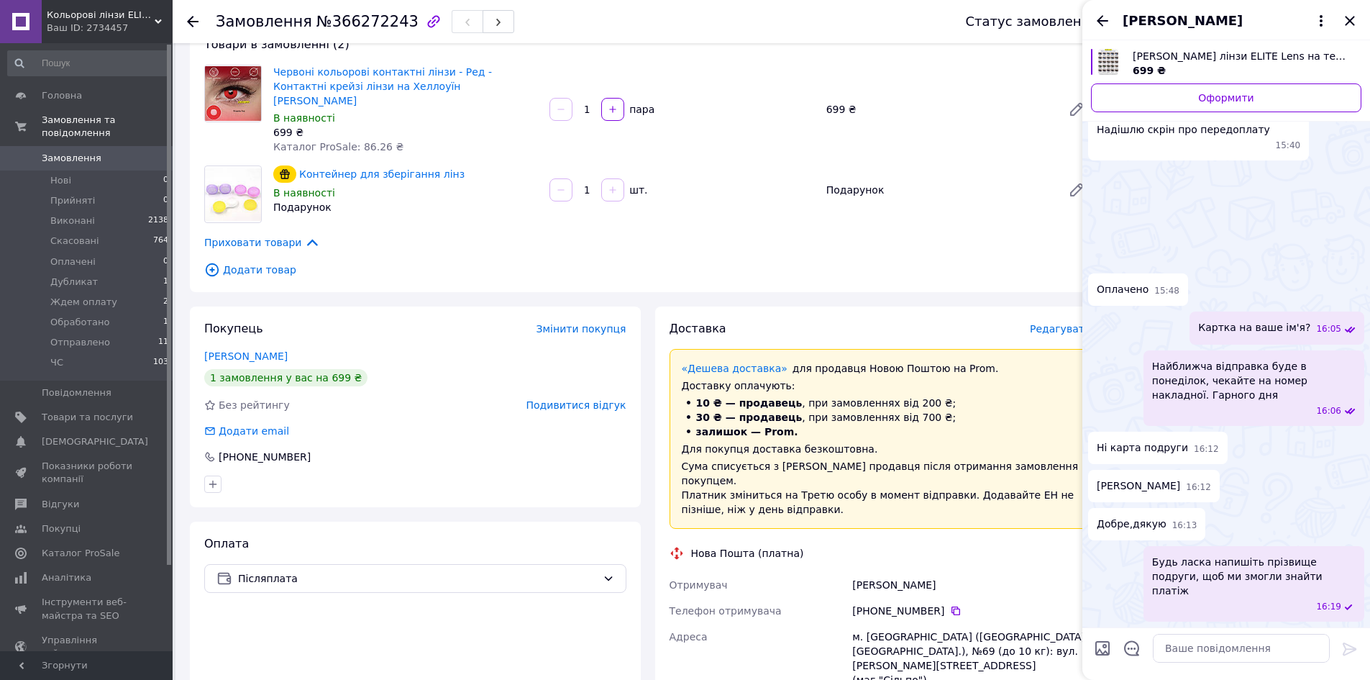
scroll to position [1197, 0]
click at [1110, 12] on icon "Назад" at bounding box center [1102, 20] width 17 height 17
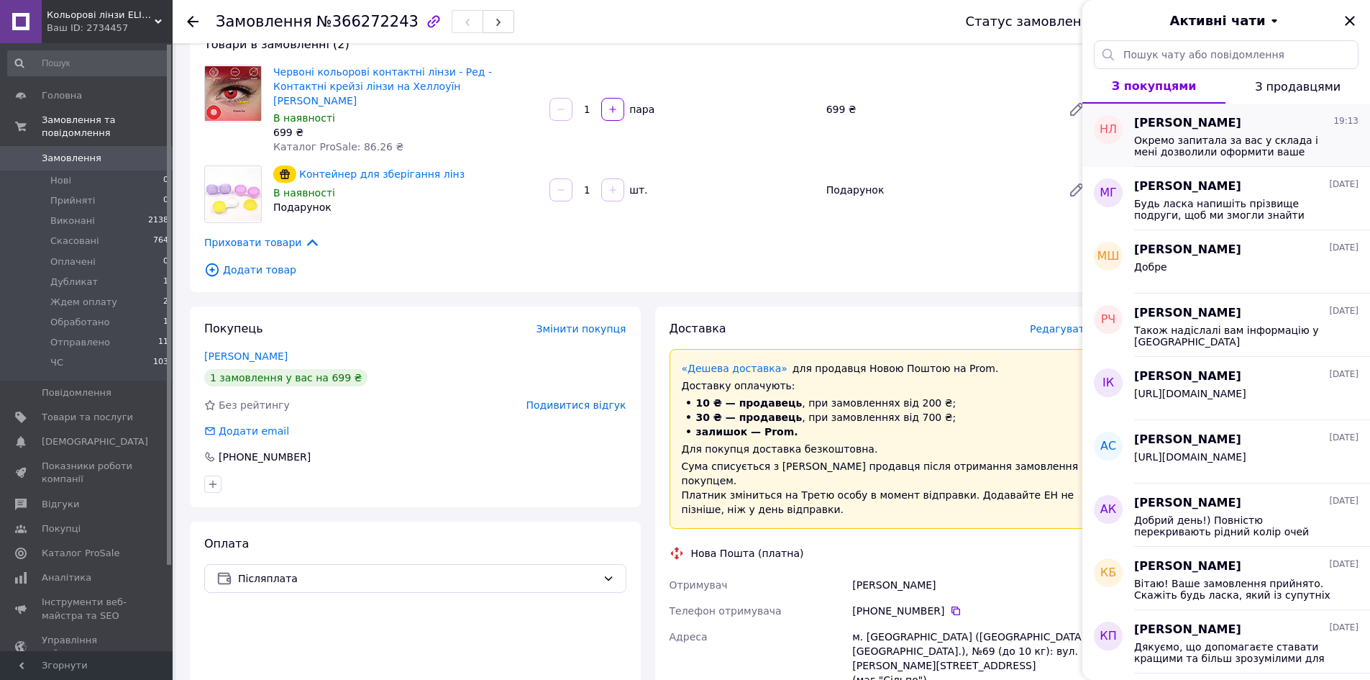
click at [1243, 137] on span "Окремо запитала за вас у склада і мені дозволили оформити ваше замовлення без п…" at bounding box center [1236, 145] width 204 height 23
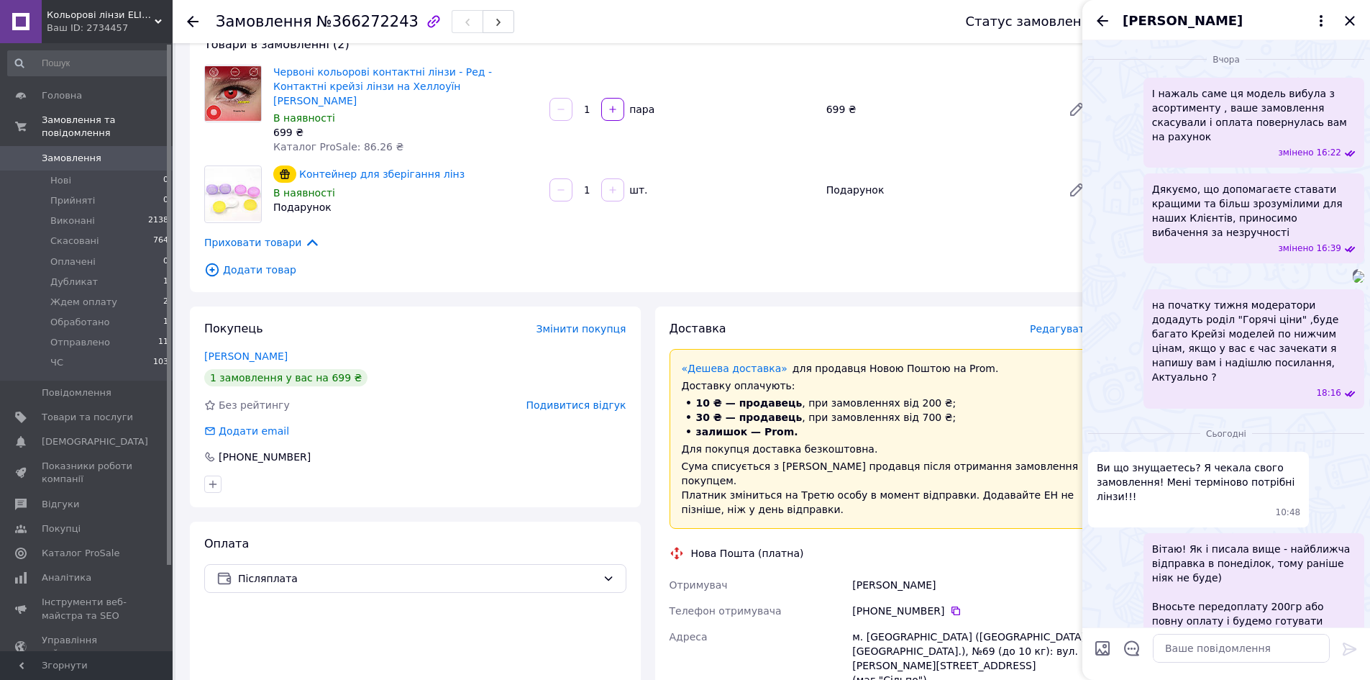
scroll to position [2056, 0]
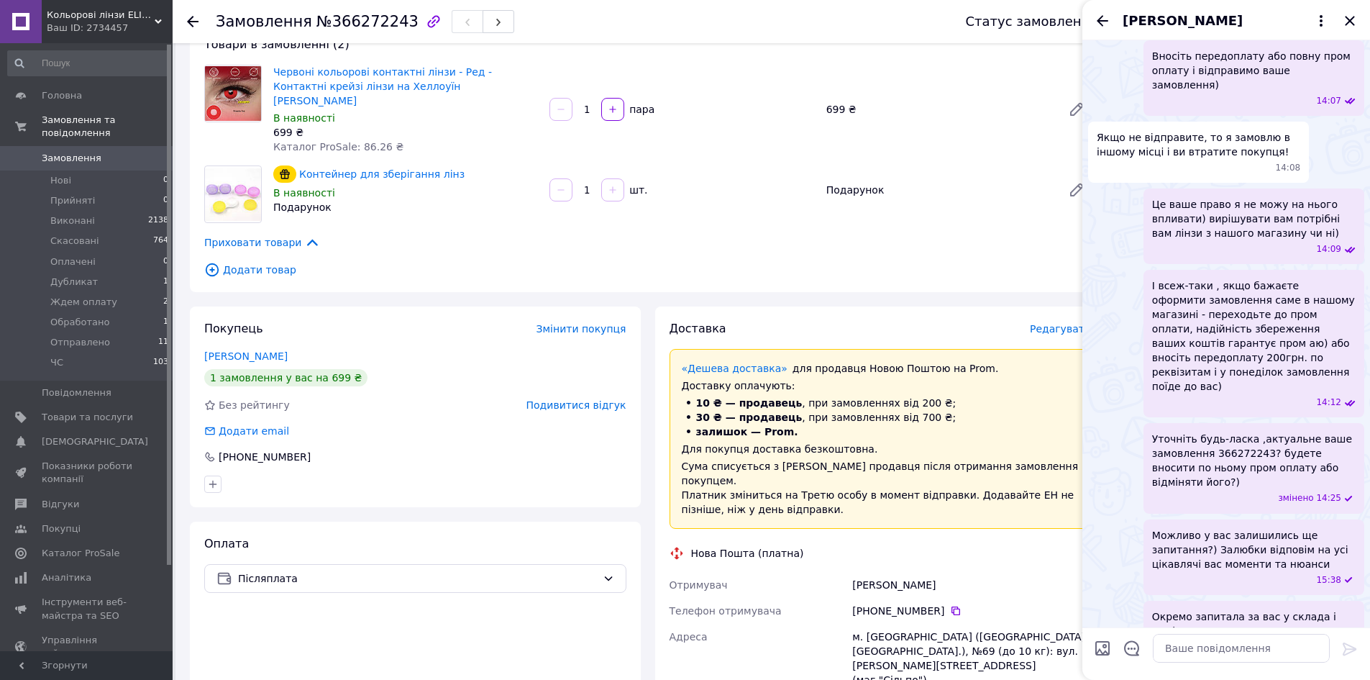
click at [1278, 432] on span "Уточніть будь-ласка ,актуальне ваше замовлення 366272243? будете вносити по ньо…" at bounding box center [1254, 461] width 204 height 58
click at [1271, 492] on div "змінено 14:25" at bounding box center [1257, 498] width 198 height 12
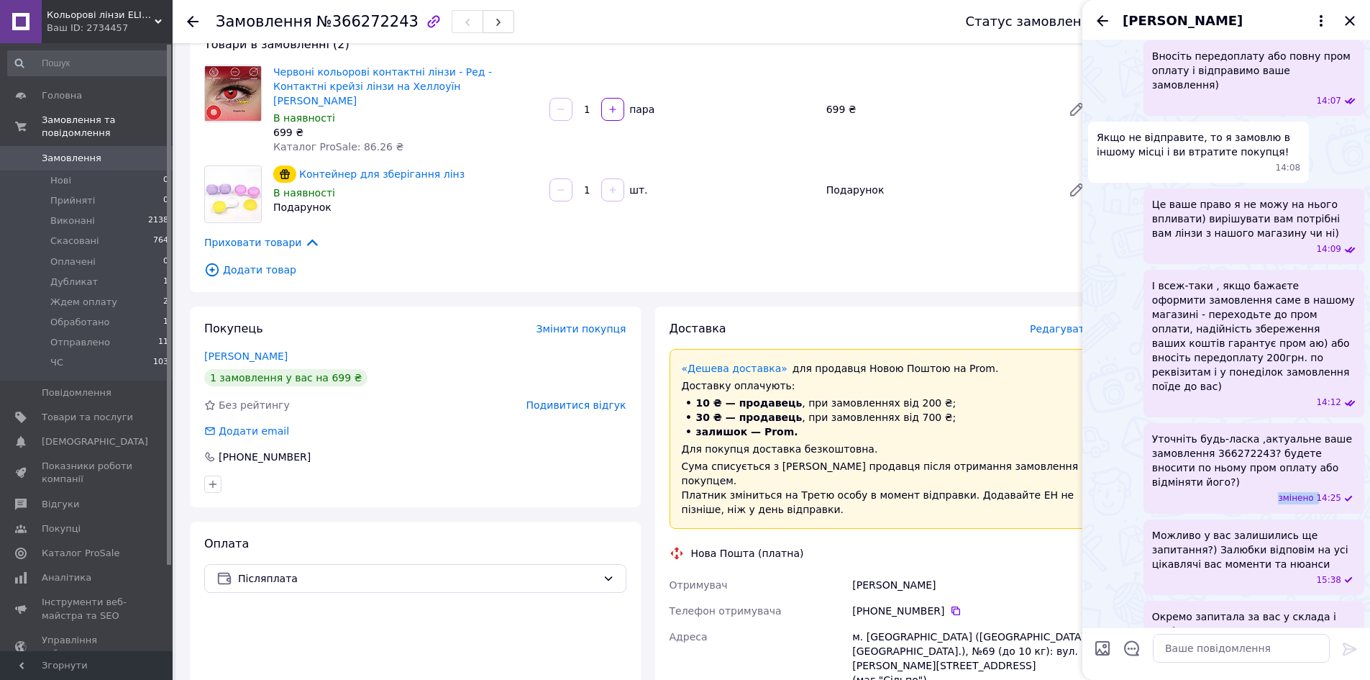
click at [1271, 492] on div "змінено 14:25" at bounding box center [1257, 498] width 198 height 12
click at [1147, 423] on div "Уточніть будь-ласка ,актуальне ваше замовлення 366272243? будете вносити по ньо…" at bounding box center [1253, 468] width 221 height 90
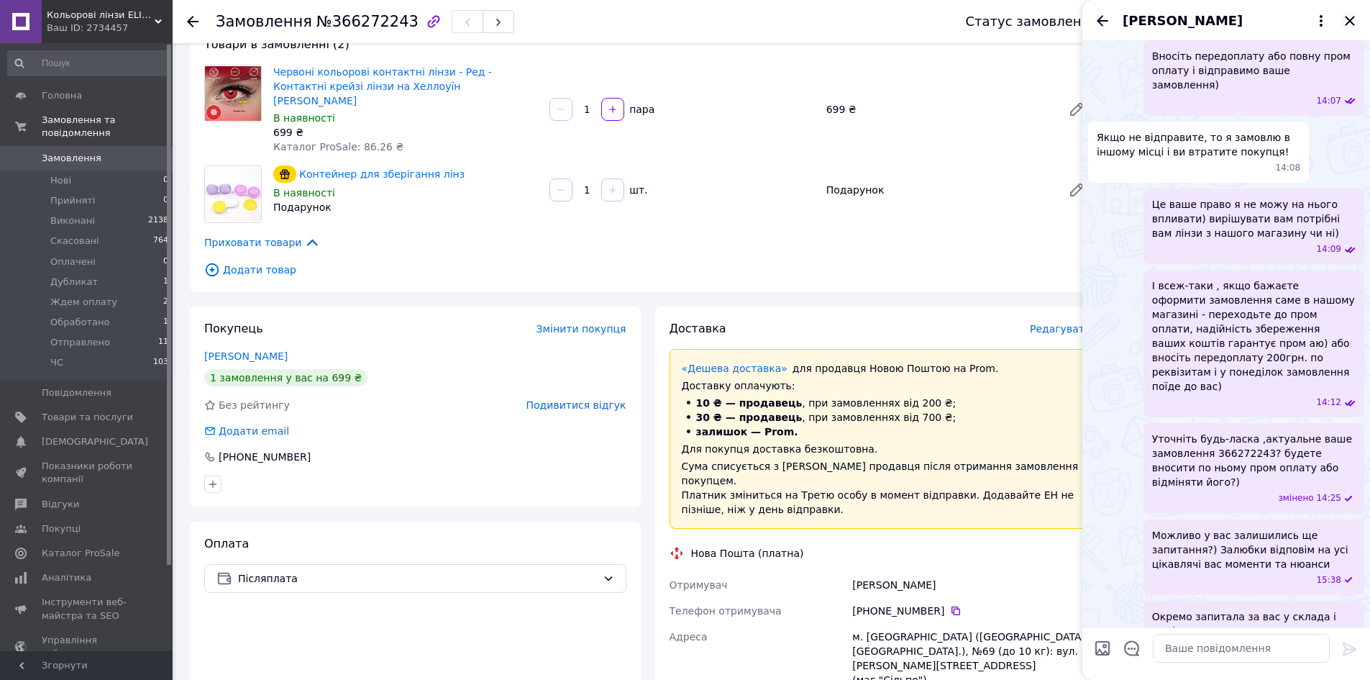
click at [1348, 25] on icon "Закрити" at bounding box center [1349, 20] width 17 height 17
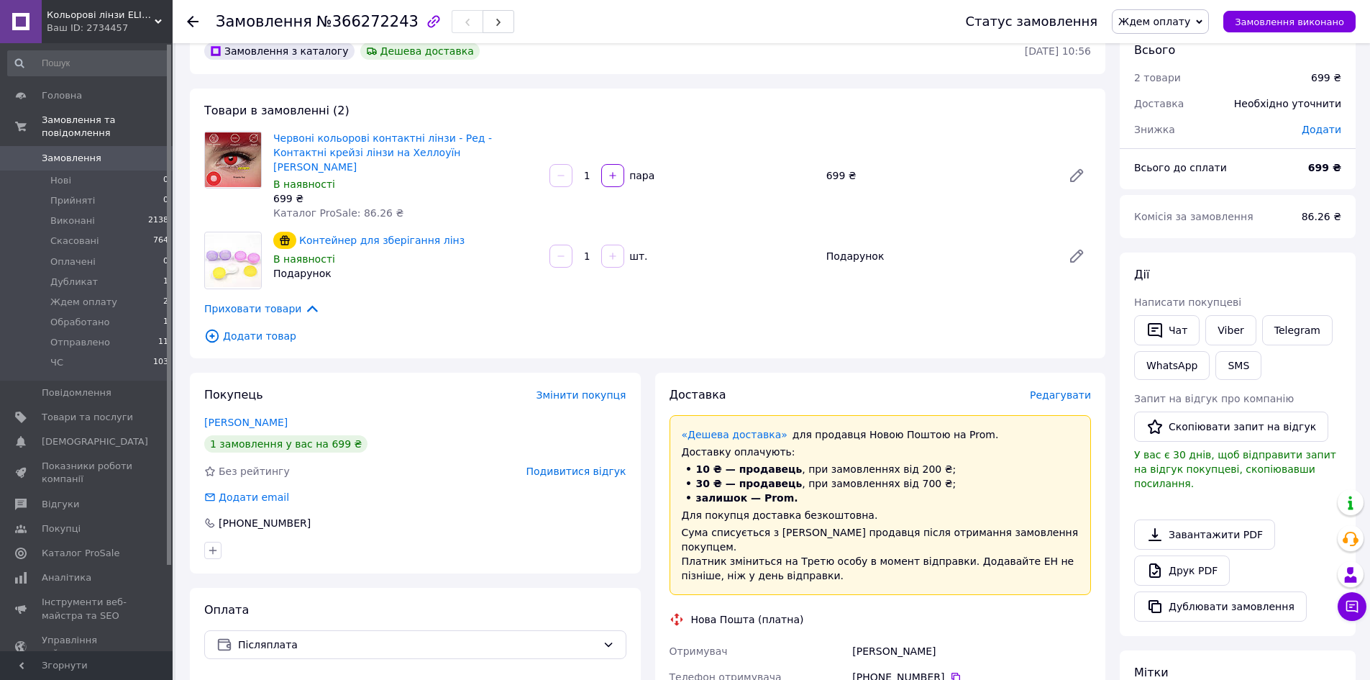
scroll to position [0, 0]
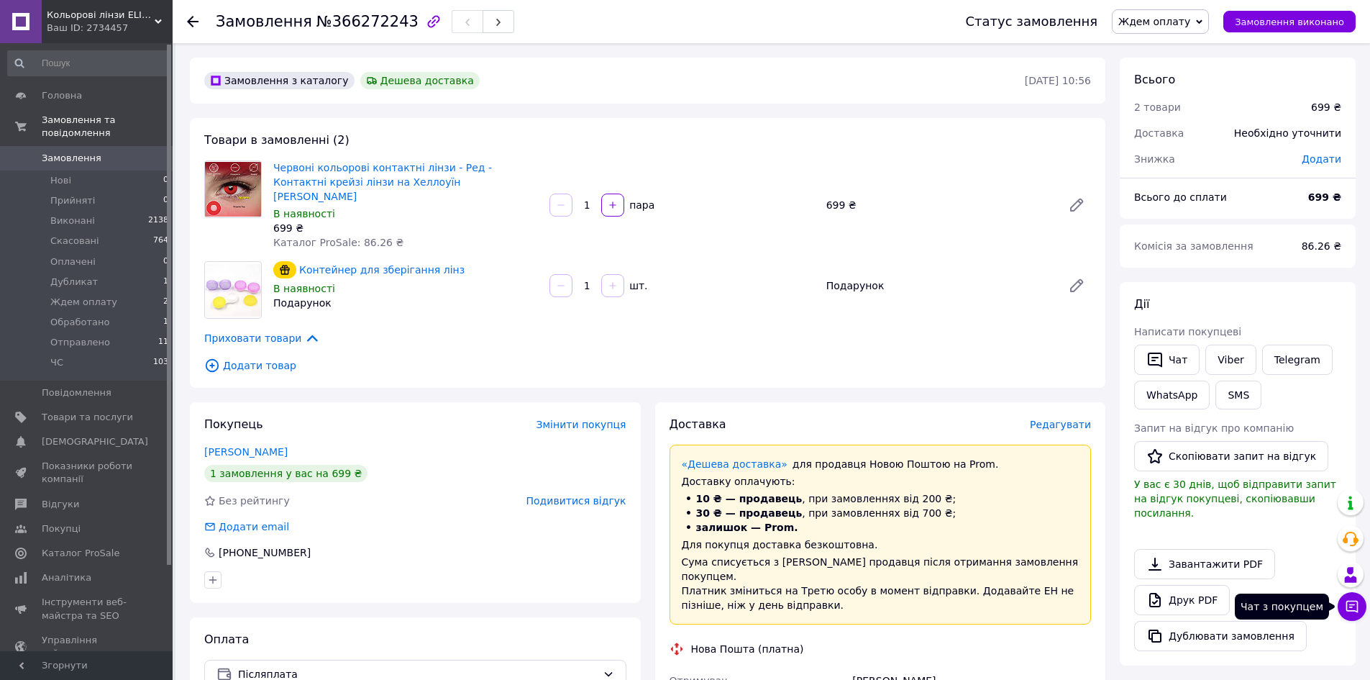
click at [1351, 618] on button "Чат з покупцем" at bounding box center [1352, 606] width 29 height 29
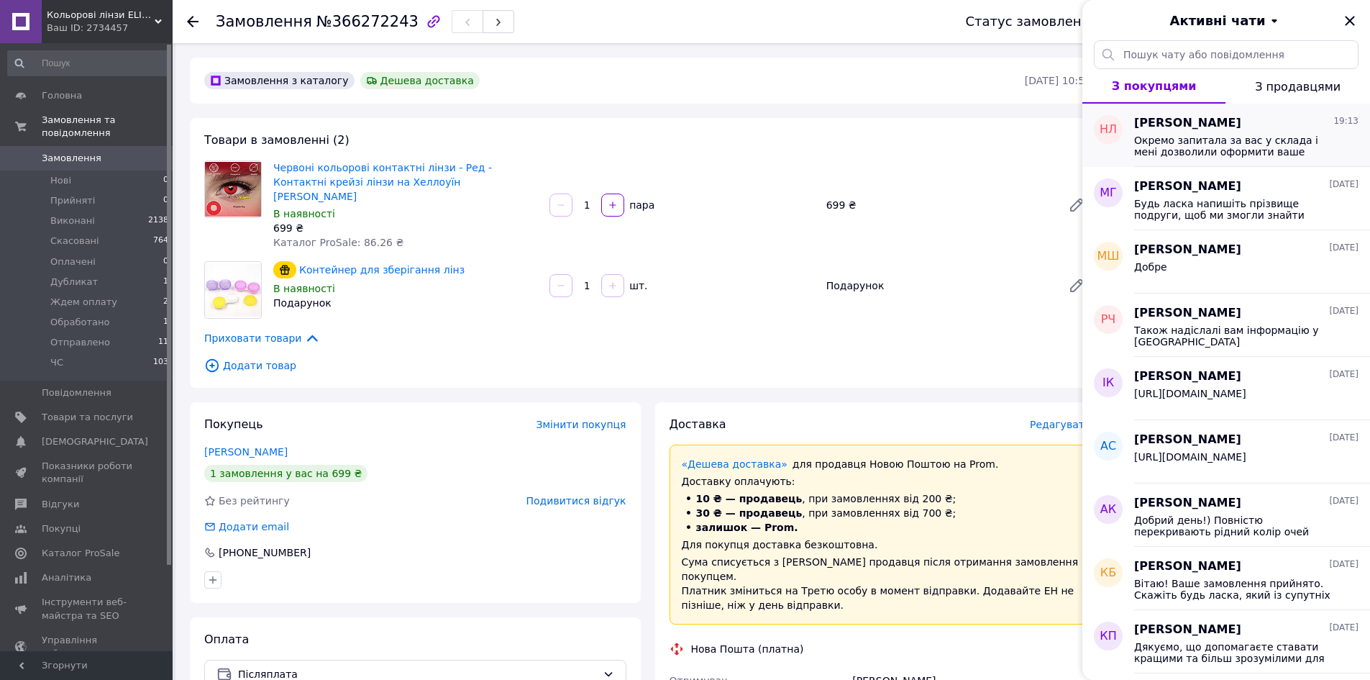
click at [1199, 164] on div "Ніна Лісовенко 19:13 Окремо запитала за вас у склада і мені дозволили оформити …" at bounding box center [1252, 135] width 236 height 63
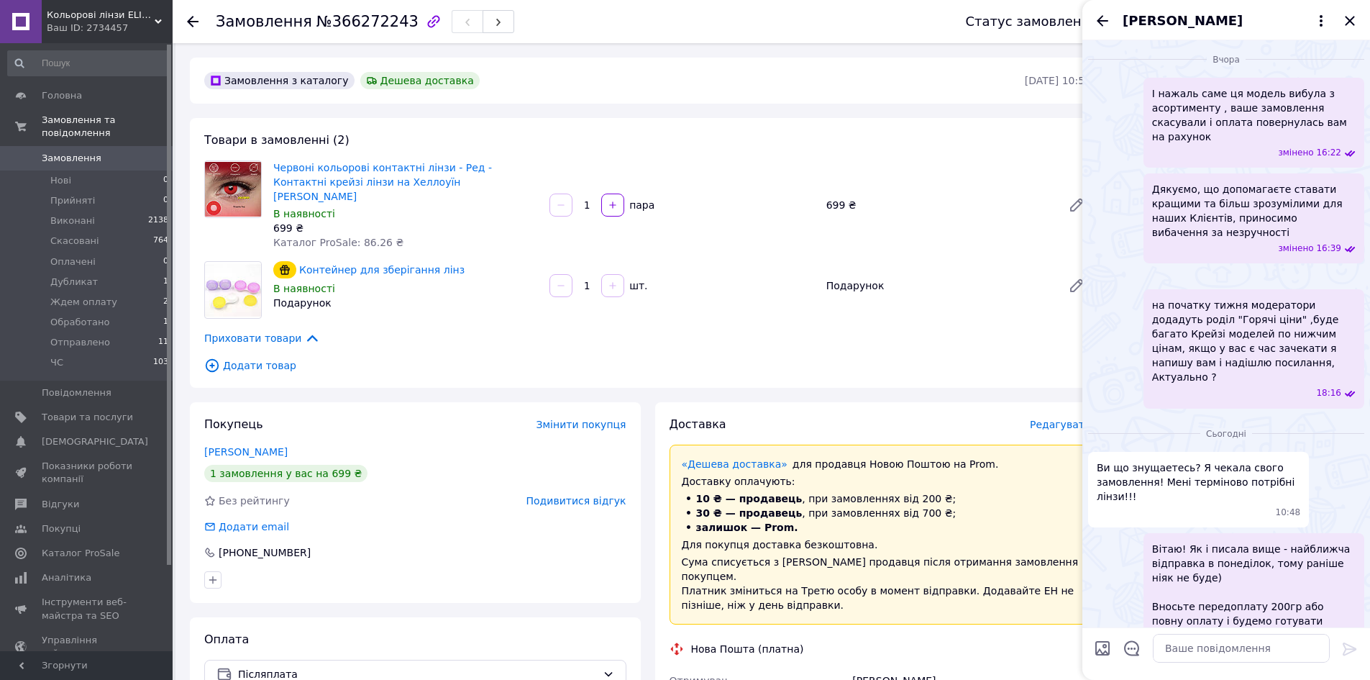
scroll to position [2056, 0]
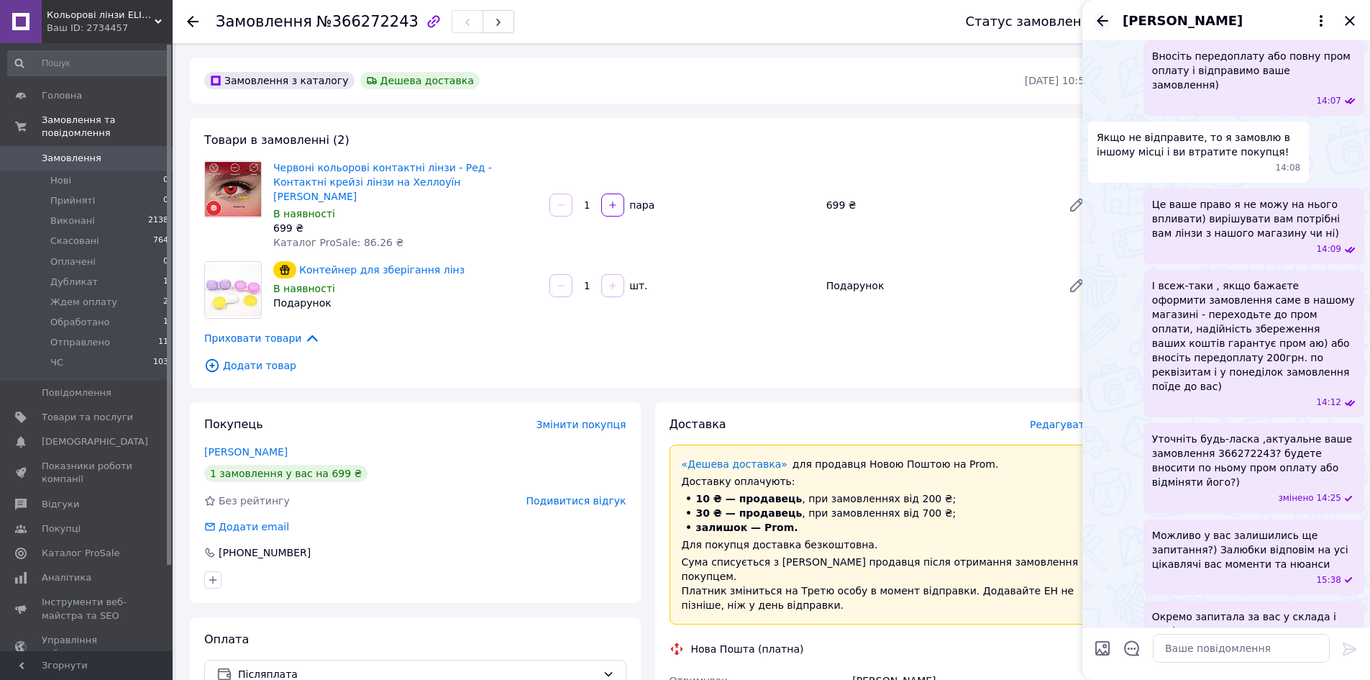
click at [1102, 18] on icon "Назад" at bounding box center [1102, 20] width 17 height 17
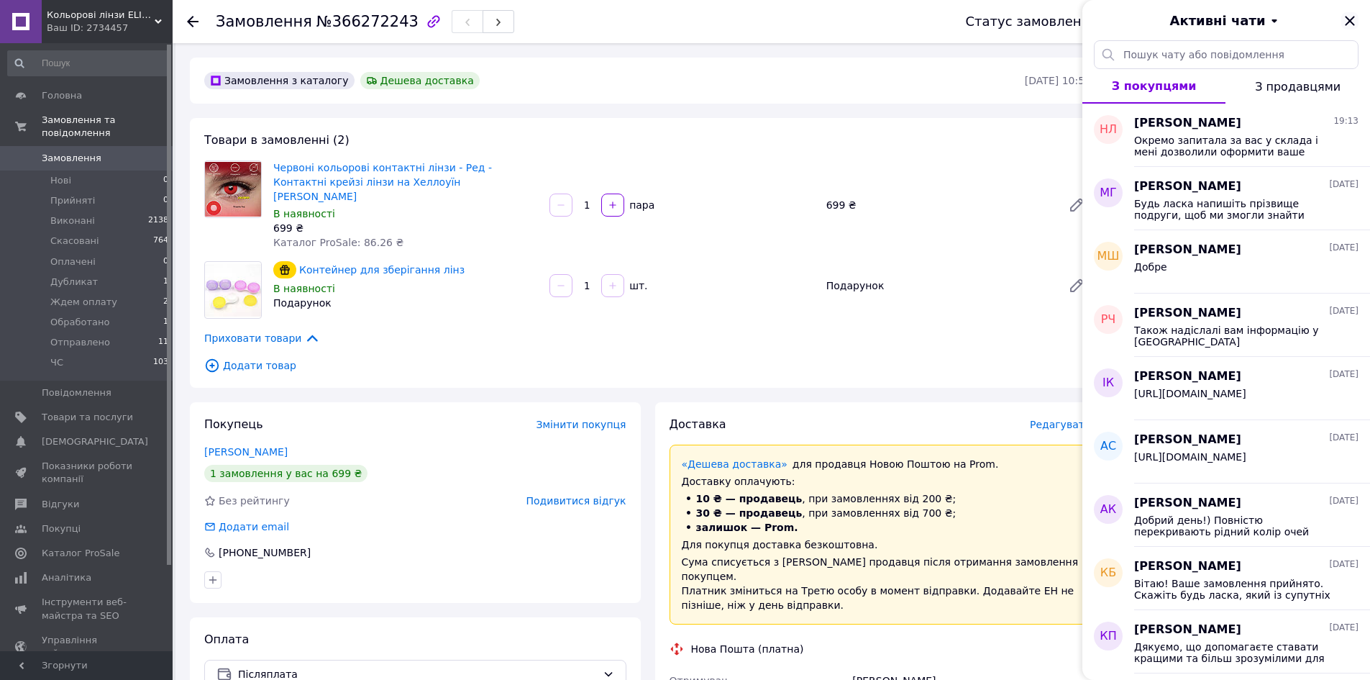
click at [1347, 19] on icon "Закрити" at bounding box center [1349, 20] width 9 height 9
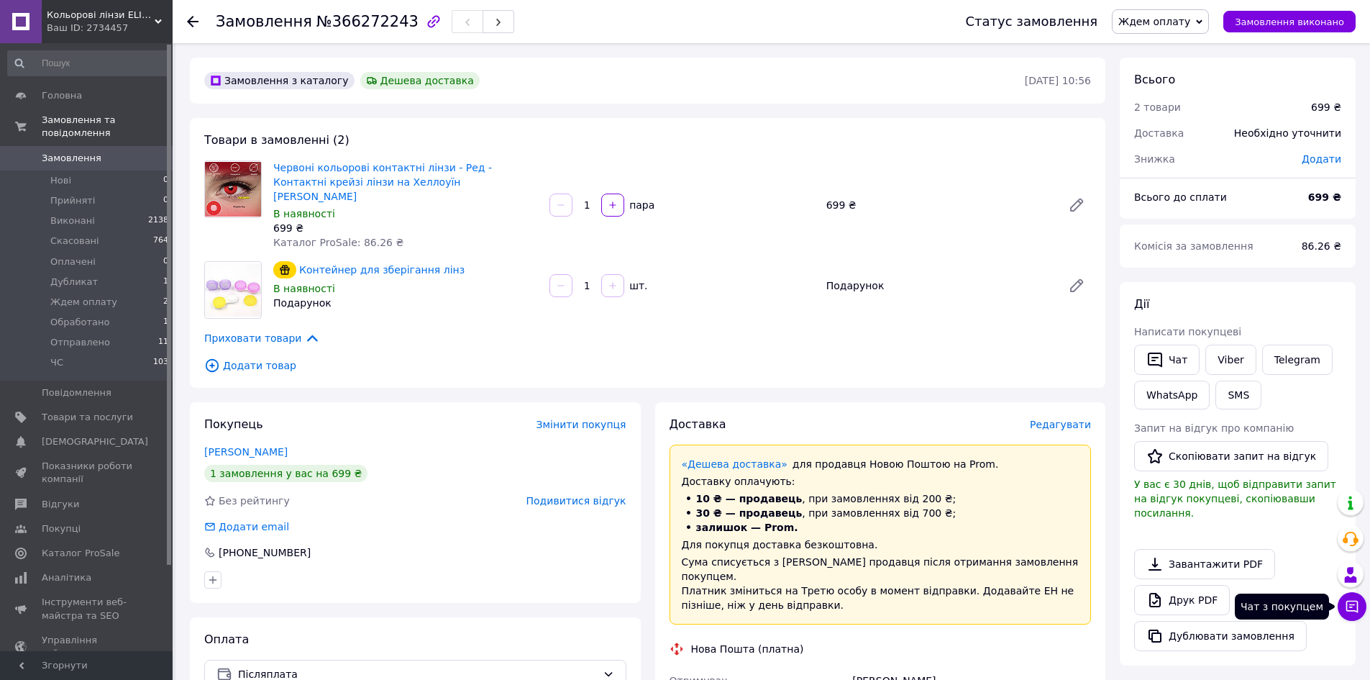
click at [1348, 608] on icon at bounding box center [1352, 606] width 14 height 14
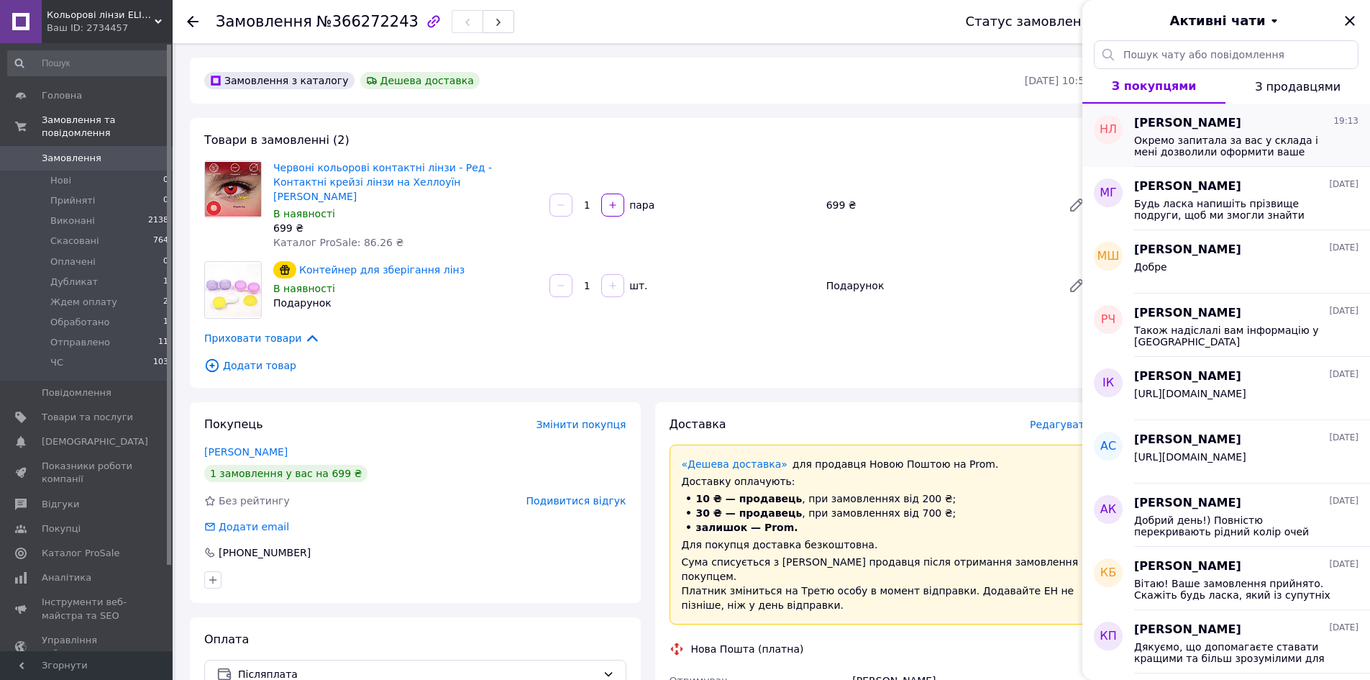
click at [1215, 122] on span "[PERSON_NAME]" at bounding box center [1187, 123] width 107 height 17
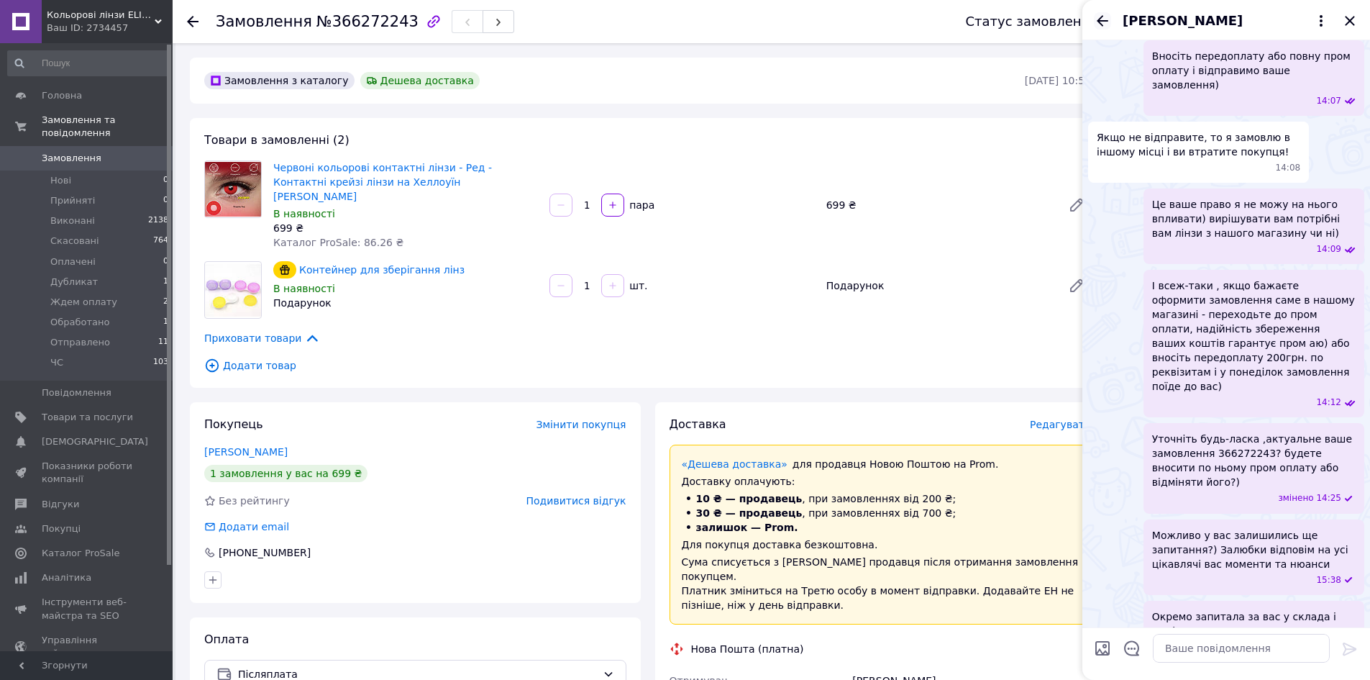
click at [1107, 17] on icon "Назад" at bounding box center [1102, 20] width 17 height 17
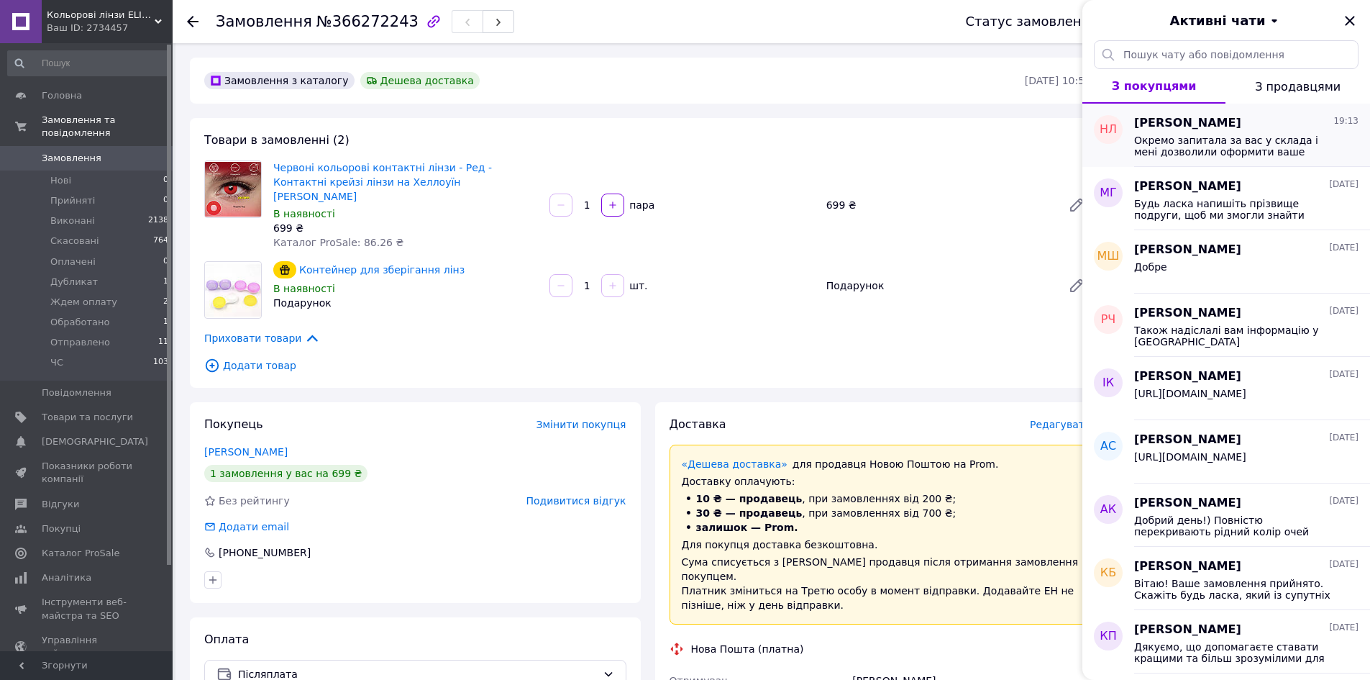
click at [1256, 144] on span "Окремо запитала за вас у склада і мені дозволили оформити ваше замовлення без п…" at bounding box center [1236, 145] width 204 height 23
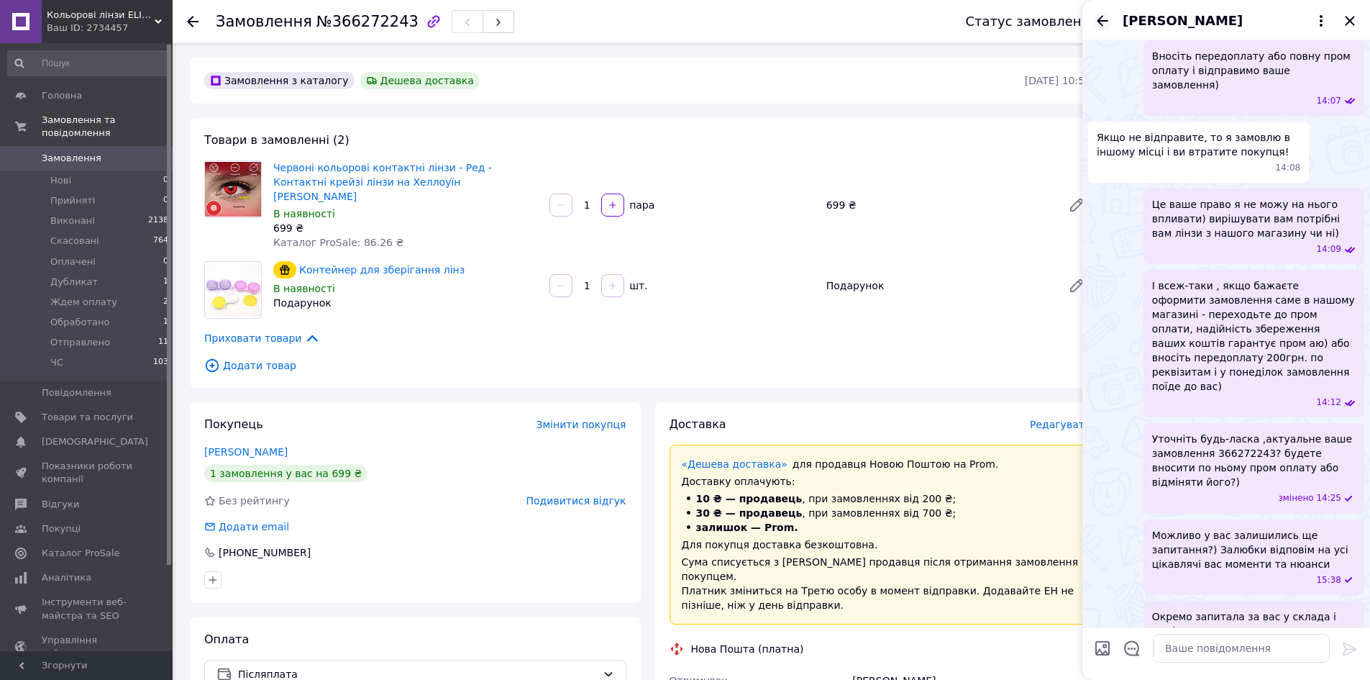
click at [1098, 23] on icon "Назад" at bounding box center [1102, 20] width 17 height 17
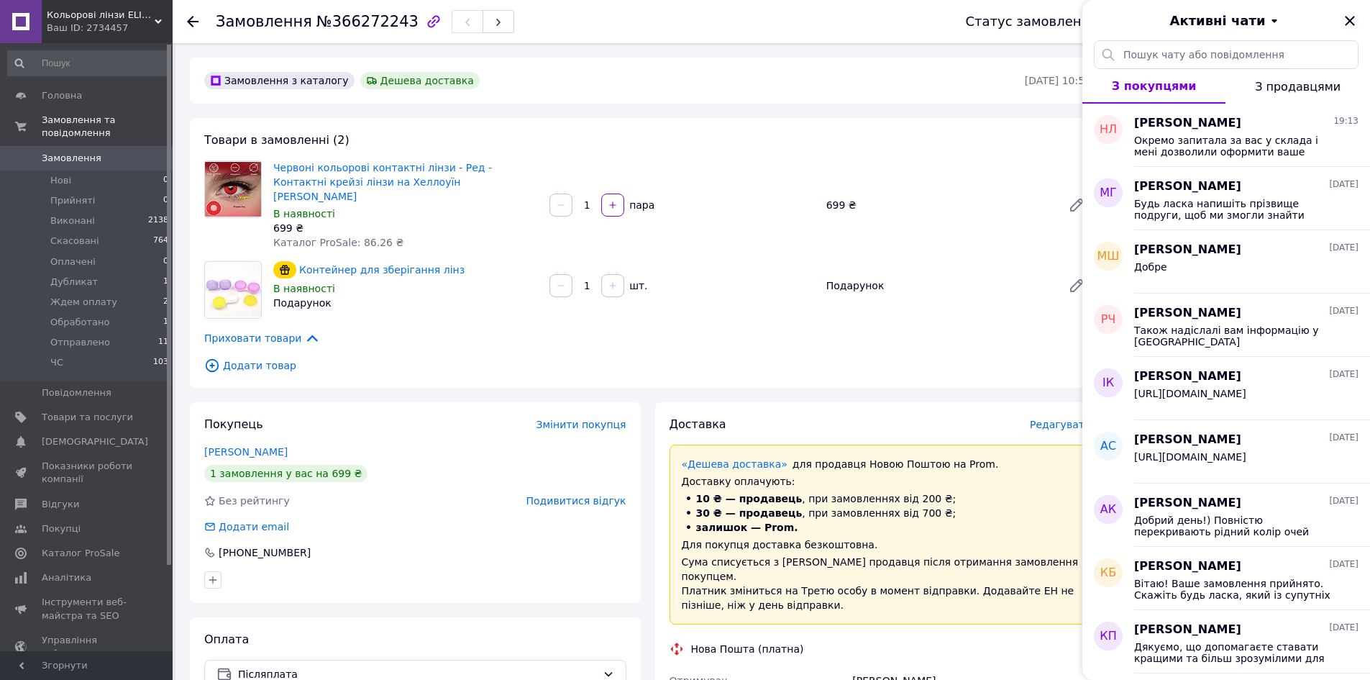
click at [1356, 23] on icon "Закрити" at bounding box center [1349, 20] width 17 height 17
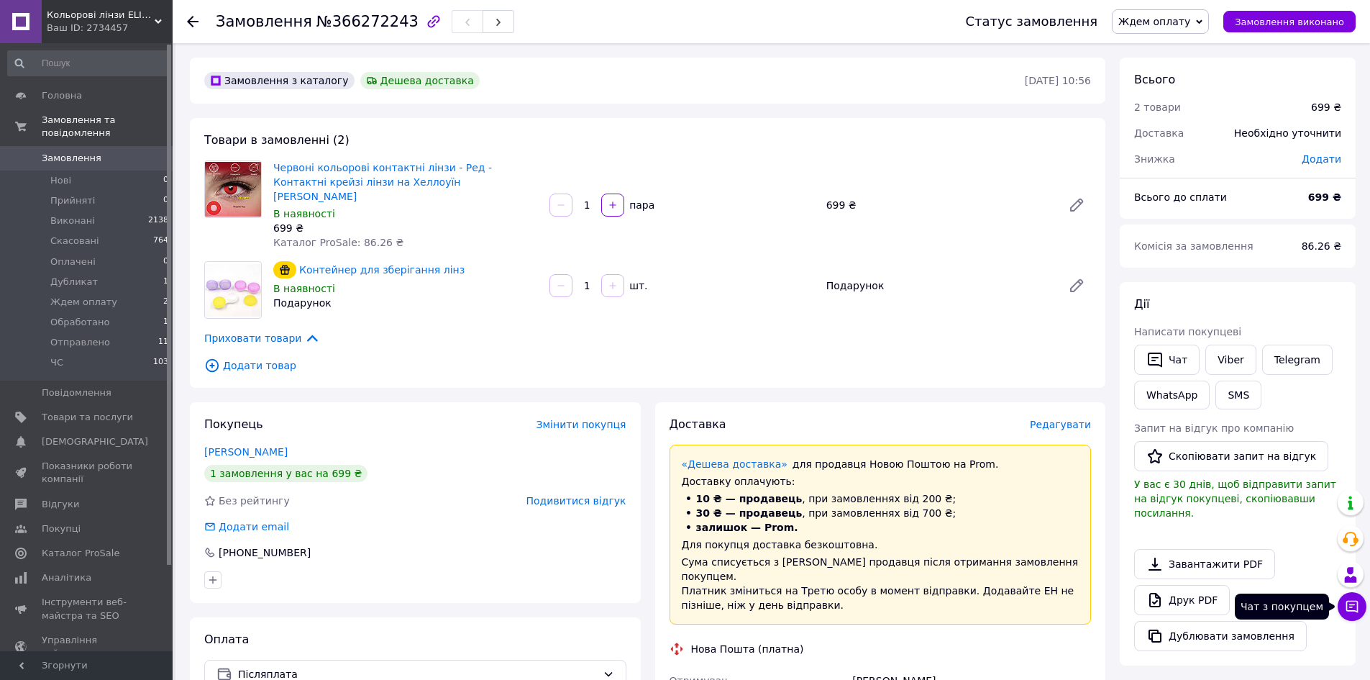
click at [1359, 611] on icon at bounding box center [1352, 606] width 14 height 14
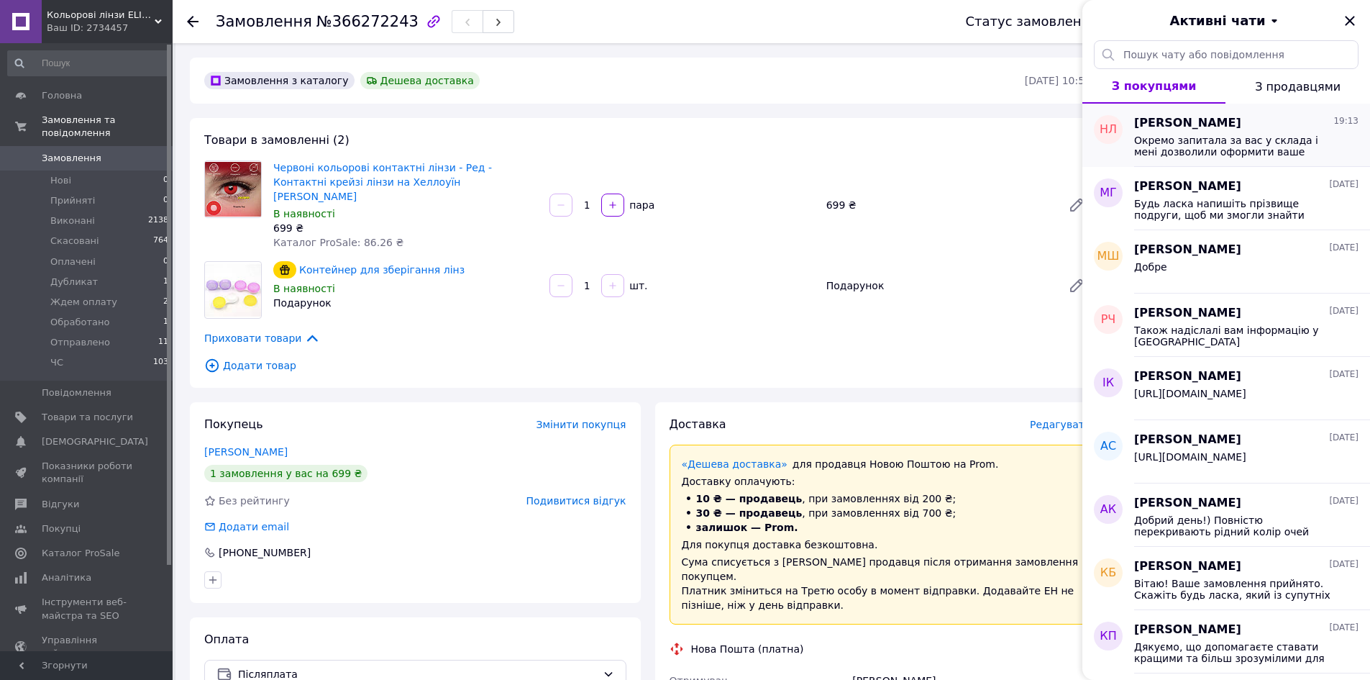
click at [1211, 145] on span "Окремо запитала за вас у склада і мені дозволили оформити ваше замовлення без п…" at bounding box center [1236, 145] width 204 height 23
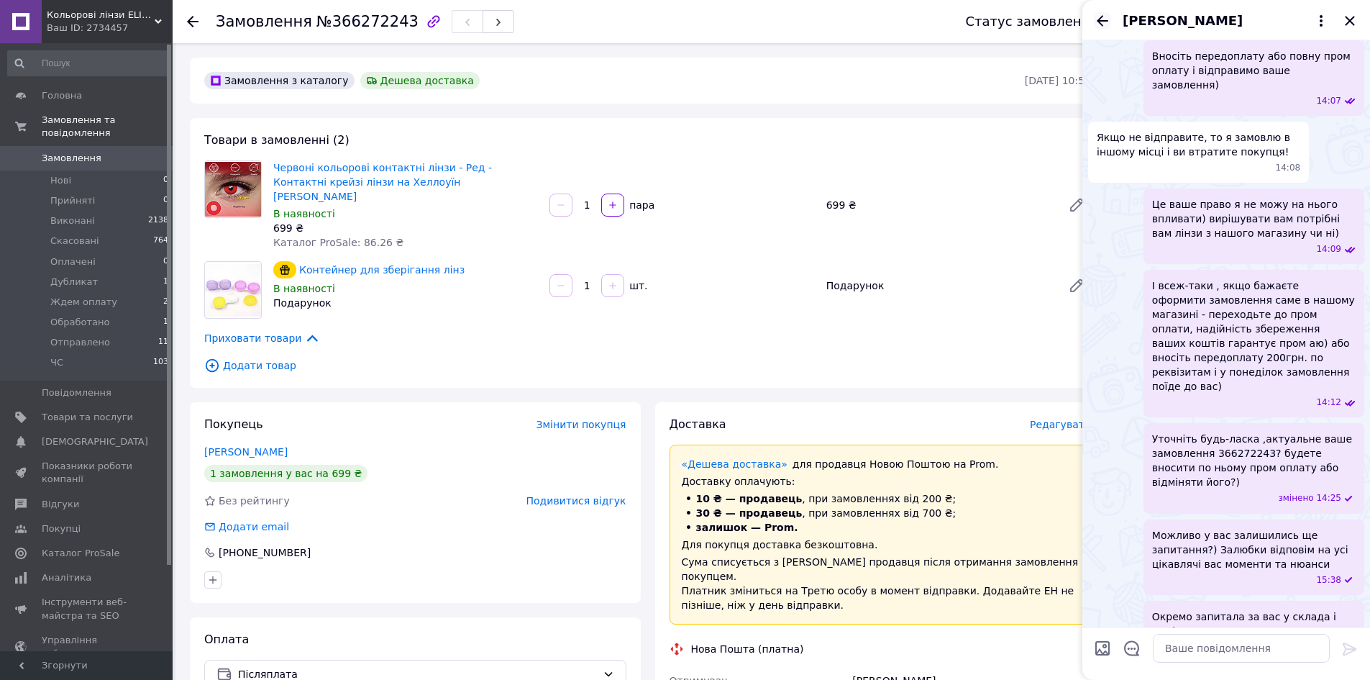
click at [1104, 22] on icon "Назад" at bounding box center [1102, 20] width 17 height 17
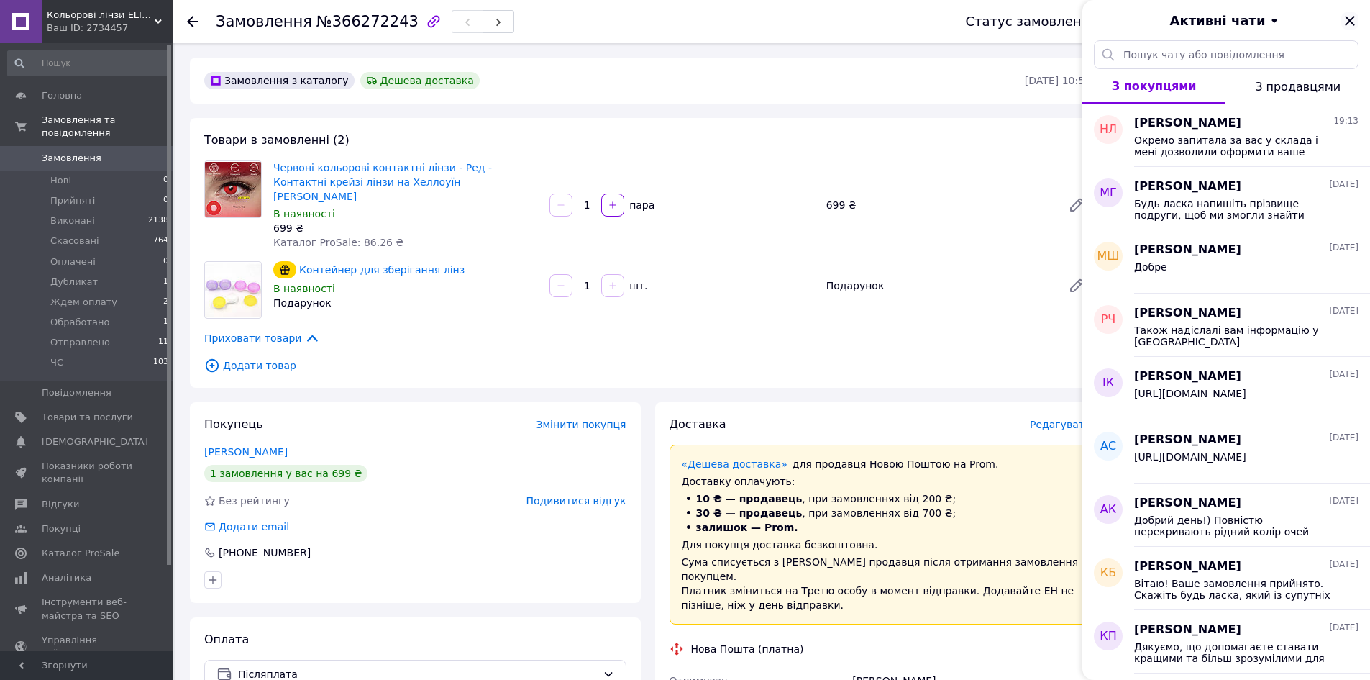
click at [1351, 19] on icon "Закрити" at bounding box center [1349, 20] width 17 height 17
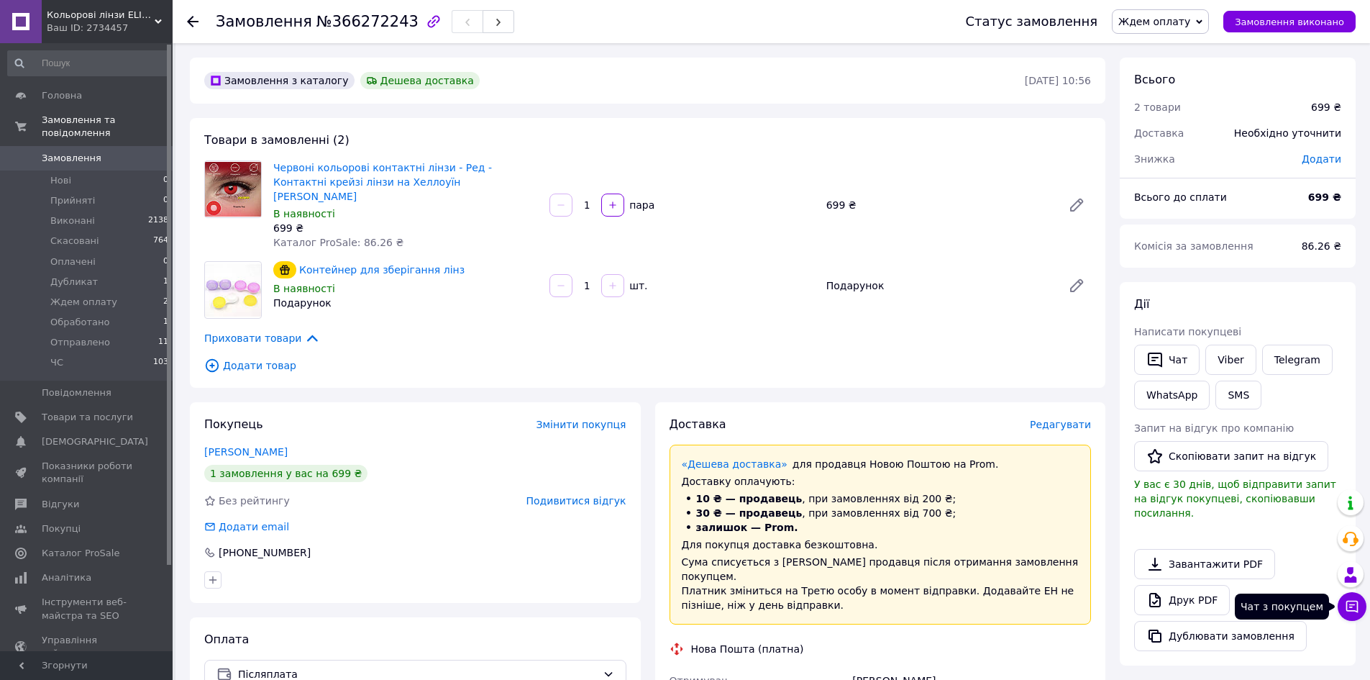
click at [1343, 610] on button "Чат з покупцем" at bounding box center [1352, 606] width 29 height 29
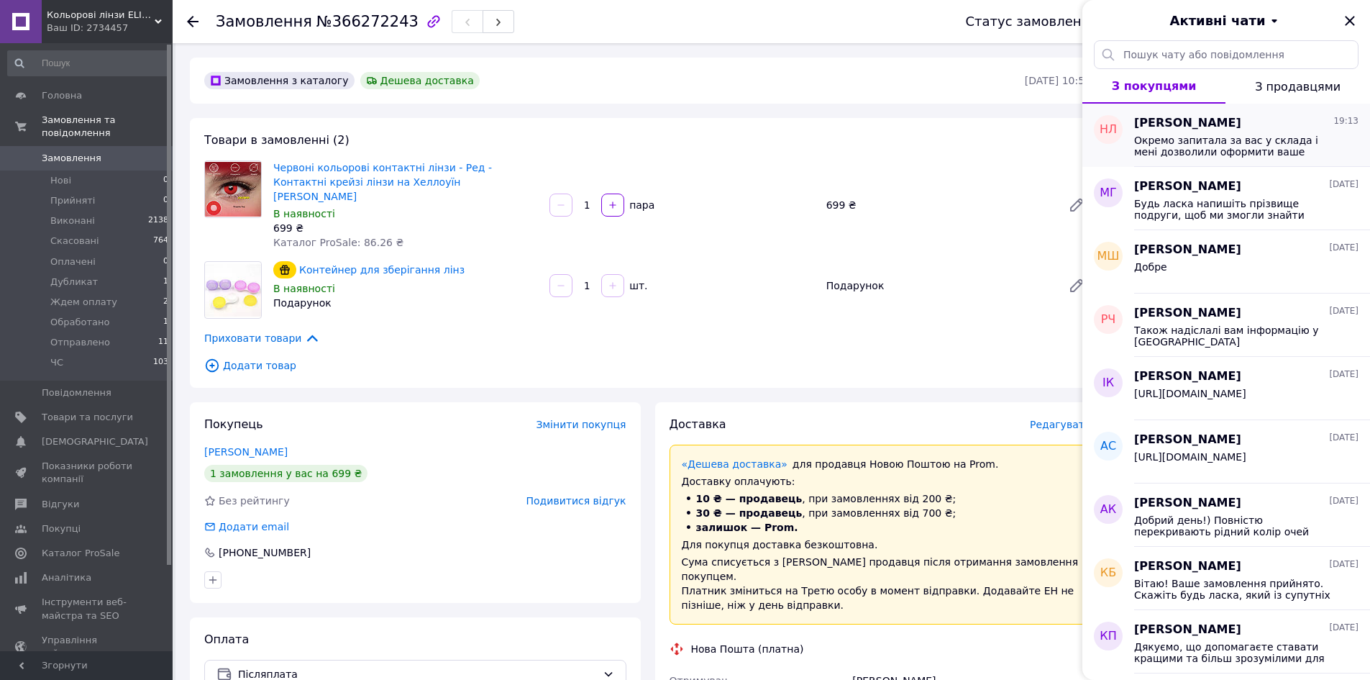
click at [1285, 132] on div "Окремо запитала за вас у склада і мені дозволили оформити ваше замовлення без п…" at bounding box center [1246, 145] width 224 height 26
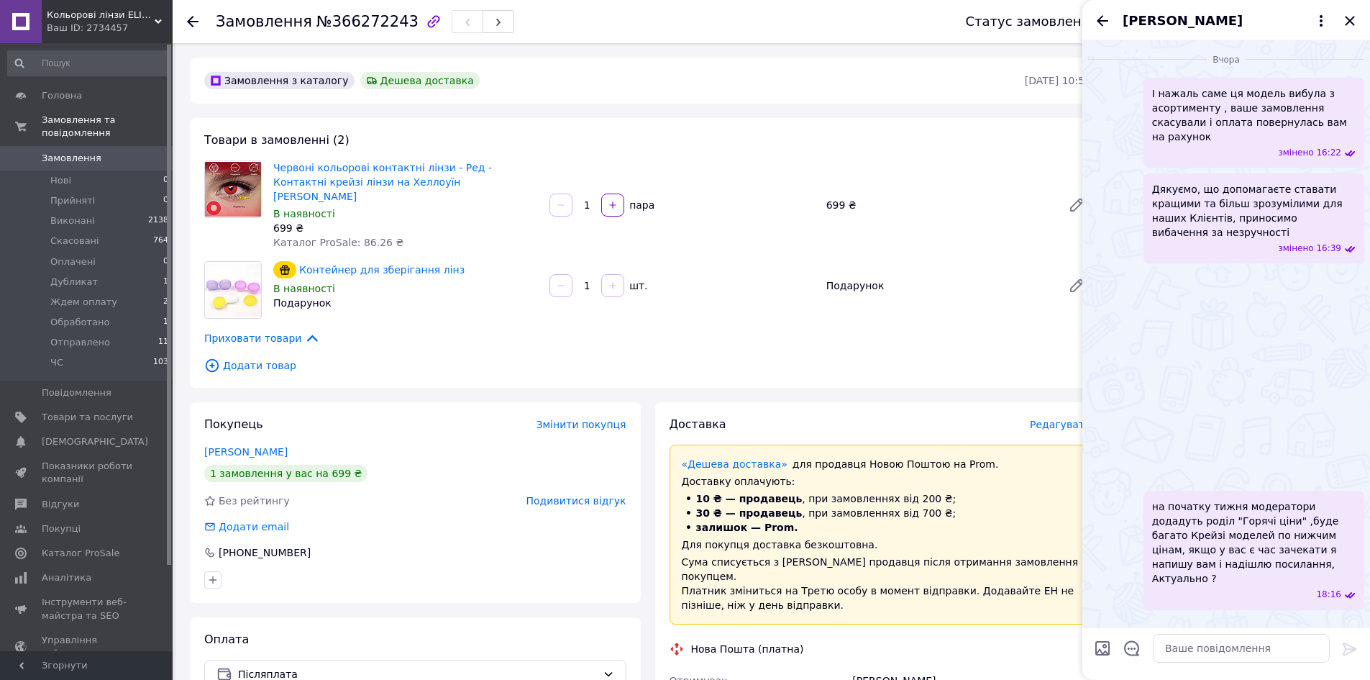
scroll to position [2056, 0]
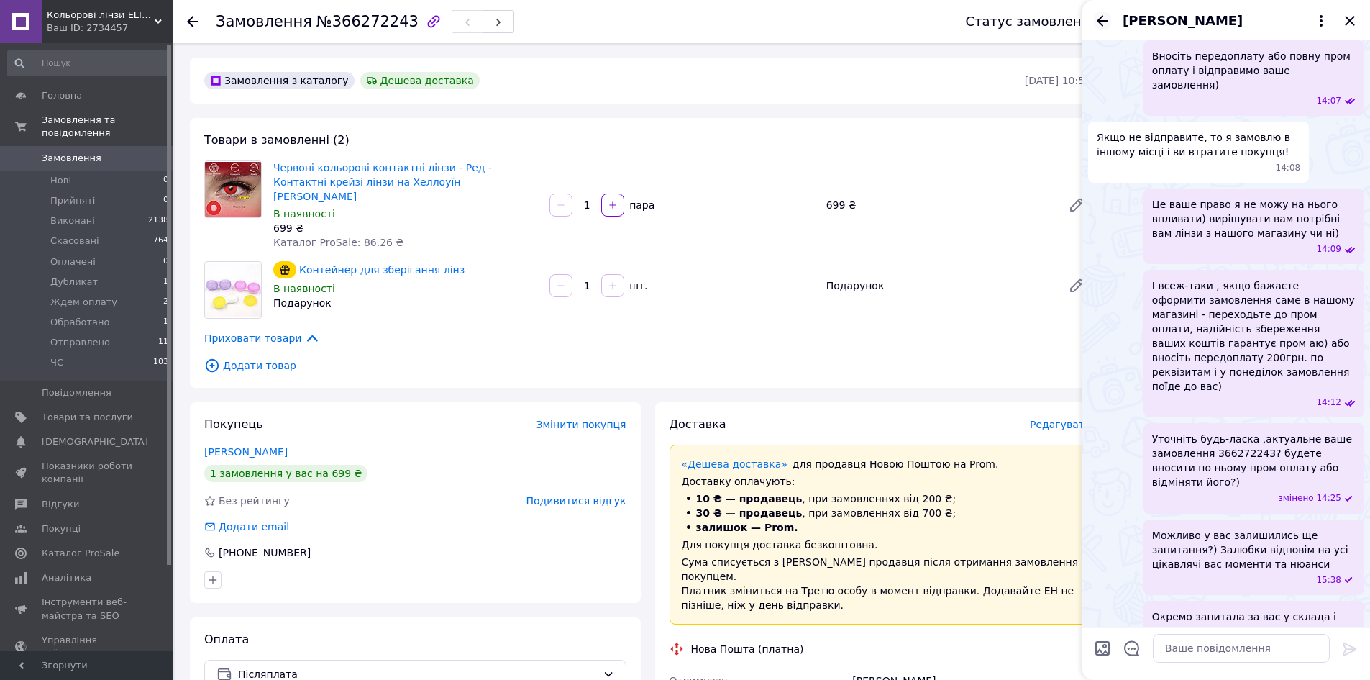
click at [1102, 19] on icon "Назад" at bounding box center [1102, 20] width 17 height 17
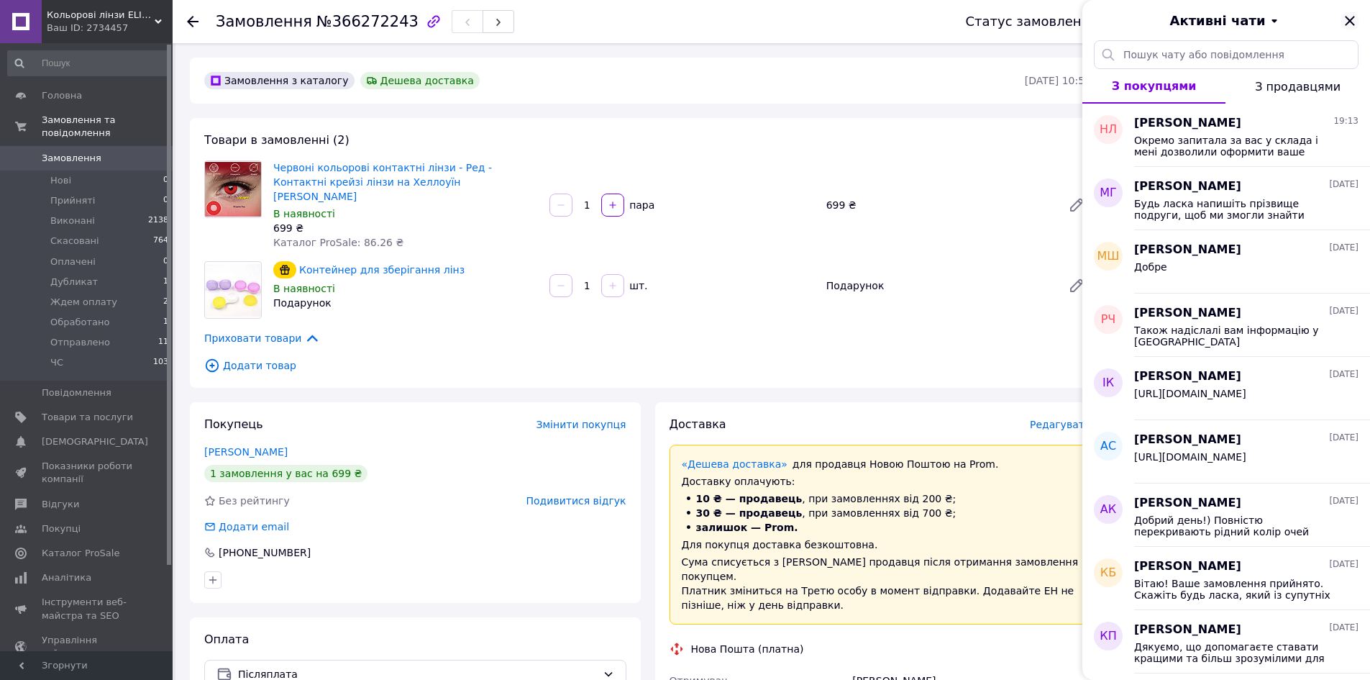
click at [1346, 19] on icon "Закрити" at bounding box center [1349, 20] width 17 height 17
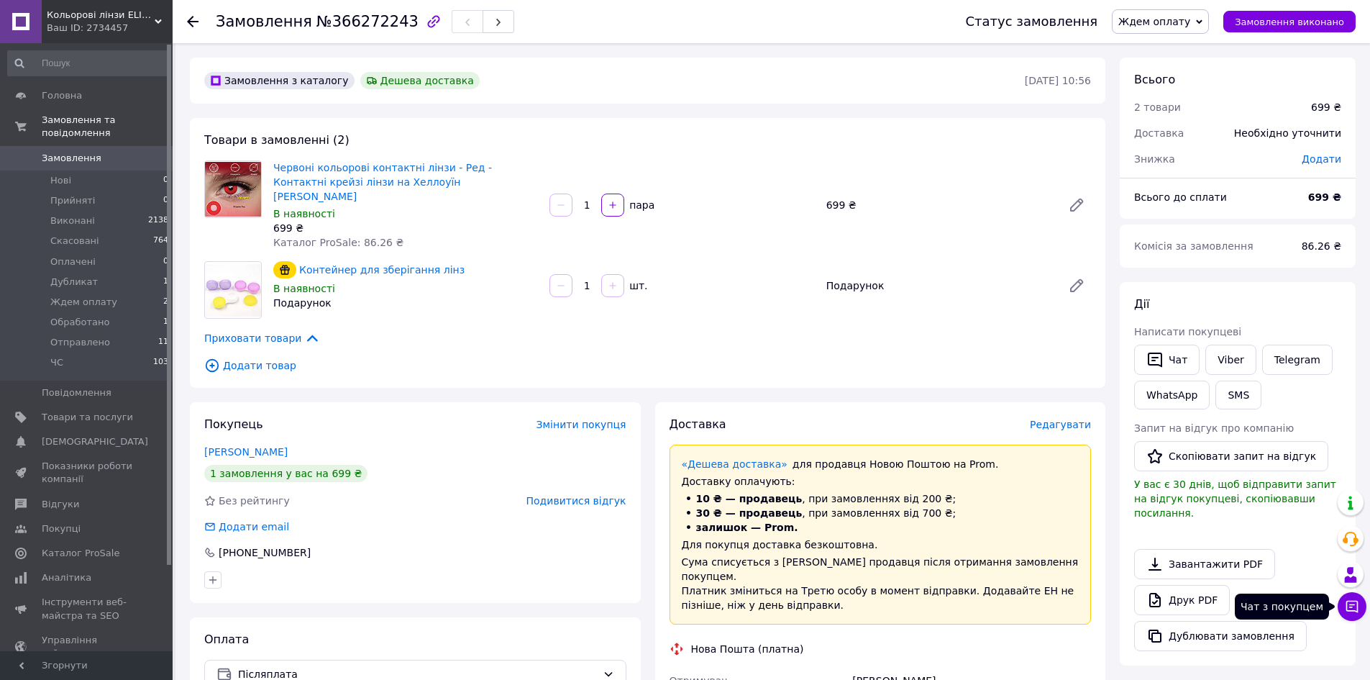
click at [1351, 614] on button "Чат з покупцем" at bounding box center [1352, 606] width 29 height 29
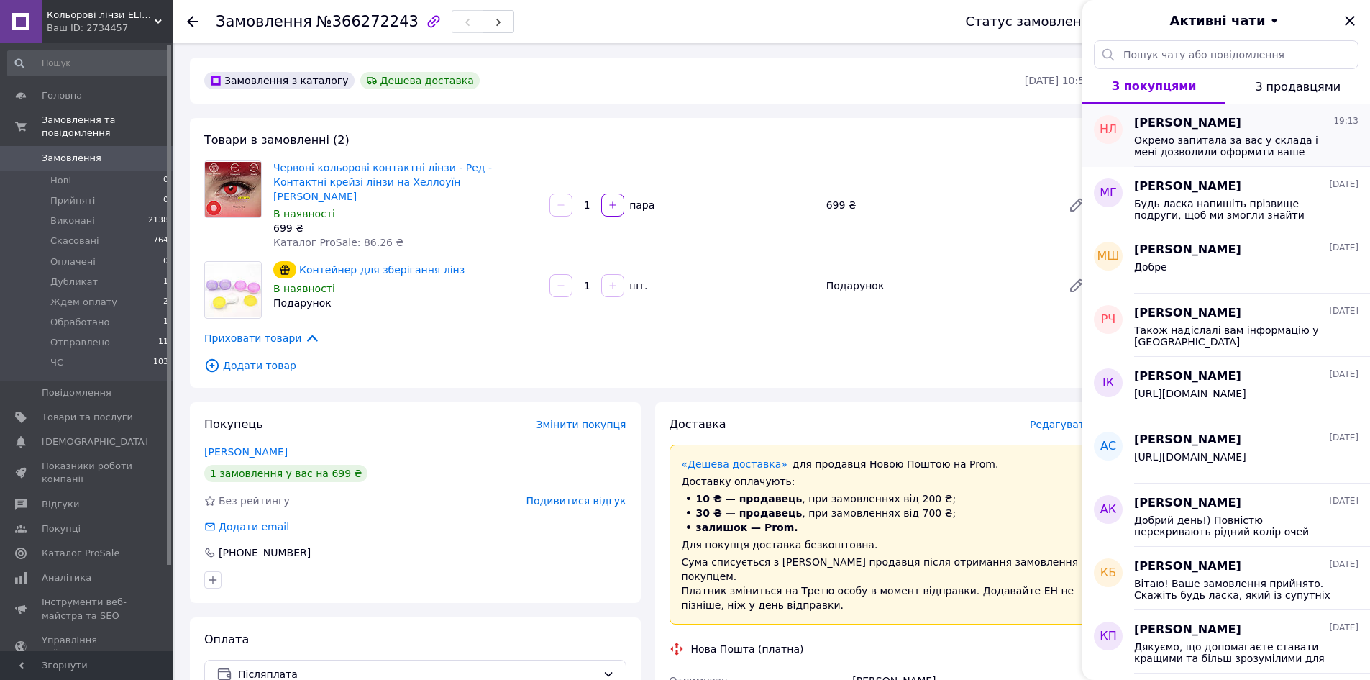
click at [1216, 120] on span "[PERSON_NAME]" at bounding box center [1187, 123] width 107 height 17
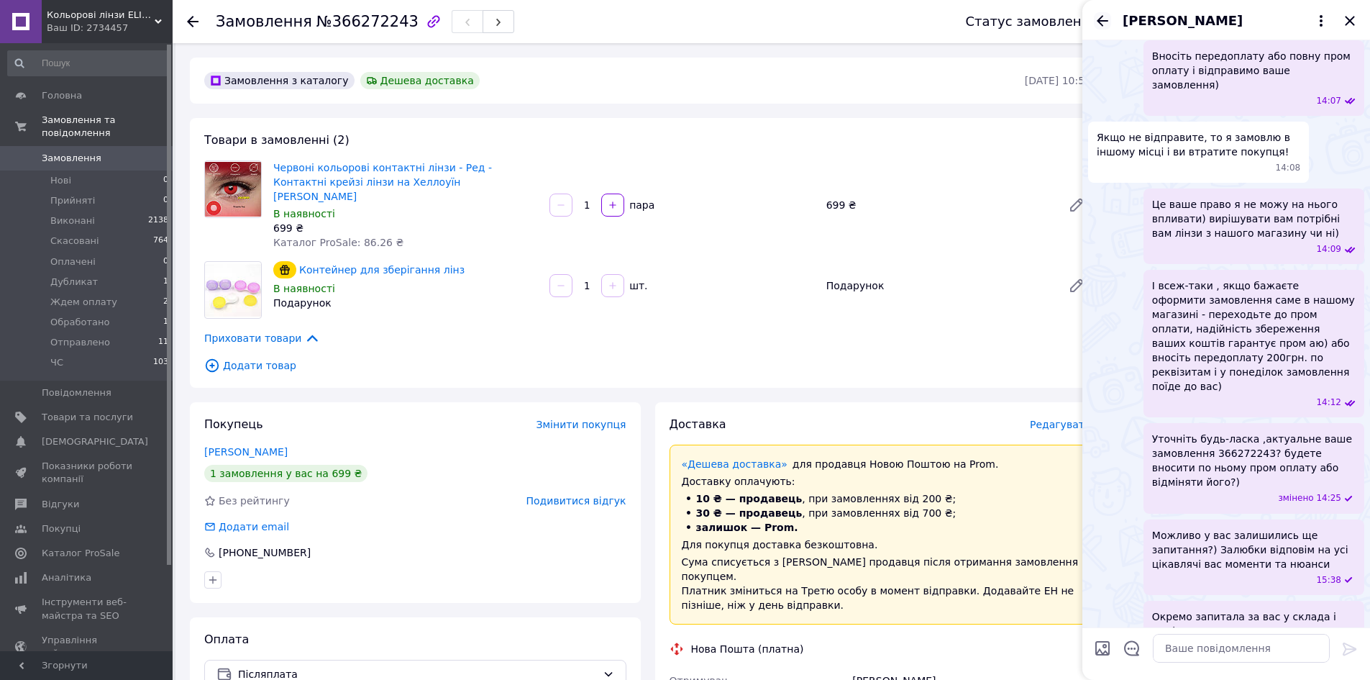
click at [1105, 20] on icon "Назад" at bounding box center [1103, 20] width 12 height 11
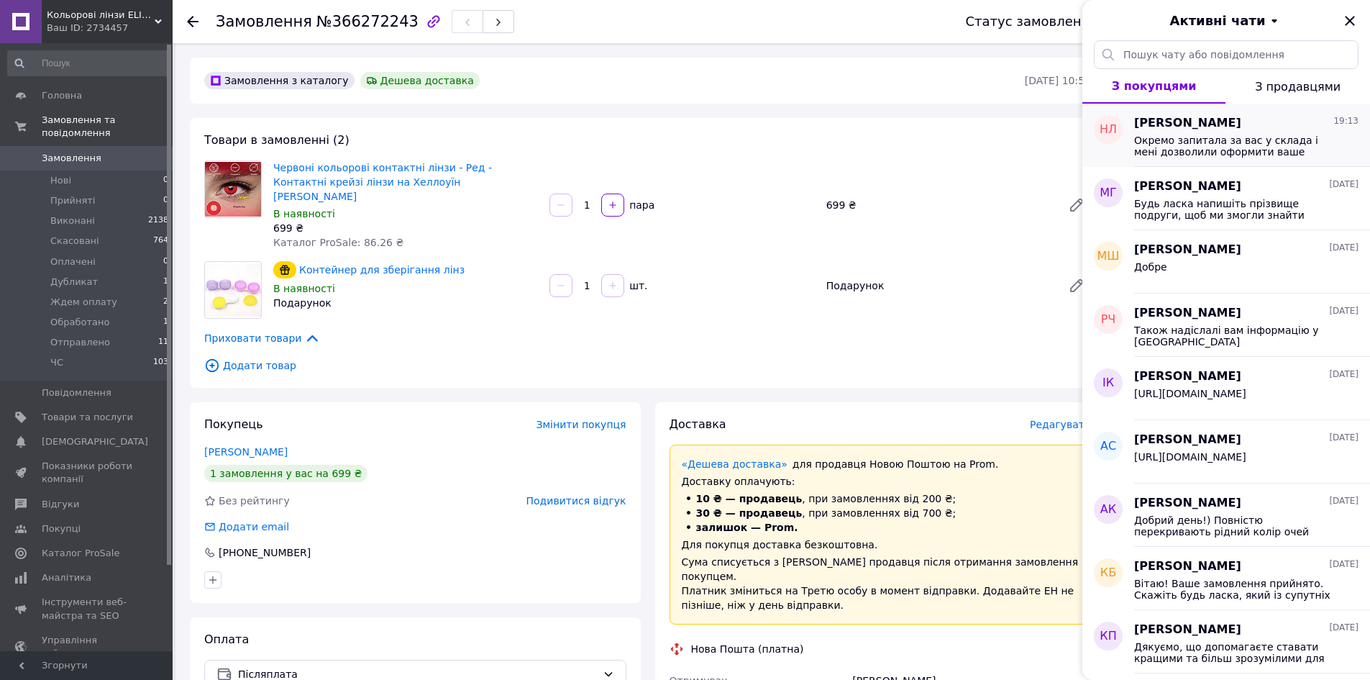
click at [1231, 137] on span "Окремо запитала за вас у склада і мені дозволили оформити ваше замовлення без п…" at bounding box center [1236, 145] width 204 height 23
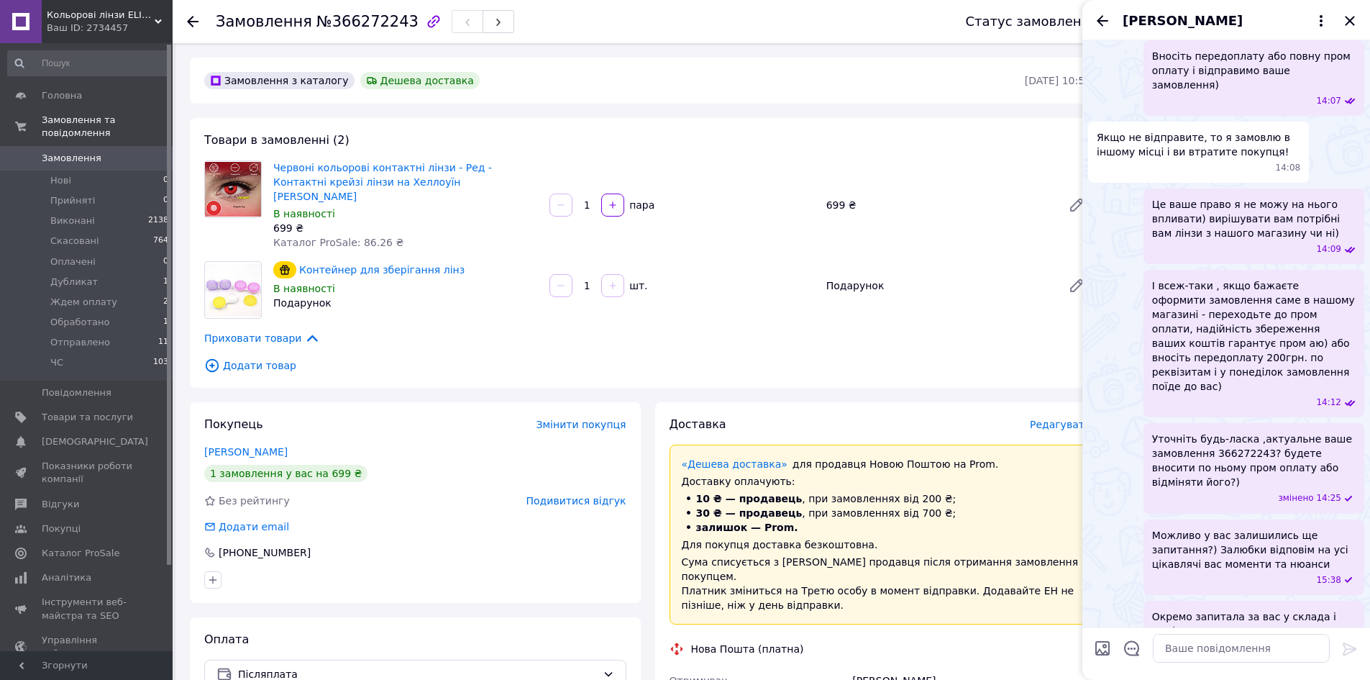
click at [1285, 609] on span "Окремо запитала за вас у склада і мені дозволили оформити ваше замовлення без п…" at bounding box center [1254, 645] width 204 height 72
click at [1289, 679] on div "19:13" at bounding box center [1257, 690] width 198 height 12
click at [1290, 679] on div "19:13" at bounding box center [1257, 690] width 198 height 12
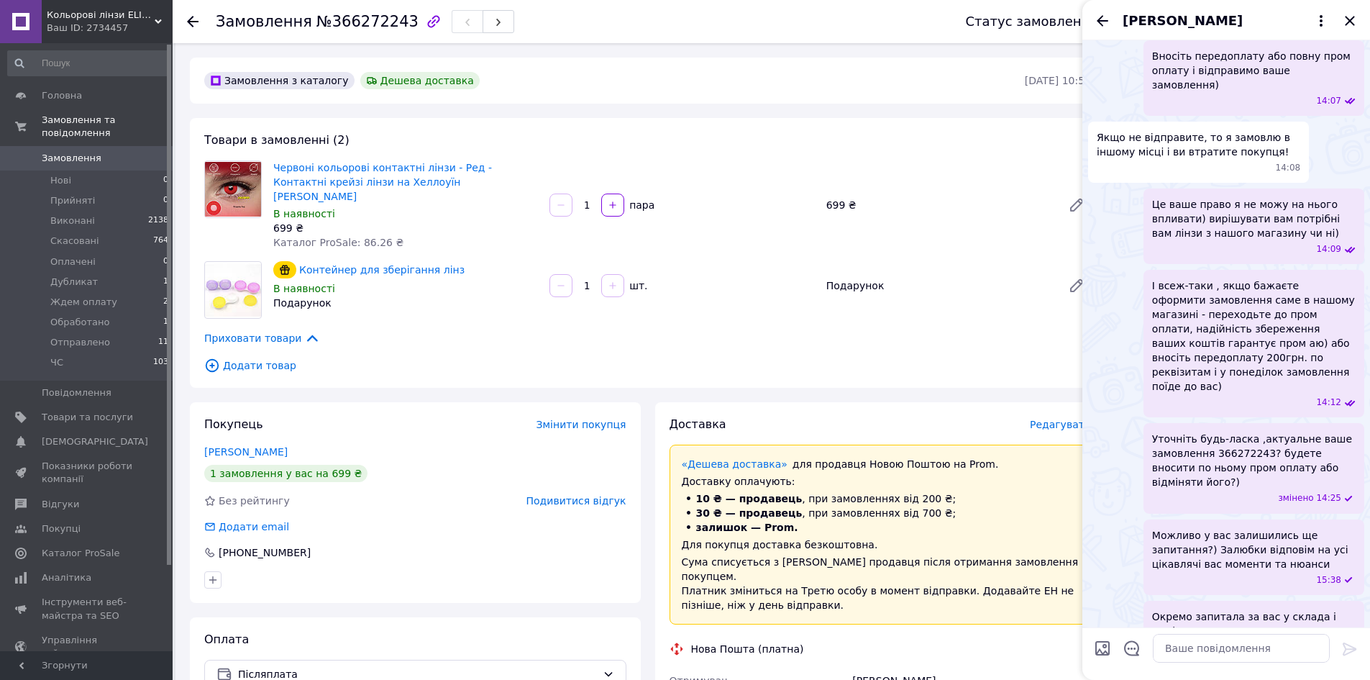
click at [1290, 679] on div "19:13" at bounding box center [1257, 690] width 198 height 12
click at [1343, 17] on icon "Закрити" at bounding box center [1349, 20] width 17 height 17
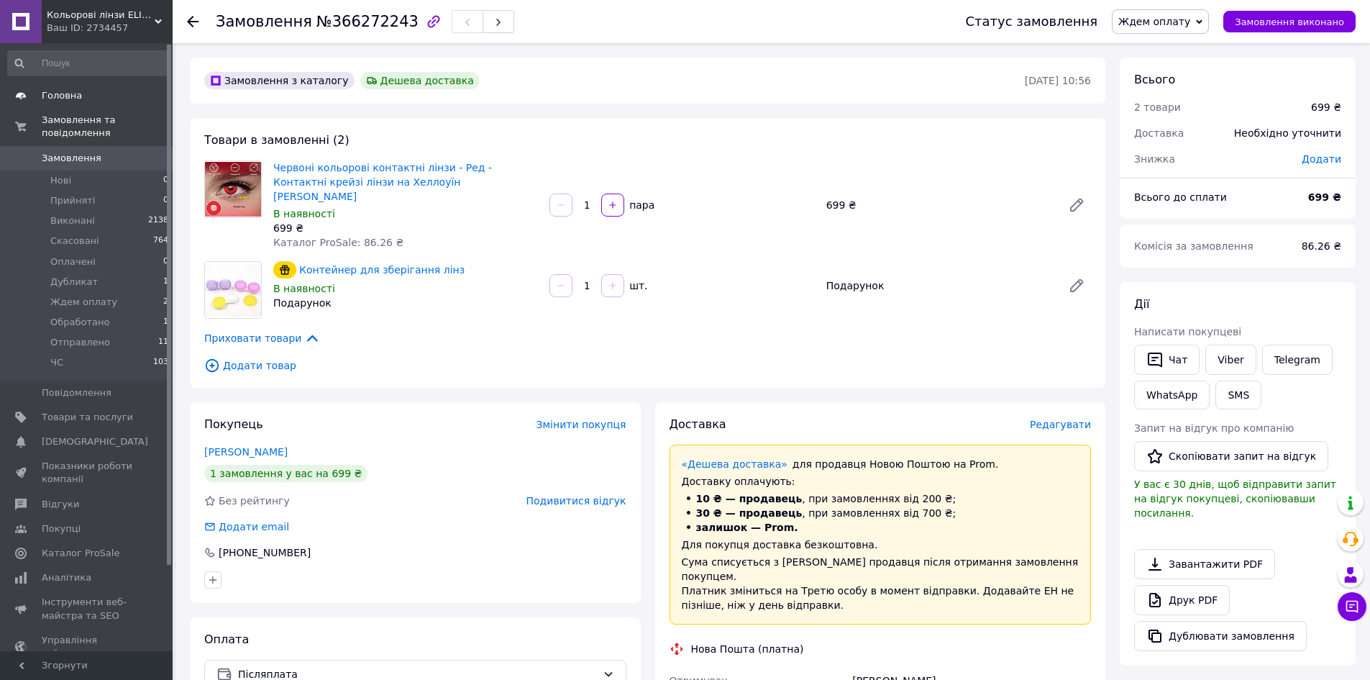
click at [60, 101] on span "Головна" at bounding box center [62, 95] width 40 height 13
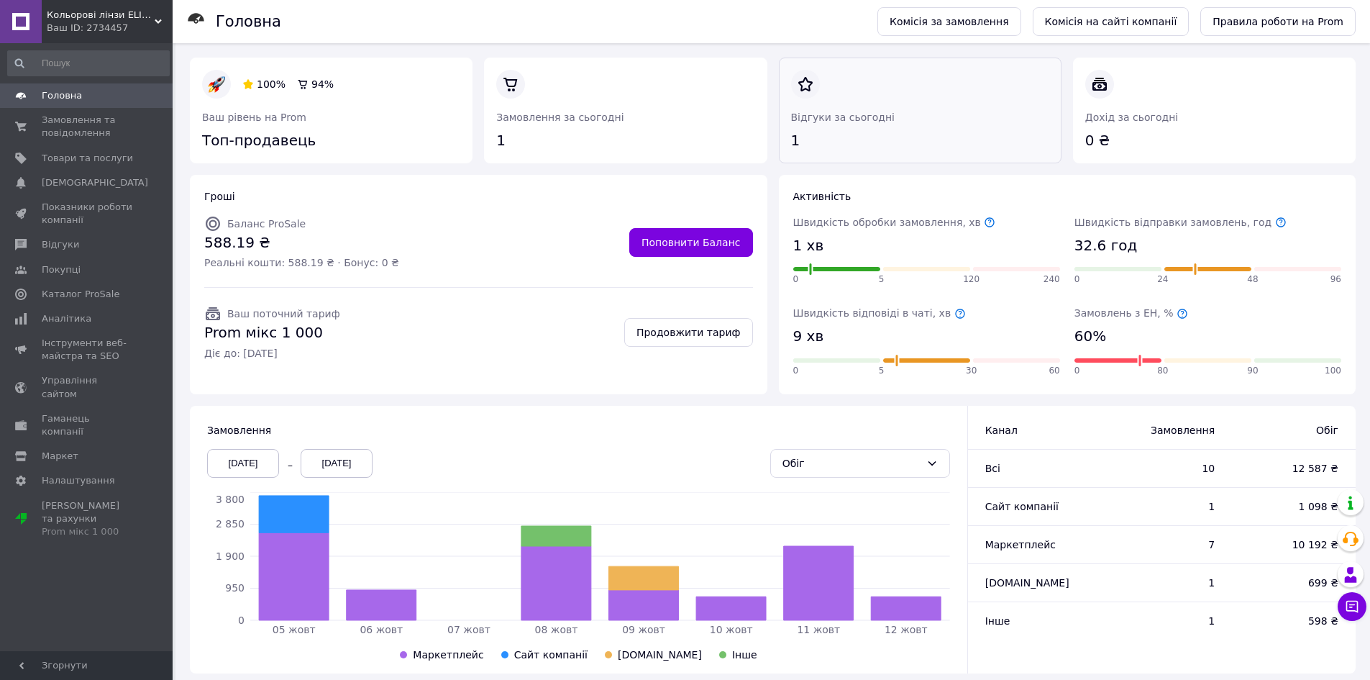
click at [791, 151] on link at bounding box center [791, 151] width 0 height 0
click at [1363, 612] on button "Чат з покупцем" at bounding box center [1352, 606] width 29 height 29
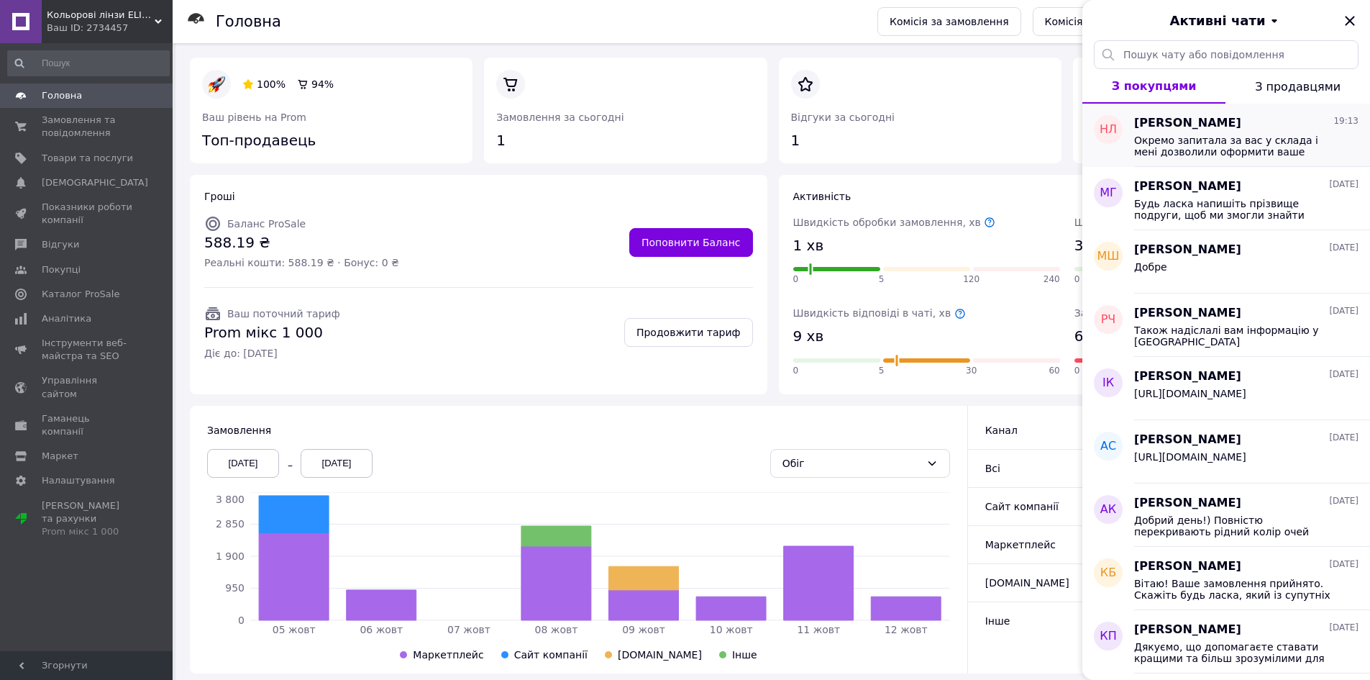
click at [1238, 147] on span "Окремо запитала за вас у склада і мені дозволили оформити ваше замовлення без п…" at bounding box center [1236, 145] width 204 height 23
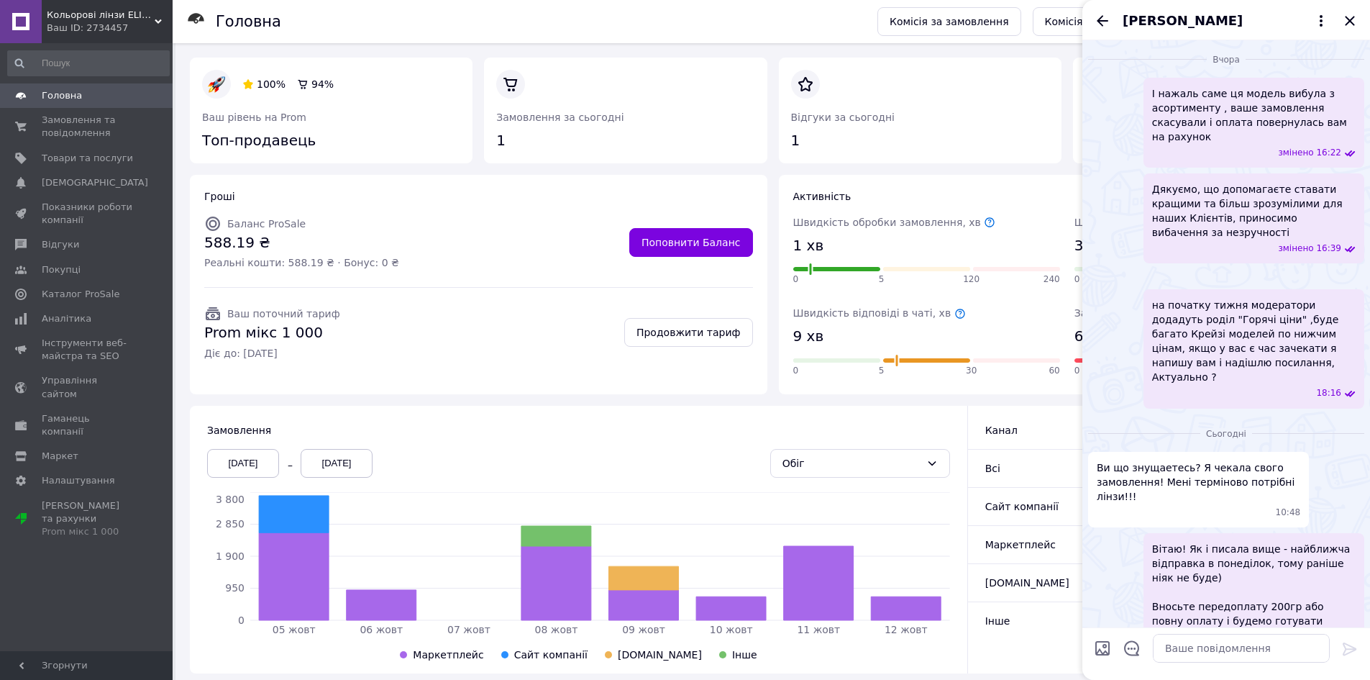
scroll to position [2056, 0]
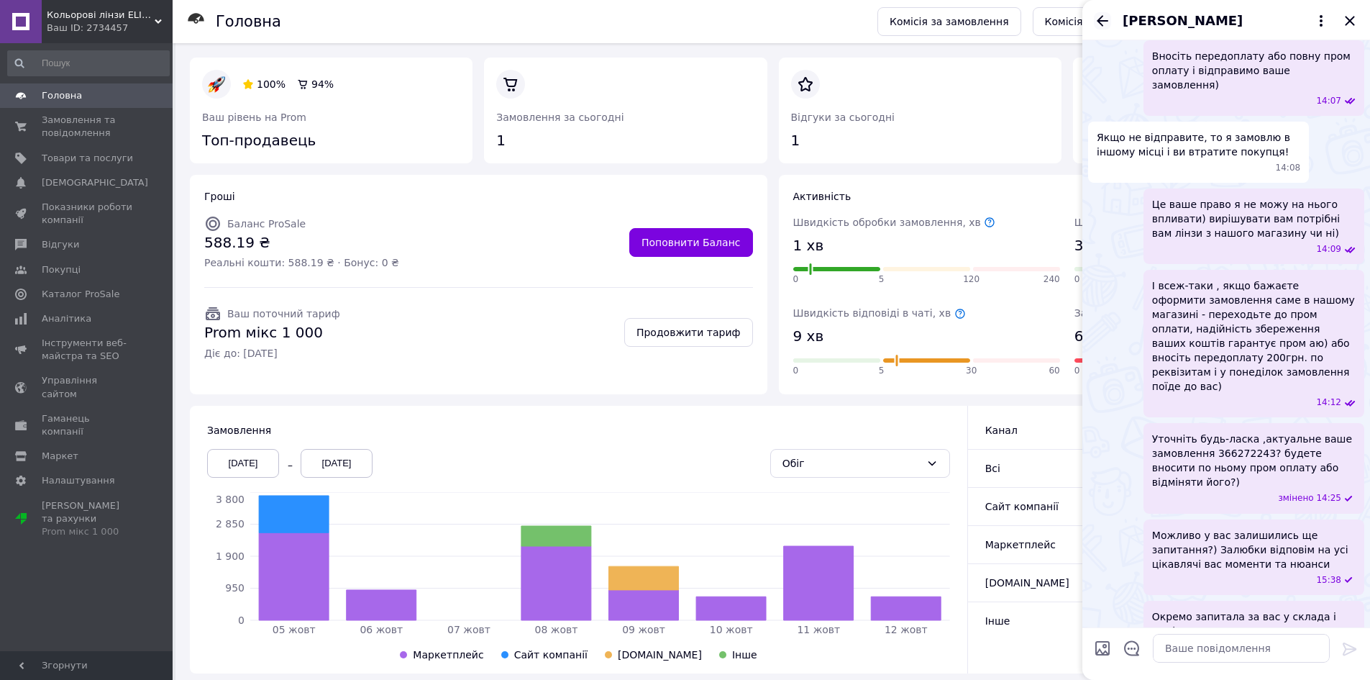
click at [1096, 25] on icon "Назад" at bounding box center [1102, 20] width 17 height 17
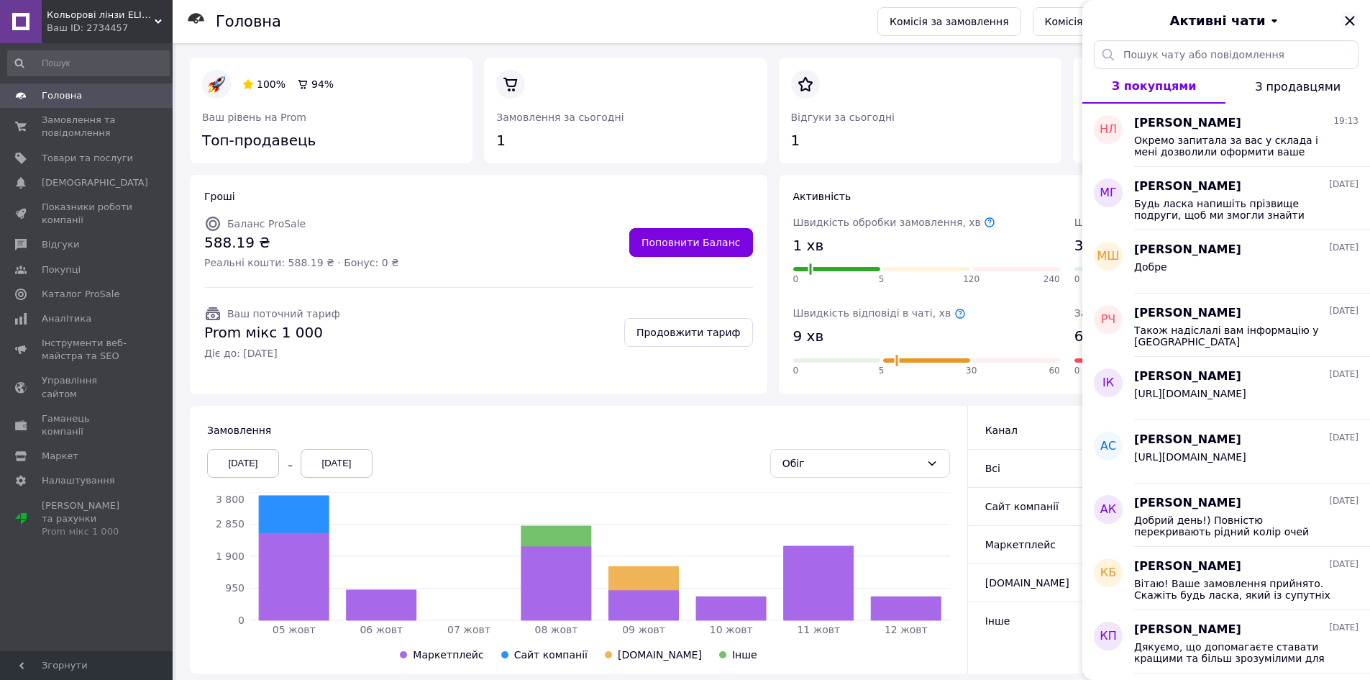
click at [1349, 23] on icon "Закрити" at bounding box center [1349, 20] width 17 height 17
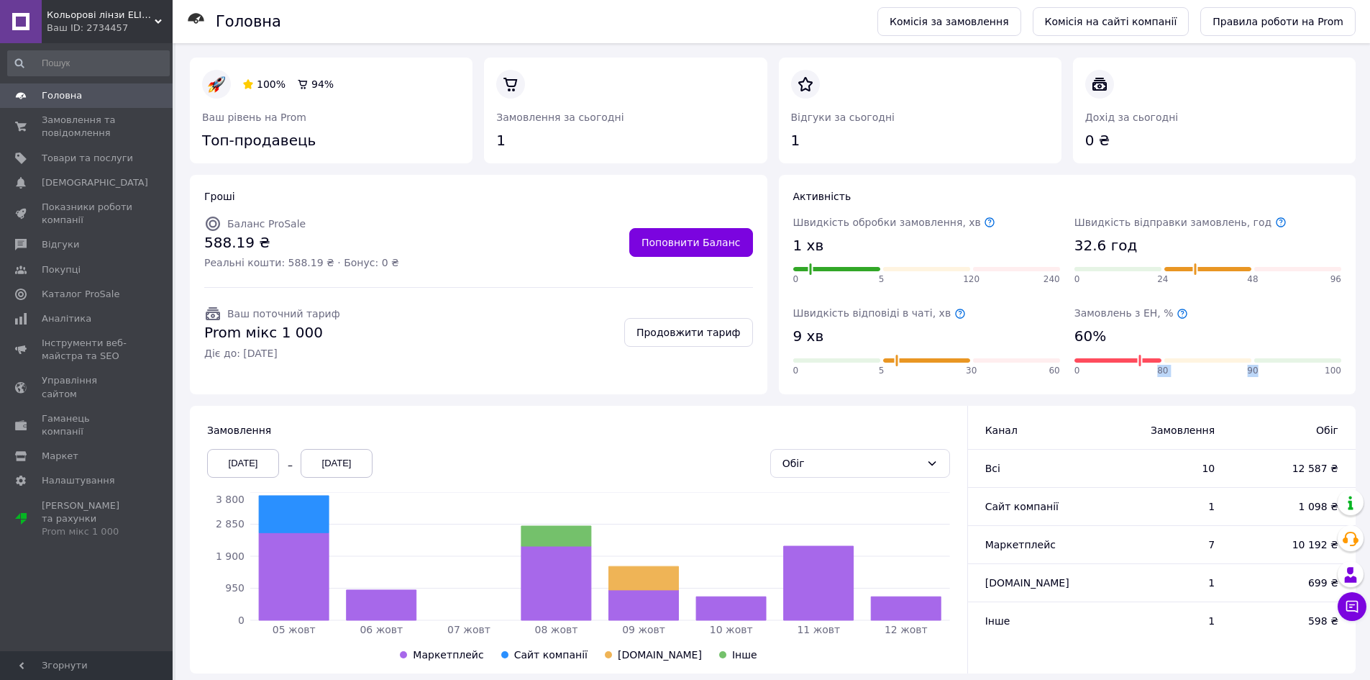
drag, startPoint x: 1138, startPoint y: 364, endPoint x: 1226, endPoint y: 362, distance: 87.8
click at [1226, 362] on div "0 80 90 100" at bounding box center [1207, 360] width 267 height 4
click at [1177, 314] on icon at bounding box center [1183, 314] width 12 height 12
